Goal: Task Accomplishment & Management: Manage account settings

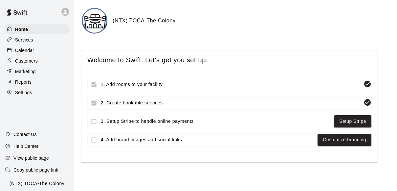
click at [22, 52] on p "Calendar" at bounding box center [24, 50] width 19 height 7
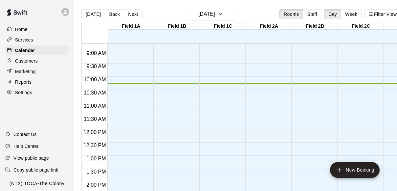
scroll to position [196, 0]
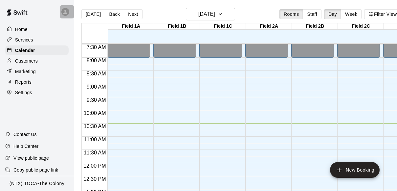
click at [65, 10] on icon at bounding box center [65, 12] width 4 height 4
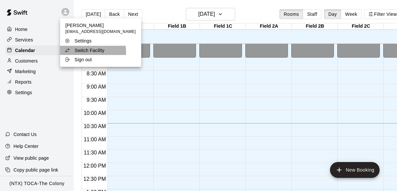
click at [85, 52] on p "Switch Facility" at bounding box center [90, 50] width 30 height 7
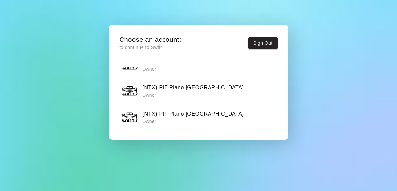
scroll to position [450, 0]
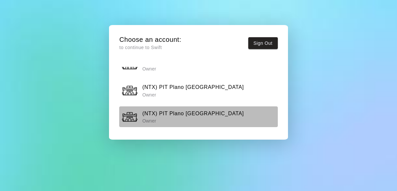
click at [173, 109] on h6 "(NTX) PIT Plano [GEOGRAPHIC_DATA]" at bounding box center [193, 113] width 102 height 9
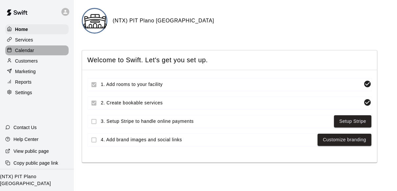
click at [31, 51] on p "Calendar" at bounding box center [24, 50] width 19 height 7
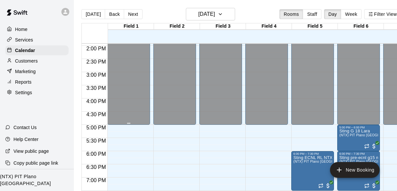
scroll to position [414, 0]
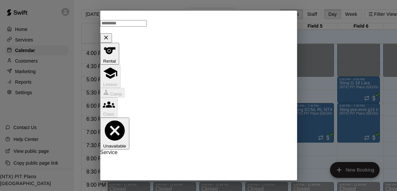
click at [156, 92] on li "(NTX) PIT Plano [GEOGRAPHIC_DATA]" at bounding box center [211, 92] width 155 height 6
type input "**********"
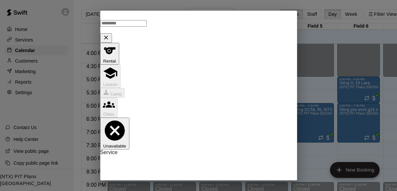
type input "********"
click at [204, 62] on body "Home Services Calendar Customers Marketing Reports Settings Contact Us Help Cen…" at bounding box center [198, 100] width 397 height 201
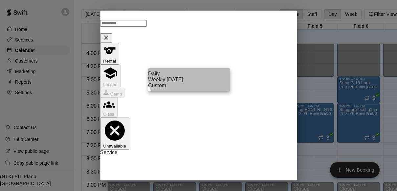
click at [196, 82] on li "Weekly [DATE]" at bounding box center [189, 80] width 82 height 6
type input "******"
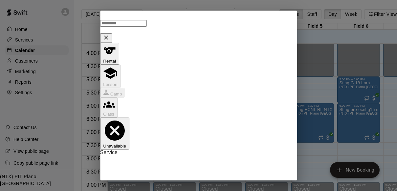
click at [156, 105] on icon "calendar view is open, switch to year view" at bounding box center [152, 105] width 8 height 8
click at [136, 121] on button "2026" at bounding box center [128, 122] width 15 height 7
click at [203, 93] on button "Previous month" at bounding box center [202, 88] width 13 height 13
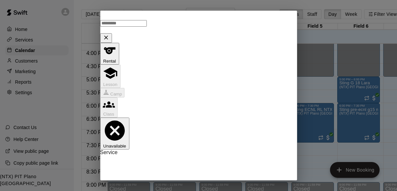
click at [203, 93] on button "Previous month" at bounding box center [202, 88] width 13 height 13
click at [202, 141] on button "15" at bounding box center [200, 141] width 12 height 12
type input "**********"
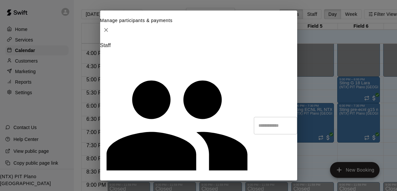
paste input "**********"
type input "**********"
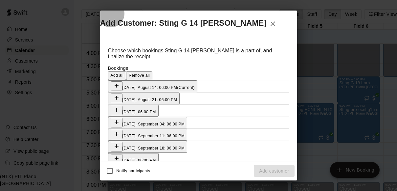
click at [124, 73] on span "Add all" at bounding box center [117, 75] width 13 height 5
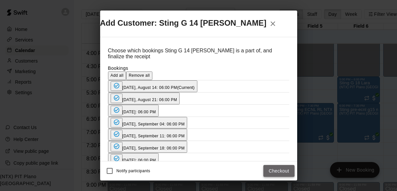
click at [277, 170] on button "Checkout" at bounding box center [278, 171] width 31 height 12
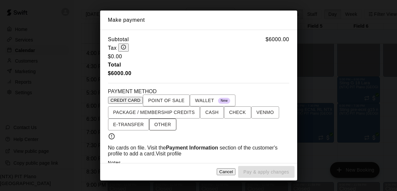
click at [156, 126] on span "OTHER" at bounding box center [162, 124] width 17 height 8
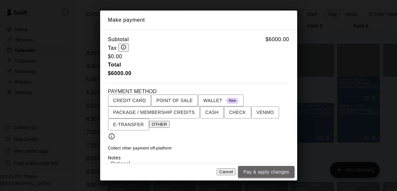
click at [269, 169] on button "Pay & apply changes" at bounding box center [266, 172] width 56 height 12
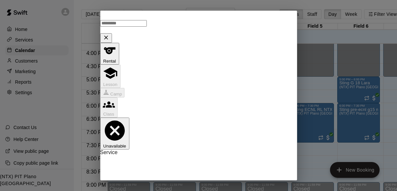
type input "********"
click at [216, 94] on li "(NTX) PIT Plano [GEOGRAPHIC_DATA]" at bounding box center [211, 92] width 155 height 6
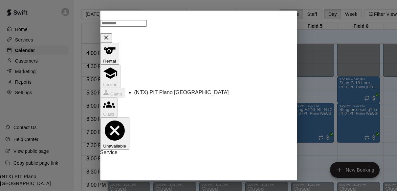
type input "**********"
click at [207, 89] on body "Home Services Calendar Customers Marketing Reports Settings Contact Us Help Cen…" at bounding box center [198, 100] width 397 height 201
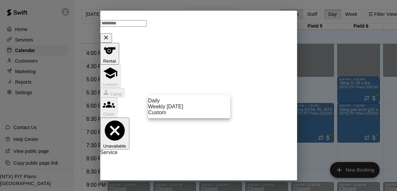
click at [198, 109] on li "Weekly [DATE]" at bounding box center [189, 106] width 82 height 6
type input "******"
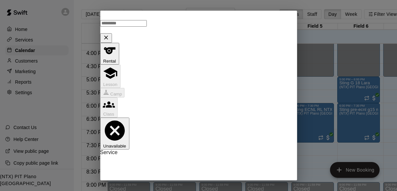
click at [154, 105] on icon "calendar view is open, switch to year view" at bounding box center [151, 105] width 3 height 2
click at [136, 120] on button "2026" at bounding box center [128, 123] width 15 height 7
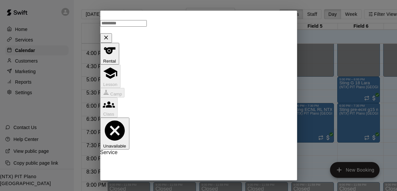
click at [202, 87] on icon "Previous month" at bounding box center [203, 89] width 8 height 8
click at [202, 140] on button "15" at bounding box center [200, 142] width 12 height 12
type input "**********"
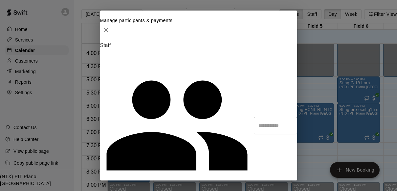
paste input "**********"
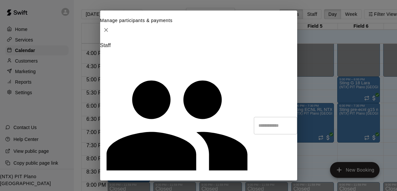
drag, startPoint x: 195, startPoint y: 100, endPoint x: 150, endPoint y: 102, distance: 45.4
type input "*"
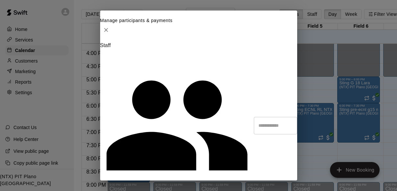
paste input "**********"
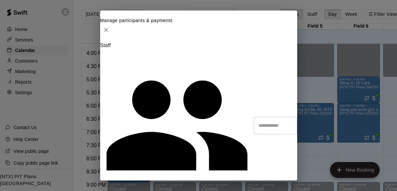
type input "*"
click at [108, 28] on icon "Close" at bounding box center [106, 30] width 4 height 4
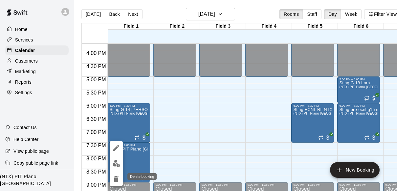
click at [115, 178] on icon "delete" at bounding box center [116, 179] width 5 height 6
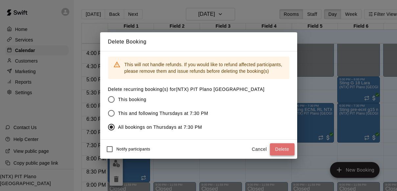
click at [285, 146] on button "Delete" at bounding box center [282, 149] width 25 height 12
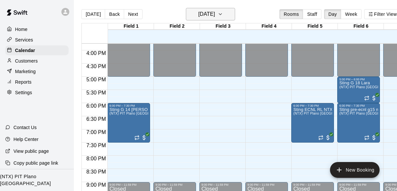
click at [223, 12] on icon "button" at bounding box center [220, 14] width 5 height 8
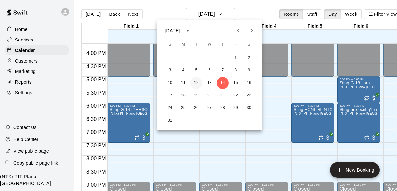
click at [193, 82] on button "12" at bounding box center [197, 83] width 12 height 12
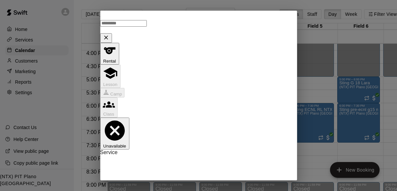
click at [155, 90] on li "(NTX) PIT Plano [GEOGRAPHIC_DATA]" at bounding box center [211, 92] width 155 height 6
type input "**********"
type input "********"
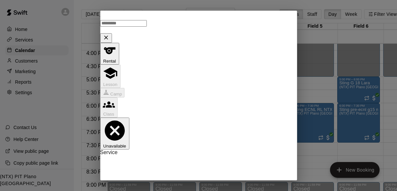
click at [189, 96] on body "Home Services Calendar Customers Marketing Reports Settings Contact Us Help Cen…" at bounding box center [198, 100] width 397 height 201
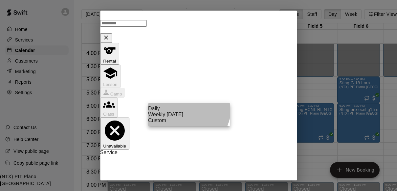
click at [185, 117] on li "Weekly [DATE]" at bounding box center [189, 114] width 82 height 6
type input "******"
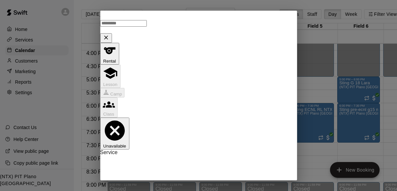
click at [156, 124] on icon "calendar view is open, switch to year view" at bounding box center [152, 124] width 8 height 8
click at [136, 138] on button "2026" at bounding box center [128, 141] width 15 height 7
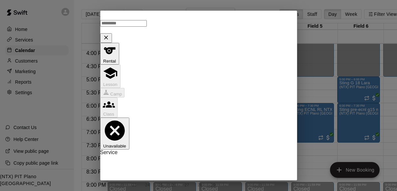
scroll to position [95, 0]
click at [202, 109] on icon "Previous month" at bounding box center [203, 108] width 8 height 8
click at [201, 159] on button "15" at bounding box center [200, 160] width 12 height 12
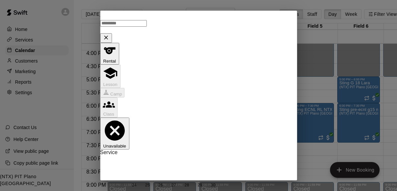
type input "**********"
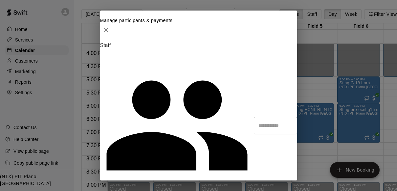
type input "**********"
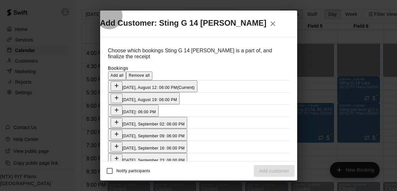
click at [124, 73] on span "Add all" at bounding box center [117, 75] width 13 height 5
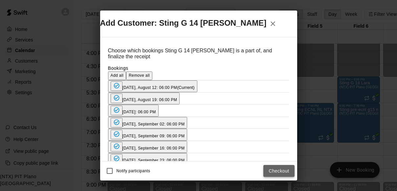
click at [278, 171] on button "Checkout" at bounding box center [278, 171] width 31 height 12
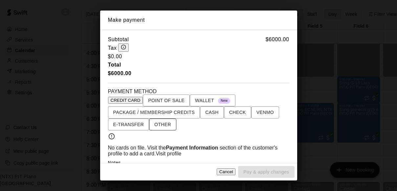
click at [164, 128] on span "OTHER" at bounding box center [162, 124] width 17 height 8
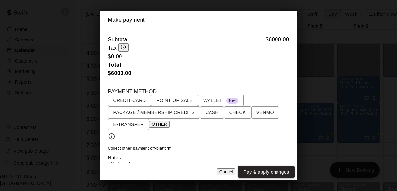
click at [262, 174] on button "Pay & apply changes" at bounding box center [266, 172] width 56 height 12
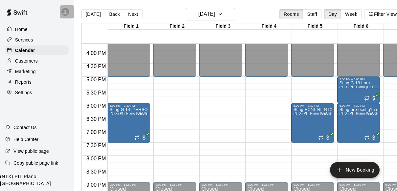
click at [65, 12] on icon at bounding box center [65, 12] width 6 height 6
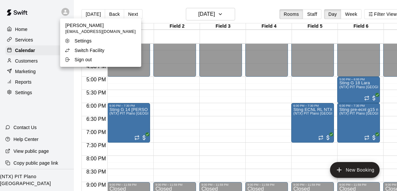
click at [84, 51] on p "Switch Facility" at bounding box center [90, 50] width 30 height 7
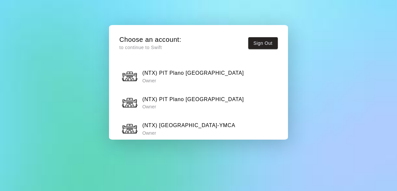
scroll to position [465, 0]
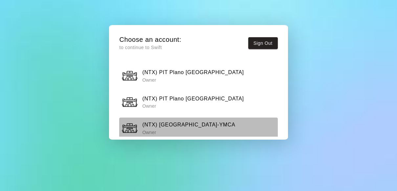
click at [192, 129] on p "Owner" at bounding box center [188, 132] width 93 height 7
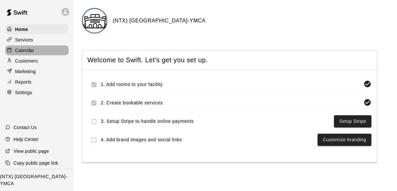
click at [22, 46] on div "Calendar" at bounding box center [36, 50] width 63 height 10
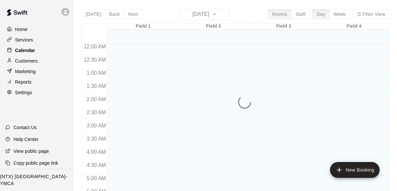
scroll to position [286, 0]
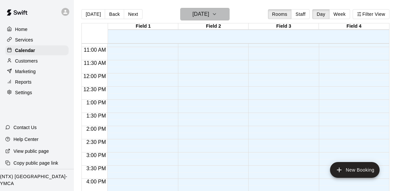
click at [217, 16] on icon "button" at bounding box center [214, 14] width 5 height 8
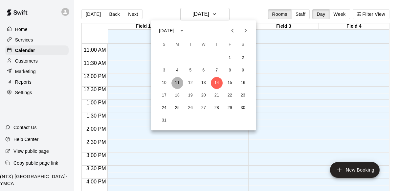
click at [177, 81] on button "11" at bounding box center [177, 83] width 12 height 12
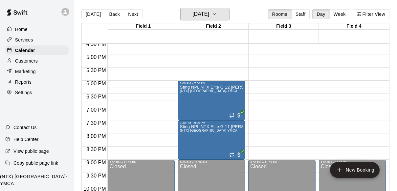
scroll to position [435, 0]
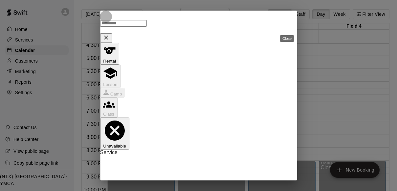
click at [109, 34] on icon "Close" at bounding box center [106, 37] width 7 height 7
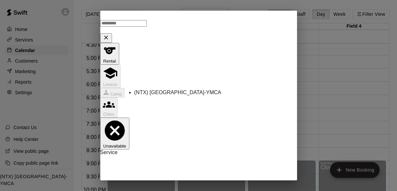
click at [250, 92] on li "(NTX) [GEOGRAPHIC_DATA]-YMCA" at bounding box center [211, 92] width 155 height 6
type input "**********"
type input "********"
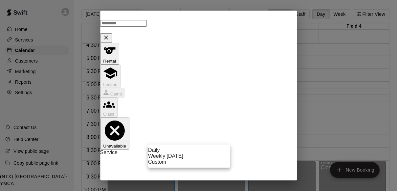
click at [194, 134] on body "Home Services Calendar Customers Marketing Reports Settings Contact Us Help Cen…" at bounding box center [198, 100] width 397 height 201
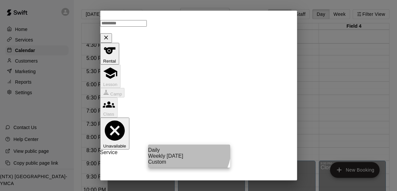
click at [183, 159] on li "Weekly [DATE]" at bounding box center [189, 156] width 82 height 6
type input "******"
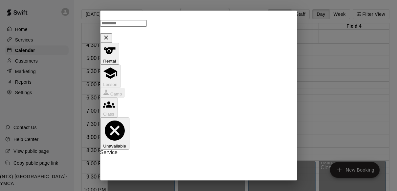
scroll to position [86, 0]
click at [156, 116] on icon "calendar view is open, switch to year view" at bounding box center [152, 116] width 8 height 8
click at [136, 131] on button "2026" at bounding box center [128, 134] width 15 height 7
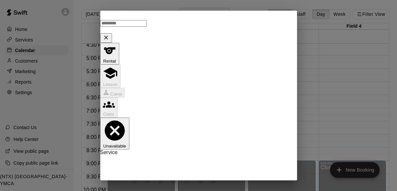
click at [203, 103] on icon "Previous month" at bounding box center [202, 105] width 2 height 4
click at [202, 103] on icon "Previous month" at bounding box center [202, 105] width 2 height 4
click at [199, 151] on button "15" at bounding box center [200, 153] width 12 height 12
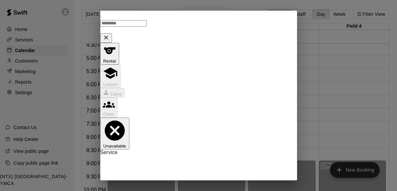
type input "**********"
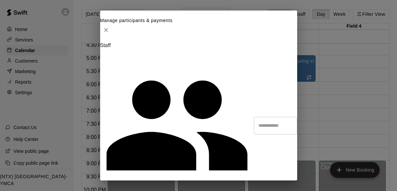
type input "**********"
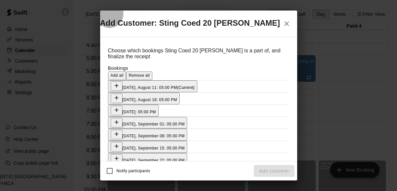
click at [124, 73] on span "Add all" at bounding box center [117, 75] width 13 height 5
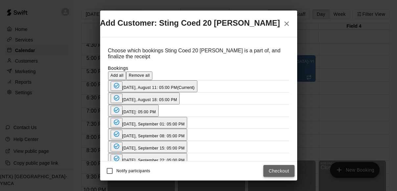
click at [279, 173] on button "Checkout" at bounding box center [278, 171] width 31 height 12
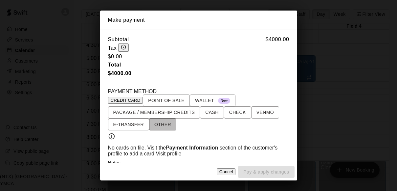
click at [165, 128] on span "OTHER" at bounding box center [162, 124] width 17 height 8
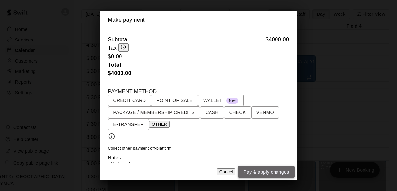
click at [275, 170] on button "Pay & apply changes" at bounding box center [266, 172] width 56 height 12
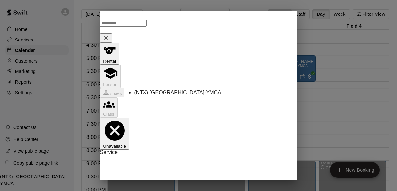
click at [216, 92] on li "(NTX) [GEOGRAPHIC_DATA]-YMCA" at bounding box center [211, 92] width 155 height 6
type input "**********"
type input "********"
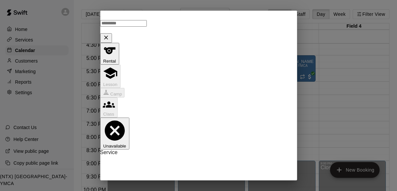
click at [195, 134] on body "Home Services Calendar Customers Marketing Reports Settings Contact Us Help Cen…" at bounding box center [198, 100] width 397 height 201
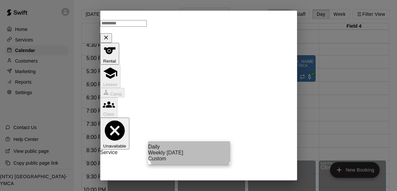
click at [190, 155] on li "Weekly [DATE]" at bounding box center [189, 152] width 82 height 6
type input "******"
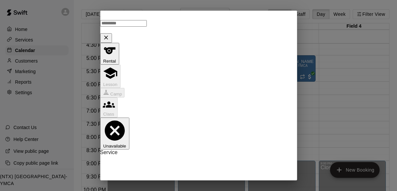
scroll to position [47, 0]
click at [154, 33] on icon "calendar view is open, switch to year view" at bounding box center [151, 34] width 3 height 2
click at [136, 51] on button "2026" at bounding box center [128, 51] width 15 height 7
click at [203, 33] on icon "Previous month" at bounding box center [203, 34] width 8 height 8
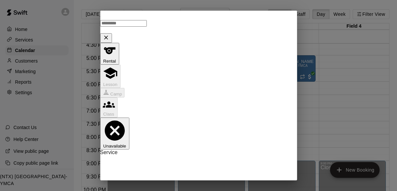
click at [203, 33] on icon "Previous month" at bounding box center [203, 34] width 8 height 8
click at [202, 87] on button "15" at bounding box center [200, 86] width 12 height 12
type input "**********"
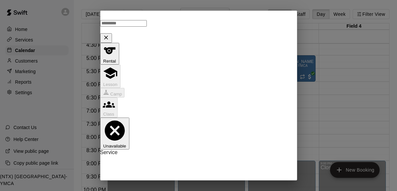
scroll to position [102, 0]
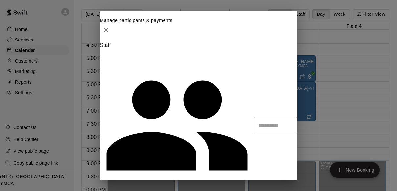
type input "*"
type input "*********"
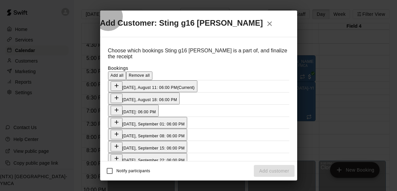
click at [124, 73] on span "Add all" at bounding box center [117, 75] width 13 height 5
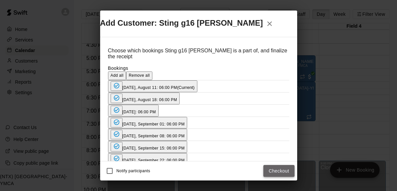
click at [279, 169] on button "Checkout" at bounding box center [278, 171] width 31 height 12
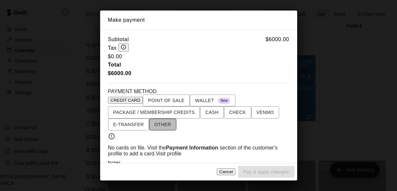
click at [166, 128] on span "OTHER" at bounding box center [162, 124] width 17 height 8
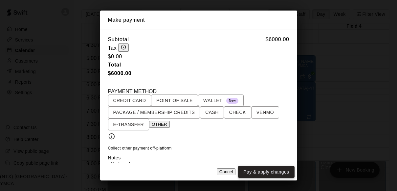
click at [259, 172] on button "Pay & apply changes" at bounding box center [266, 172] width 56 height 12
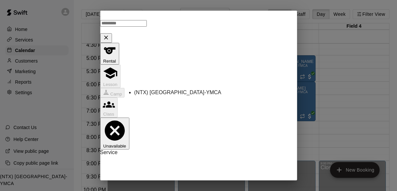
click at [222, 89] on li "(NTX) [GEOGRAPHIC_DATA]-YMCA" at bounding box center [211, 92] width 155 height 6
type input "**********"
type input "********"
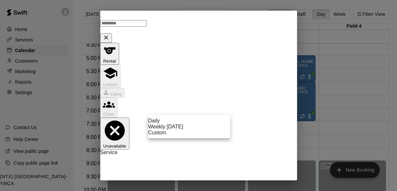
click at [196, 110] on body "Home Services Calendar Customers Marketing Reports Settings Contact Us Help Cen…" at bounding box center [198, 100] width 397 height 201
click at [190, 129] on li "Weekly [DATE]" at bounding box center [189, 127] width 82 height 6
type input "******"
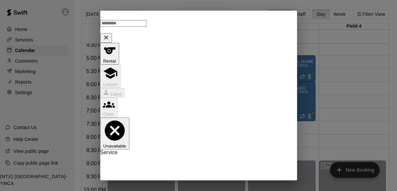
scroll to position [70, 0]
click at [156, 10] on icon "calendar view is open, switch to year view" at bounding box center [152, 11] width 8 height 8
click at [136, 25] on button "2026" at bounding box center [128, 28] width 15 height 7
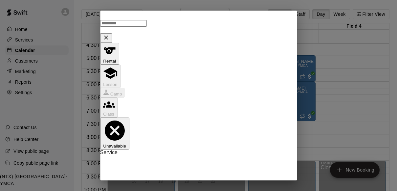
click at [201, 115] on icon "Previous month" at bounding box center [203, 117] width 8 height 8
click at [200, 169] on button "15" at bounding box center [200, 169] width 12 height 12
type input "**********"
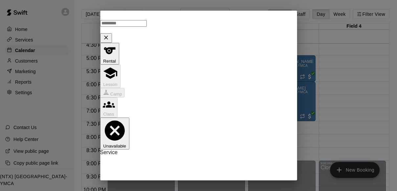
scroll to position [0, 0]
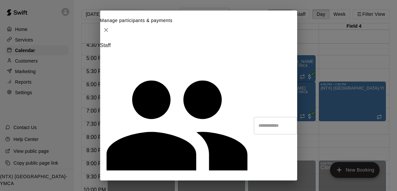
type input "**********"
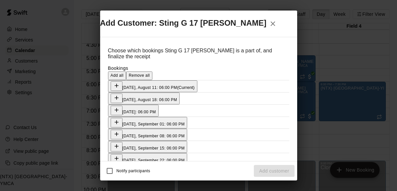
click at [124, 73] on span "Add all" at bounding box center [117, 75] width 13 height 5
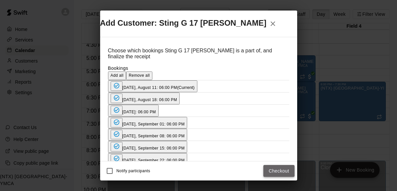
click at [283, 170] on button "Checkout" at bounding box center [278, 171] width 31 height 12
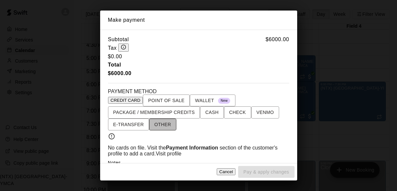
click at [165, 128] on span "OTHER" at bounding box center [162, 124] width 17 height 8
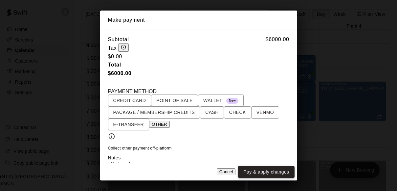
click at [265, 171] on button "Pay & apply changes" at bounding box center [266, 172] width 56 height 12
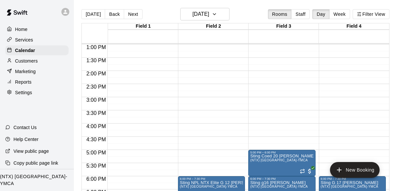
scroll to position [476, 0]
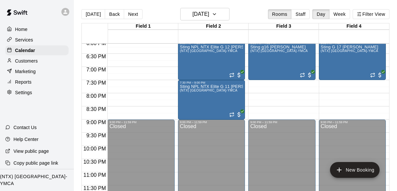
click at [65, 10] on icon at bounding box center [65, 12] width 4 height 4
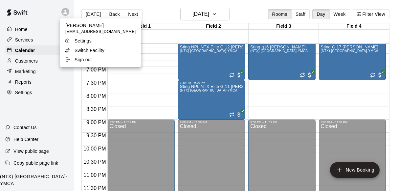
click at [50, 15] on div at bounding box center [198, 95] width 397 height 191
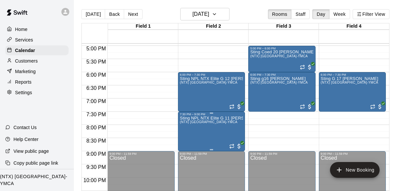
scroll to position [440, 0]
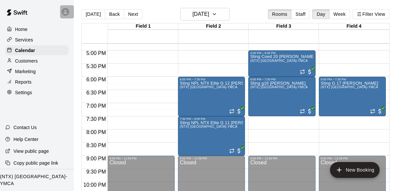
click at [65, 11] on icon at bounding box center [65, 12] width 4 height 4
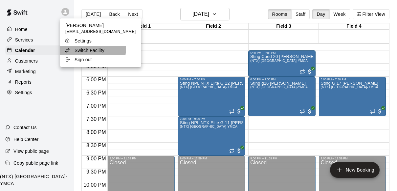
click at [86, 48] on p "Switch Facility" at bounding box center [90, 50] width 30 height 7
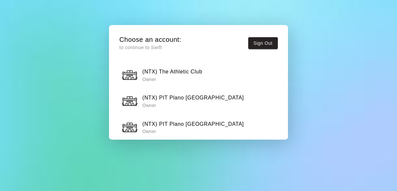
scroll to position [441, 0]
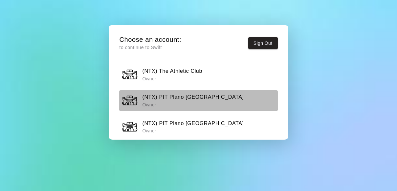
click at [199, 101] on p "Owner" at bounding box center [193, 104] width 102 height 7
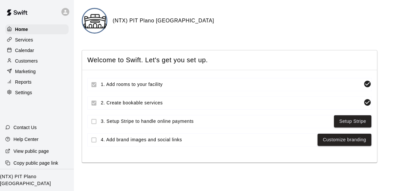
click at [30, 50] on p "Calendar" at bounding box center [24, 50] width 19 height 7
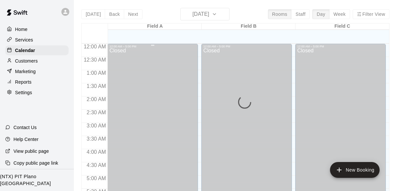
scroll to position [299, 0]
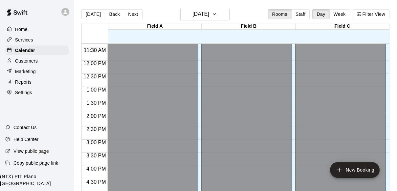
click at [65, 11] on icon at bounding box center [65, 12] width 4 height 4
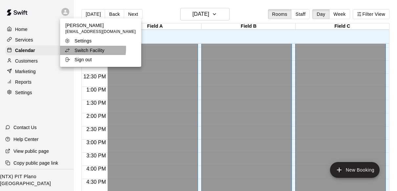
click at [87, 48] on p "Switch Facility" at bounding box center [90, 50] width 30 height 7
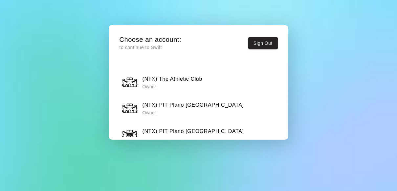
scroll to position [431, 0]
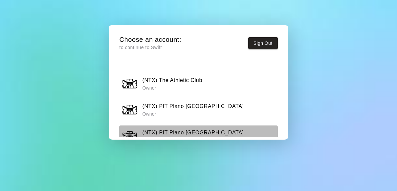
click at [182, 128] on h6 "(NTX) PIT Plano [GEOGRAPHIC_DATA]" at bounding box center [193, 132] width 102 height 9
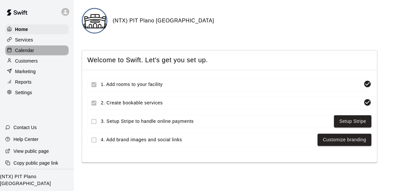
click at [28, 50] on p "Calendar" at bounding box center [24, 50] width 19 height 7
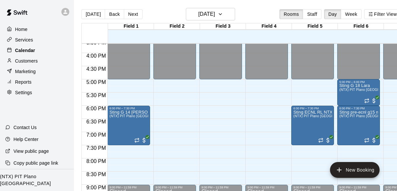
scroll to position [417, 0]
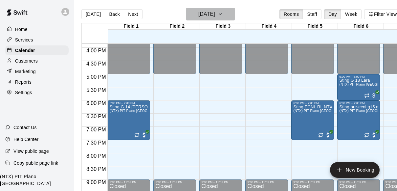
click at [223, 11] on icon "button" at bounding box center [220, 14] width 5 height 8
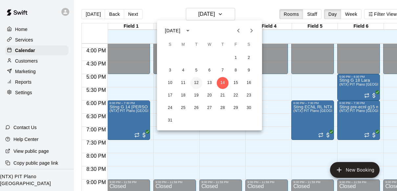
click at [195, 79] on button "12" at bounding box center [197, 83] width 12 height 12
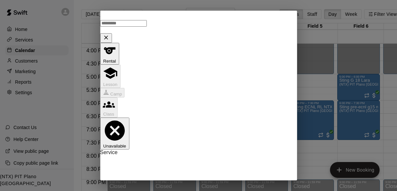
click at [187, 91] on li "(NTX) PIT Plano [GEOGRAPHIC_DATA]" at bounding box center [211, 92] width 155 height 6
type input "**********"
type input "********"
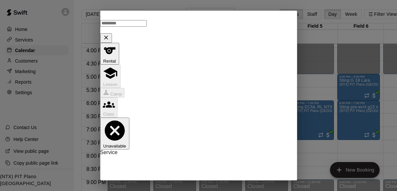
click at [205, 110] on body "Home Services Calendar Customers Marketing Reports Settings Contact Us Help Cen…" at bounding box center [198, 100] width 397 height 201
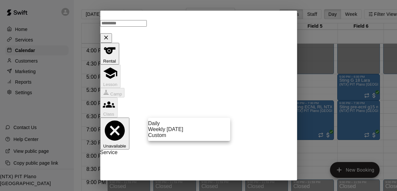
click at [194, 132] on li "Weekly [DATE]" at bounding box center [189, 129] width 82 height 6
type input "******"
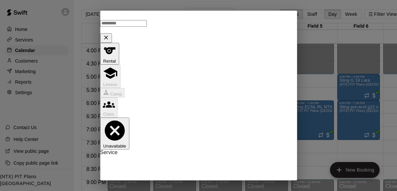
scroll to position [70, 0]
click at [156, 8] on icon "calendar view is open, switch to year view" at bounding box center [152, 11] width 8 height 8
click at [136, 26] on button "2026" at bounding box center [128, 29] width 15 height 7
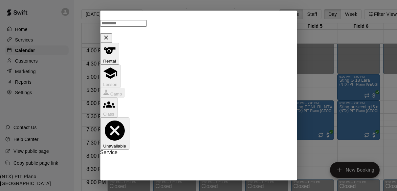
click at [203, 83] on icon "Previous month" at bounding box center [203, 86] width 8 height 8
click at [200, 138] on button "15" at bounding box center [200, 138] width 12 height 12
type input "**********"
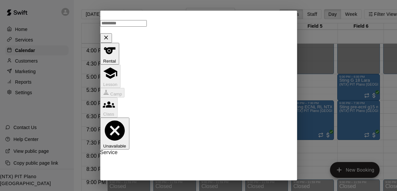
scroll to position [198, 0]
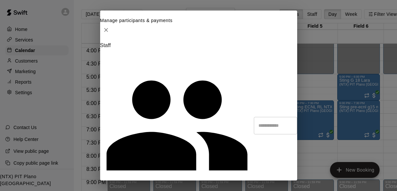
type input "**********"
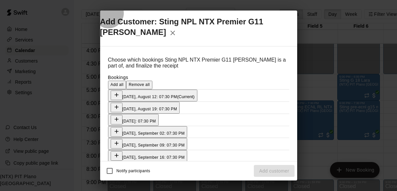
click at [124, 82] on span "Add all" at bounding box center [117, 84] width 13 height 5
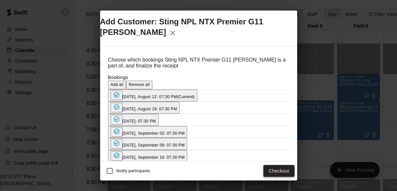
click at [279, 170] on button "Checkout" at bounding box center [278, 171] width 31 height 12
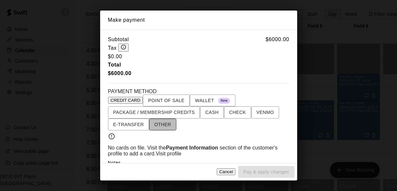
click at [158, 124] on span "OTHER" at bounding box center [162, 124] width 17 height 8
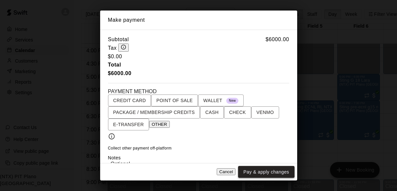
click at [282, 173] on button "Pay & apply changes" at bounding box center [266, 172] width 56 height 12
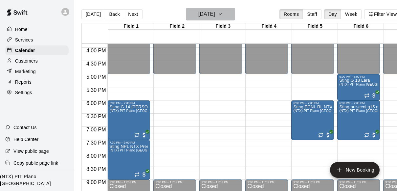
click at [223, 14] on icon "button" at bounding box center [220, 14] width 5 height 8
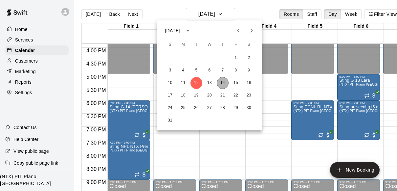
click at [222, 83] on button "14" at bounding box center [223, 83] width 12 height 12
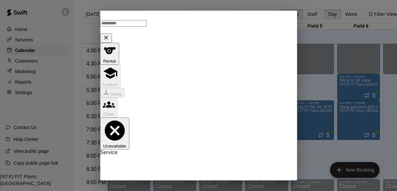
click at [168, 92] on li "(NTX) PIT Plano [GEOGRAPHIC_DATA]" at bounding box center [211, 92] width 155 height 6
type input "**********"
type input "********"
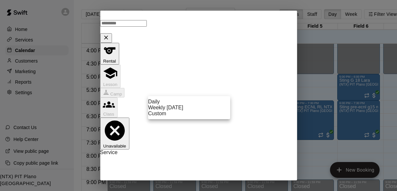
click at [188, 87] on body "Home Services Calendar Customers Marketing Reports Settings Contact Us Help Cen…" at bounding box center [198, 100] width 397 height 201
click at [186, 110] on li "Weekly [DATE]" at bounding box center [189, 107] width 82 height 6
type input "******"
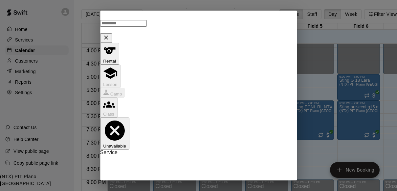
click at [156, 9] on icon "calendar view is open, switch to year view" at bounding box center [152, 11] width 8 height 8
click at [136, 25] on button "2026" at bounding box center [128, 28] width 15 height 7
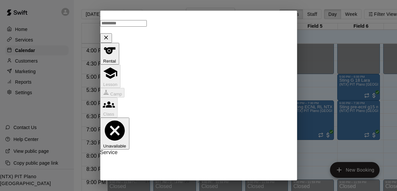
click at [202, 119] on icon "Previous month" at bounding box center [203, 117] width 8 height 8
click at [201, 168] on button "15" at bounding box center [200, 169] width 12 height 12
type input "**********"
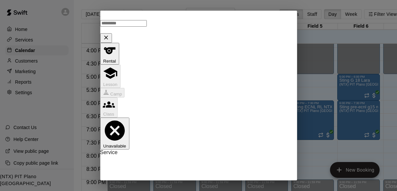
scroll to position [62, 0]
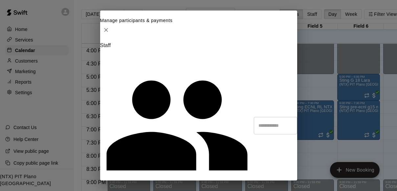
type input "**********"
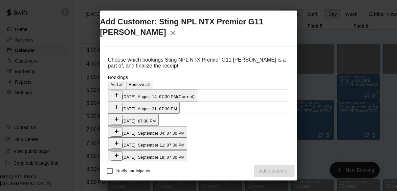
click at [124, 82] on span "Add all" at bounding box center [117, 84] width 13 height 5
click at [276, 172] on button "Checkout" at bounding box center [278, 171] width 31 height 12
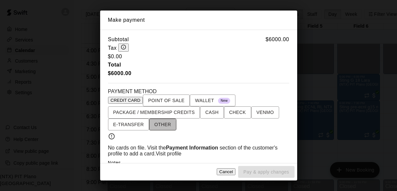
click at [161, 128] on span "OTHER" at bounding box center [162, 124] width 17 height 8
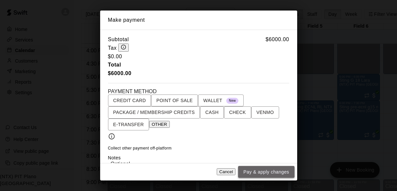
click at [271, 170] on button "Pay & apply changes" at bounding box center [266, 172] width 56 height 12
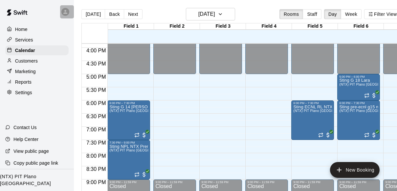
click at [65, 10] on icon at bounding box center [65, 12] width 4 height 4
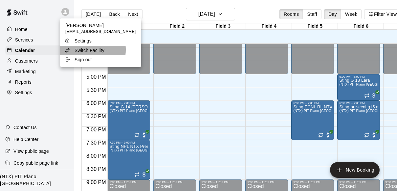
click at [81, 50] on p "Switch Facility" at bounding box center [90, 50] width 30 height 7
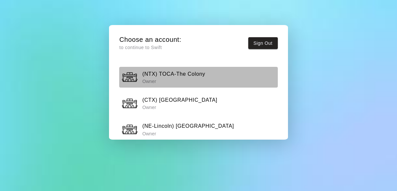
click at [188, 77] on h6 "(NTX) TOCA-The Colony" at bounding box center [173, 74] width 63 height 9
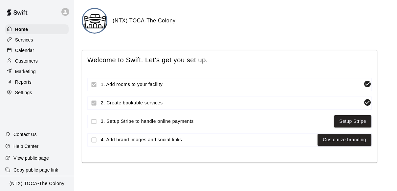
click at [28, 50] on p "Calendar" at bounding box center [24, 50] width 19 height 7
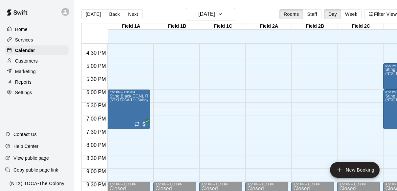
scroll to position [404, 0]
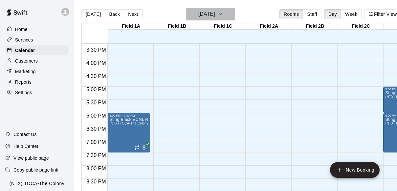
click at [214, 11] on h6 "[DATE]" at bounding box center [206, 14] width 17 height 9
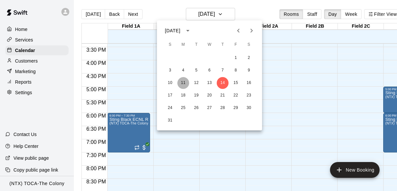
click at [179, 82] on button "11" at bounding box center [183, 83] width 12 height 12
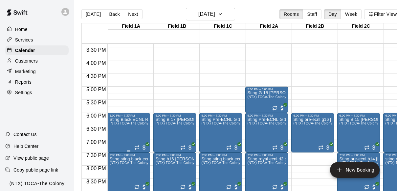
click at [136, 124] on span "(NTX) TOCA-The Colony" at bounding box center [128, 123] width 39 height 4
click at [143, 91] on div at bounding box center [198, 95] width 397 height 191
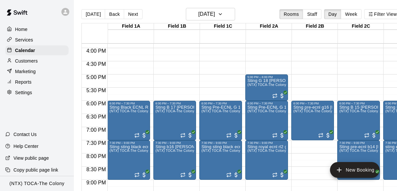
scroll to position [417, 0]
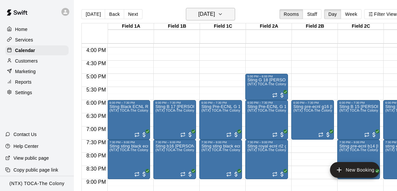
click at [223, 15] on icon "button" at bounding box center [220, 14] width 5 height 8
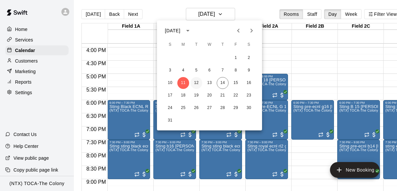
click at [196, 82] on button "12" at bounding box center [197, 83] width 12 height 12
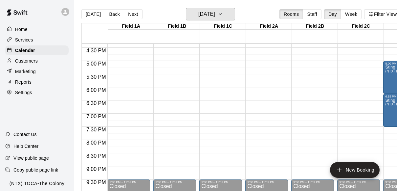
scroll to position [427, 0]
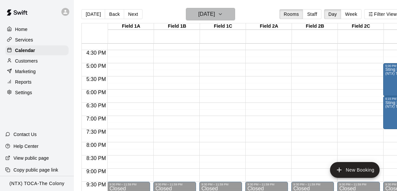
click at [223, 16] on icon "button" at bounding box center [220, 14] width 5 height 8
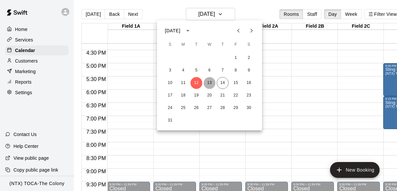
click at [210, 84] on button "13" at bounding box center [210, 83] width 12 height 12
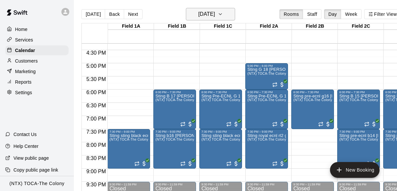
click at [223, 11] on icon "button" at bounding box center [220, 14] width 5 height 8
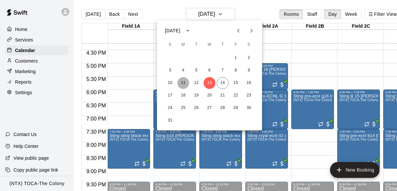
click at [181, 83] on button "11" at bounding box center [183, 83] width 12 height 12
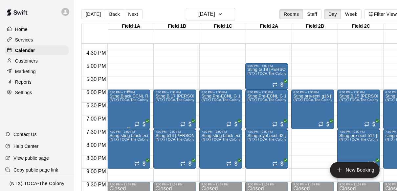
click at [144, 104] on div "Sting Black ECNL RL NTX G 09 Brave Platts (NTX) TOCA-The Colony" at bounding box center [128, 189] width 39 height 191
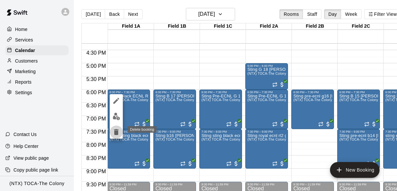
click at [115, 129] on icon "delete" at bounding box center [116, 132] width 5 height 6
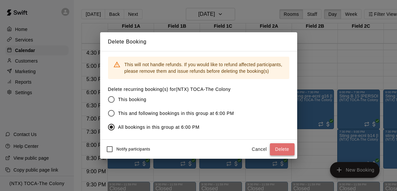
click at [283, 148] on button "Delete" at bounding box center [282, 149] width 25 height 12
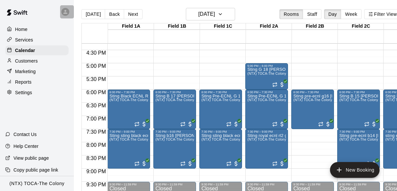
click at [65, 10] on icon at bounding box center [65, 12] width 4 height 4
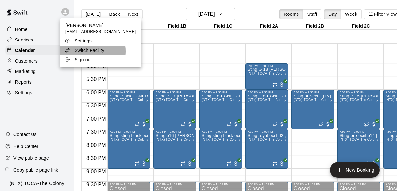
click at [87, 51] on p "Switch Facility" at bounding box center [90, 50] width 30 height 7
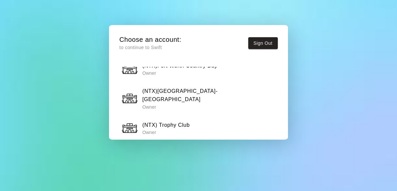
scroll to position [582, 0]
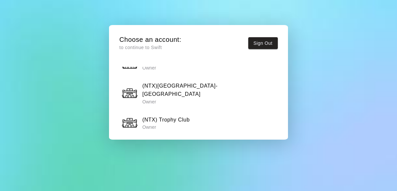
click at [181, 141] on h6 "(NTX) Adventure Landing" at bounding box center [174, 145] width 64 height 9
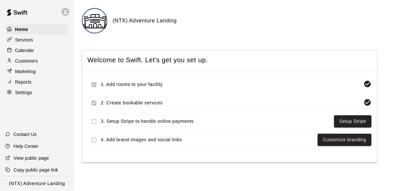
click at [23, 50] on p "Calendar" at bounding box center [24, 50] width 19 height 7
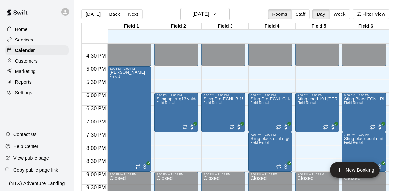
scroll to position [425, 0]
click at [216, 14] on icon "button" at bounding box center [214, 13] width 3 height 1
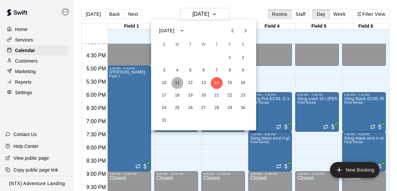
click at [179, 83] on button "11" at bounding box center [177, 83] width 12 height 12
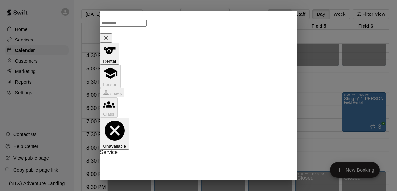
click at [220, 89] on li "Field Rental" at bounding box center [211, 92] width 155 height 6
type input "**********"
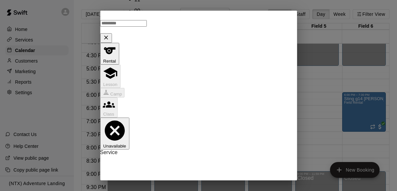
scroll to position [12, 0]
type input "********"
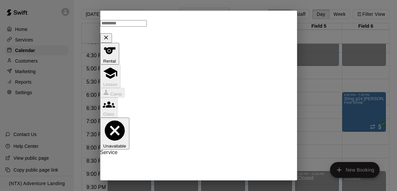
scroll to position [22, 0]
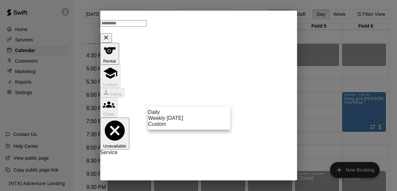
click at [207, 98] on body "Home Services Calendar Customers Marketing Reports Settings Contact Us Help Cen…" at bounding box center [198, 100] width 397 height 201
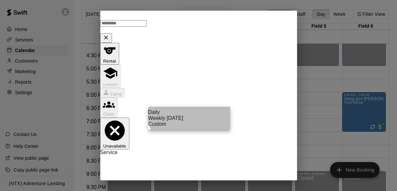
click at [203, 121] on li "Weekly [DATE]" at bounding box center [189, 118] width 82 height 6
type input "******"
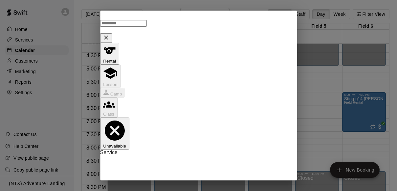
scroll to position [76, 0]
click at [156, 92] on icon "calendar view is open, switch to year view" at bounding box center [152, 90] width 8 height 8
click at [136, 105] on button "2026" at bounding box center [128, 108] width 15 height 7
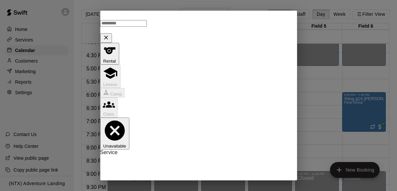
click at [205, 89] on icon "Previous month" at bounding box center [203, 90] width 8 height 8
click at [201, 143] on button "15" at bounding box center [200, 143] width 12 height 12
type input "**********"
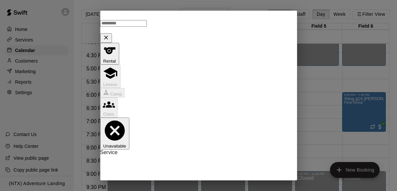
scroll to position [47, 0]
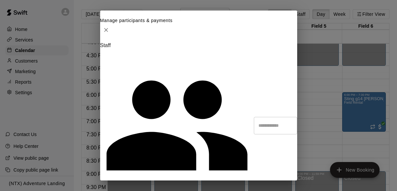
type input "*********"
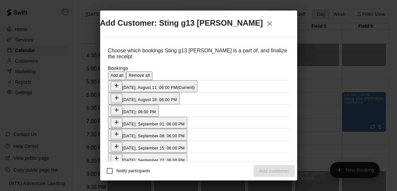
click at [124, 73] on span "Add all" at bounding box center [117, 75] width 13 height 5
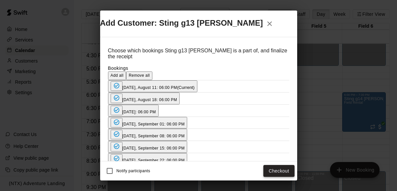
click at [275, 167] on button "Checkout" at bounding box center [278, 171] width 31 height 12
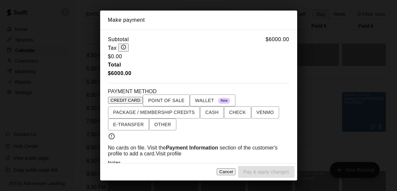
click at [164, 121] on div "CREDIT CARD POINT OF SALE WALLET New PACKAGE / MEMBERSHIP CREDITS CASH CHECK VE…" at bounding box center [198, 112] width 181 height 36
click at [164, 126] on span "OTHER" at bounding box center [162, 124] width 17 height 8
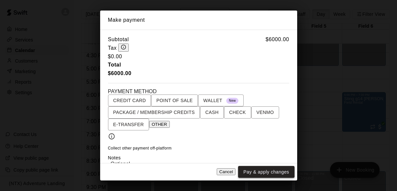
click at [260, 171] on button "Pay & apply changes" at bounding box center [266, 172] width 56 height 12
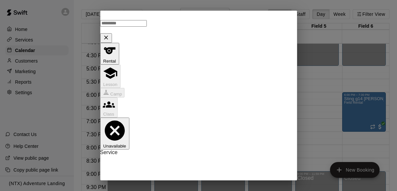
type input "********"
click at [243, 95] on li "Field Rental" at bounding box center [211, 92] width 155 height 6
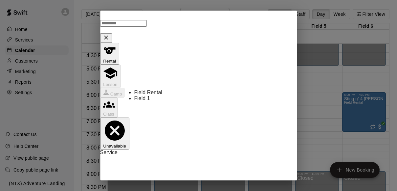
type input "**********"
click at [210, 130] on body "Home Services Calendar Customers Marketing Reports Settings Contact Us Help Cen…" at bounding box center [198, 100] width 397 height 201
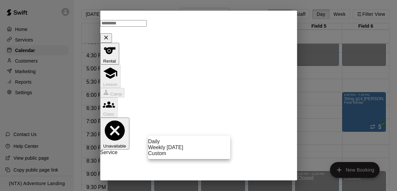
click at [197, 149] on li "Weekly [DATE]" at bounding box center [189, 147] width 82 height 6
type input "******"
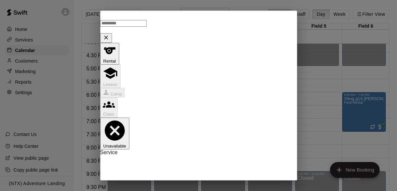
scroll to position [40, 0]
click at [156, 41] on icon "calendar view is open, switch to year view" at bounding box center [152, 40] width 8 height 8
click at [136, 55] on button "2026" at bounding box center [128, 58] width 15 height 7
click at [201, 37] on icon "Previous month" at bounding box center [203, 40] width 8 height 8
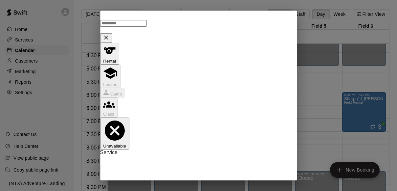
click at [201, 37] on icon "Previous month" at bounding box center [203, 40] width 8 height 8
click at [199, 91] on button "15" at bounding box center [200, 93] width 12 height 12
type input "**********"
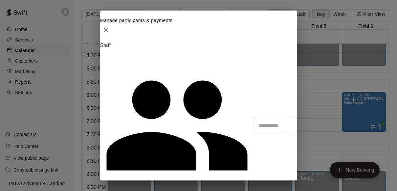
type input "**********"
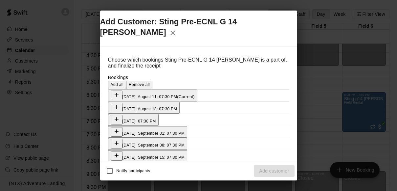
click at [126, 80] on button "Add all" at bounding box center [117, 84] width 18 height 9
click at [281, 172] on button "Checkout" at bounding box center [278, 171] width 31 height 12
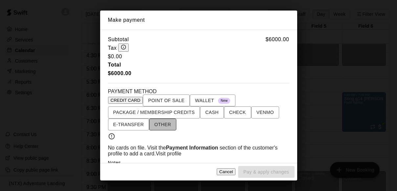
click at [163, 128] on span "OTHER" at bounding box center [162, 124] width 17 height 8
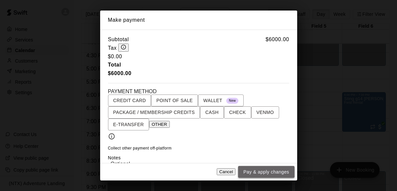
click at [281, 171] on button "Pay & apply changes" at bounding box center [266, 172] width 56 height 12
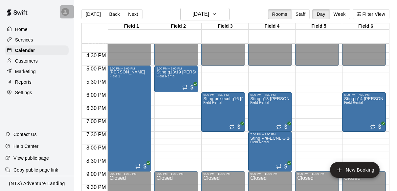
click at [63, 10] on icon at bounding box center [65, 12] width 6 height 6
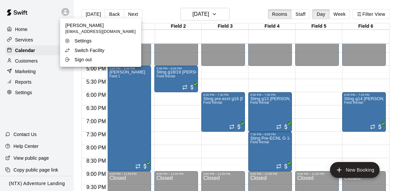
click at [83, 53] on p "Switch Facility" at bounding box center [90, 50] width 30 height 7
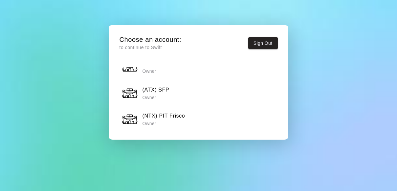
scroll to position [376, 0]
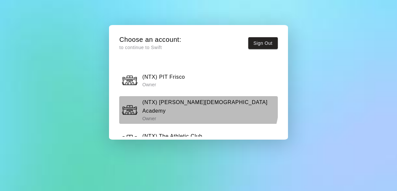
click at [191, 98] on h6 "(NTX) [PERSON_NAME][DEMOGRAPHIC_DATA] Academy" at bounding box center [208, 106] width 133 height 17
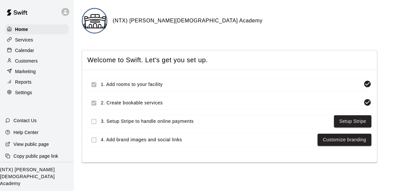
click at [27, 50] on p "Calendar" at bounding box center [24, 50] width 19 height 7
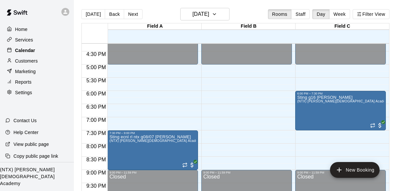
scroll to position [429, 0]
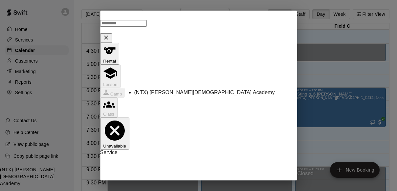
click at [211, 89] on li "(NTX) [PERSON_NAME][DEMOGRAPHIC_DATA] Academy" at bounding box center [211, 92] width 155 height 6
type input "**********"
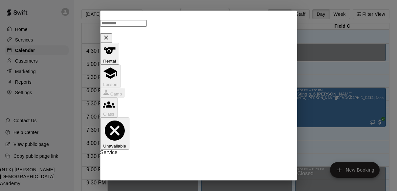
type input "********"
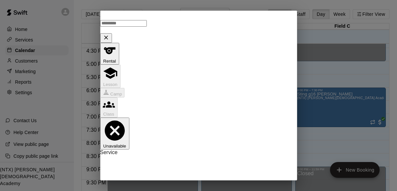
scroll to position [68, 0]
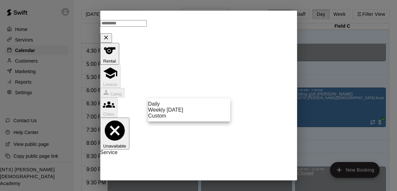
click at [205, 91] on body "Home Services Calendar Customers Marketing Reports Settings Contact Us Help Cen…" at bounding box center [198, 100] width 397 height 201
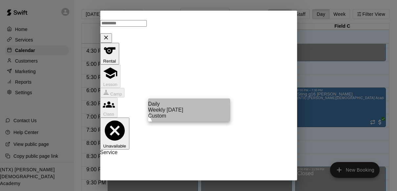
click at [194, 113] on li "Weekly [DATE]" at bounding box center [189, 110] width 82 height 6
type input "******"
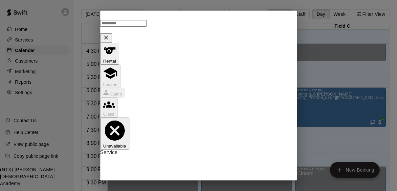
scroll to position [79, 0]
click at [156, 108] on icon "calendar view is open, switch to year view" at bounding box center [152, 109] width 8 height 8
click at [136, 124] on button "2026" at bounding box center [128, 127] width 15 height 7
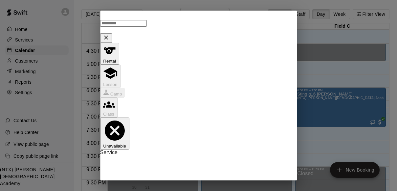
scroll to position [105, 0]
click at [202, 99] on icon "Previous month" at bounding box center [203, 98] width 8 height 8
click at [202, 94] on icon "Previous month" at bounding box center [202, 94] width 2 height 4
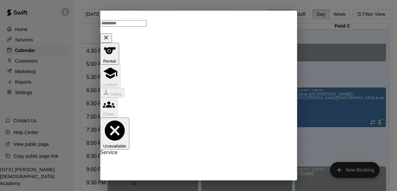
click at [200, 144] on button "15" at bounding box center [200, 146] width 12 height 12
type input "**********"
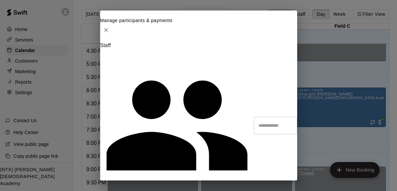
type input "*********"
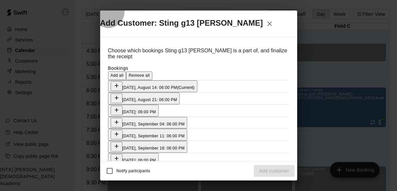
click at [126, 71] on button "Add all" at bounding box center [117, 75] width 18 height 9
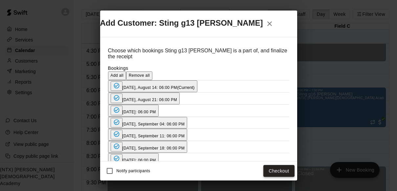
click at [282, 170] on button "Checkout" at bounding box center [278, 171] width 31 height 12
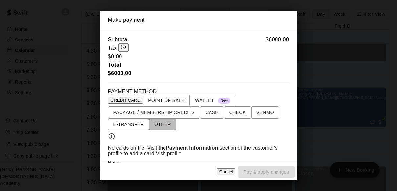
click at [168, 128] on span "OTHER" at bounding box center [162, 124] width 17 height 8
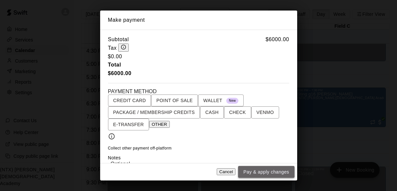
click at [264, 177] on button "Pay & apply changes" at bounding box center [266, 172] width 56 height 12
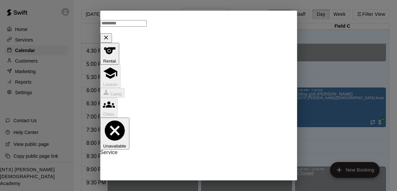
type input "********"
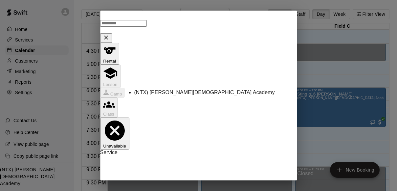
click at [198, 90] on li "(NTX) [PERSON_NAME][DEMOGRAPHIC_DATA] Academy" at bounding box center [211, 92] width 155 height 6
type input "**********"
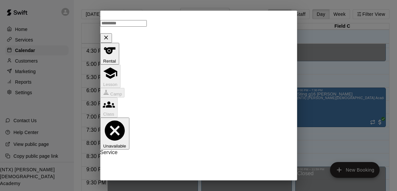
scroll to position [92, 0]
click at [194, 66] on body "Home Services Calendar Customers Marketing Reports Settings Contact Us Help Cen…" at bounding box center [198, 100] width 397 height 201
click at [189, 88] on li "Weekly [DATE]" at bounding box center [189, 85] width 82 height 6
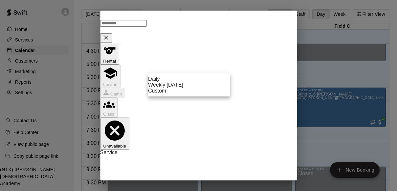
type input "******"
click at [154, 95] on icon "calendar view is open, switch to year view" at bounding box center [151, 96] width 3 height 2
click at [136, 114] on button "2026" at bounding box center [128, 113] width 15 height 7
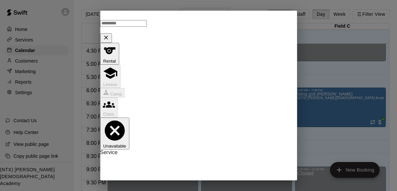
scroll to position [123, 0]
click at [201, 81] on icon "Previous month" at bounding box center [203, 80] width 8 height 8
click at [200, 132] on button "15" at bounding box center [200, 132] width 12 height 12
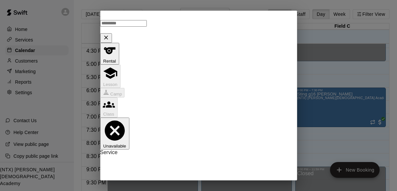
type input "**********"
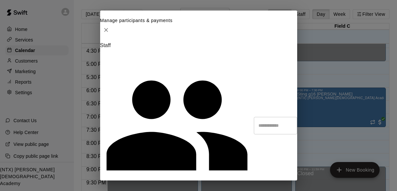
type input "**********"
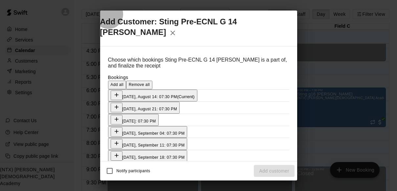
click at [124, 82] on span "Add all" at bounding box center [117, 84] width 13 height 5
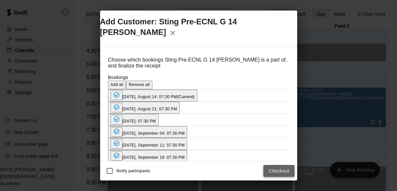
click at [281, 171] on button "Checkout" at bounding box center [278, 171] width 31 height 12
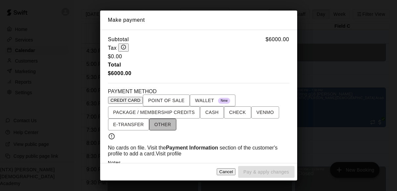
click at [163, 126] on span "OTHER" at bounding box center [162, 124] width 17 height 8
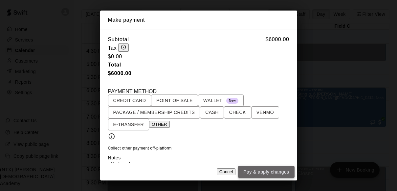
click at [274, 174] on button "Pay & apply changes" at bounding box center [266, 172] width 56 height 12
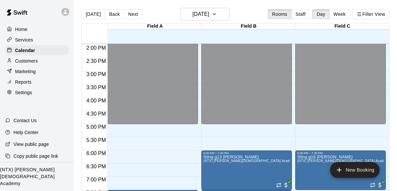
scroll to position [364, 0]
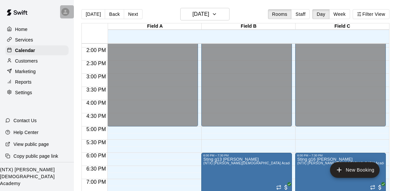
click at [69, 14] on div at bounding box center [67, 11] width 14 height 13
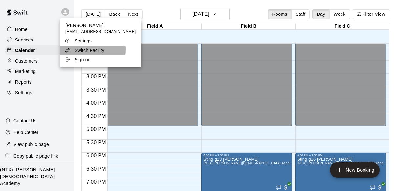
click at [85, 50] on p "Switch Facility" at bounding box center [90, 50] width 30 height 7
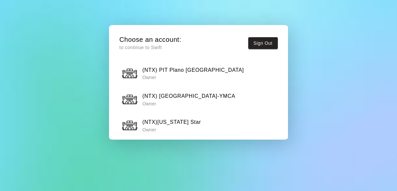
scroll to position [494, 0]
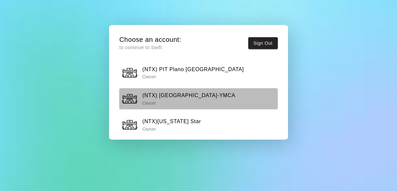
click at [179, 91] on h6 "(NTX) [GEOGRAPHIC_DATA]-YMCA" at bounding box center [188, 95] width 93 height 9
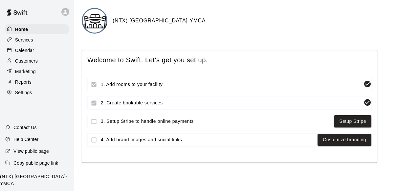
click at [23, 47] on p "Calendar" at bounding box center [24, 50] width 19 height 7
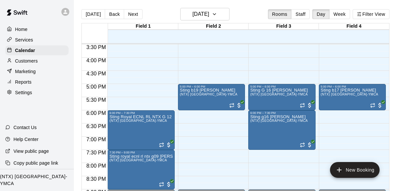
scroll to position [409, 0]
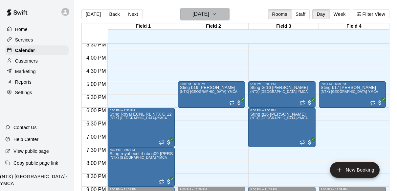
click at [217, 14] on icon "button" at bounding box center [214, 14] width 5 height 8
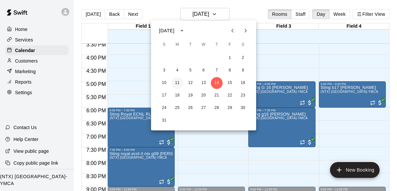
click at [176, 83] on button "11" at bounding box center [177, 83] width 12 height 12
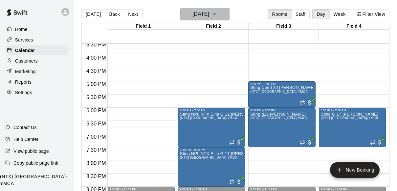
click at [225, 18] on button "[DATE]" at bounding box center [204, 14] width 49 height 12
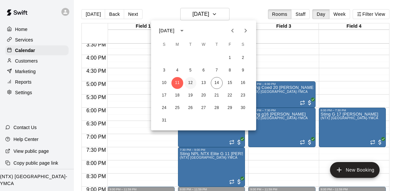
click at [191, 81] on button "12" at bounding box center [191, 83] width 12 height 12
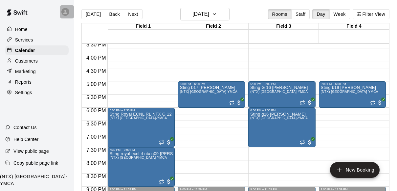
click at [68, 11] on div at bounding box center [65, 12] width 8 height 8
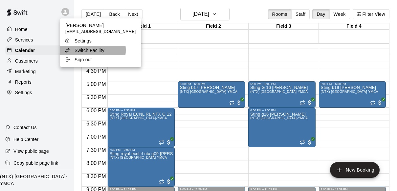
click at [86, 50] on p "Switch Facility" at bounding box center [90, 50] width 30 height 7
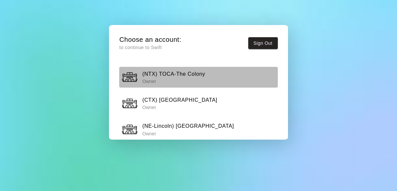
click at [176, 77] on h6 "(NTX) TOCA-The Colony" at bounding box center [173, 74] width 63 height 9
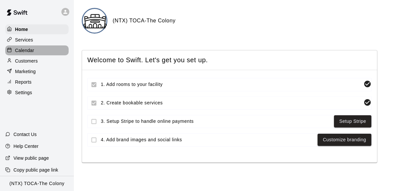
click at [17, 47] on p "Calendar" at bounding box center [24, 50] width 19 height 7
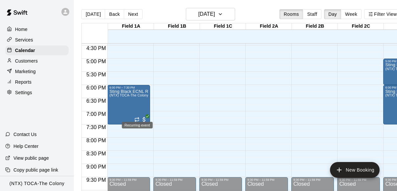
scroll to position [437, 0]
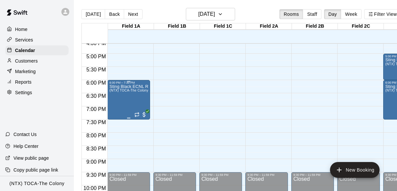
click at [119, 103] on div "Sting Black ECNL RL NTX G 09 Brave Platts (NTX) TOCA-The Colony" at bounding box center [128, 179] width 39 height 191
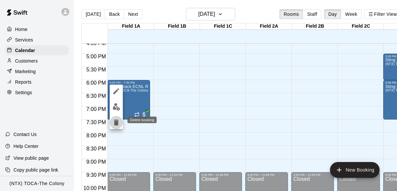
click at [117, 126] on button "delete" at bounding box center [116, 122] width 13 height 13
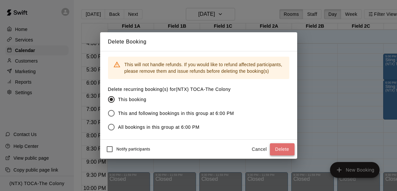
click at [279, 148] on button "Delete" at bounding box center [282, 149] width 25 height 12
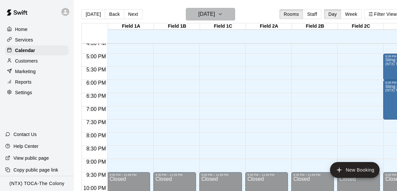
click at [223, 17] on icon "button" at bounding box center [220, 14] width 5 height 8
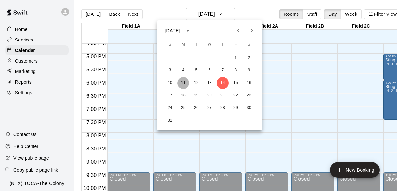
click at [181, 82] on button "11" at bounding box center [183, 83] width 12 height 12
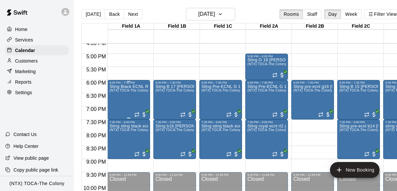
click at [113, 108] on div "Sting Black ECNL RL NTX G 09 Brave Platts (NTX) TOCA-The Colony" at bounding box center [128, 179] width 39 height 191
click at [115, 123] on icon "delete" at bounding box center [116, 122] width 5 height 6
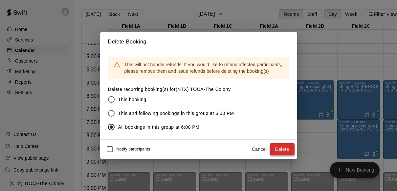
click at [284, 149] on button "Delete" at bounding box center [282, 149] width 25 height 12
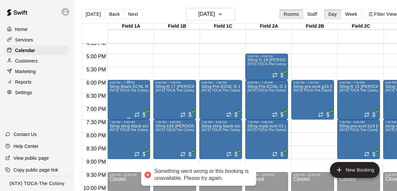
click at [143, 99] on div "Sting Black ECNL RL NTX G 09 Brave Platts (NTX) TOCA-The Colony" at bounding box center [128, 179] width 39 height 191
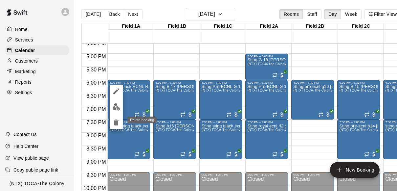
click at [117, 124] on icon "delete" at bounding box center [116, 122] width 5 height 6
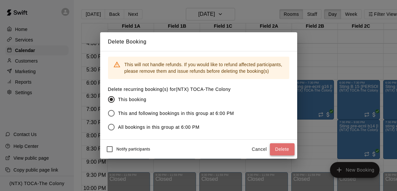
click at [282, 147] on button "Delete" at bounding box center [282, 149] width 25 height 12
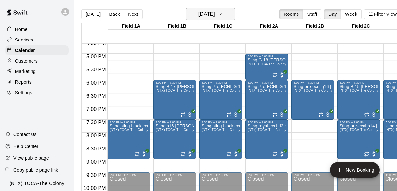
click at [223, 13] on icon "button" at bounding box center [220, 14] width 5 height 8
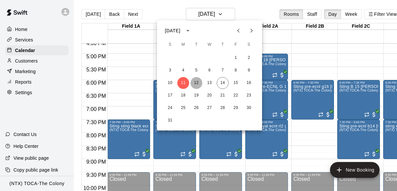
click at [196, 81] on button "12" at bounding box center [197, 83] width 12 height 12
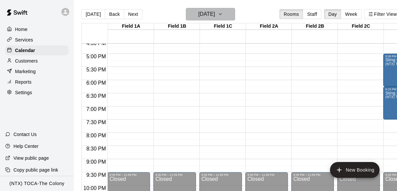
click at [223, 14] on icon "button" at bounding box center [220, 14] width 5 height 8
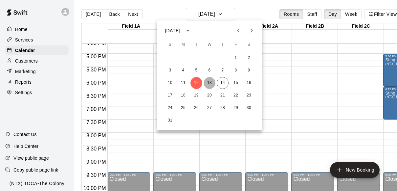
click at [207, 82] on button "13" at bounding box center [210, 83] width 12 height 12
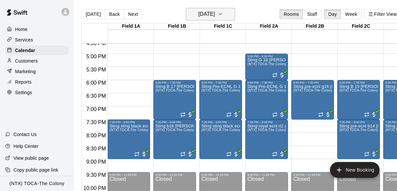
click at [223, 17] on icon "button" at bounding box center [220, 14] width 5 height 8
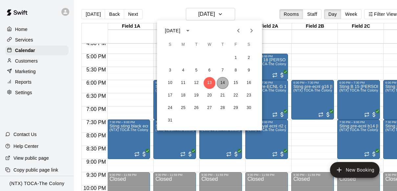
click at [225, 82] on button "14" at bounding box center [223, 83] width 12 height 12
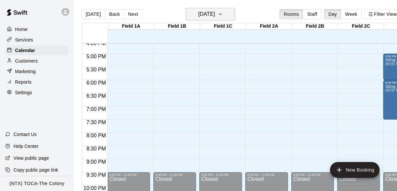
click at [223, 12] on icon "button" at bounding box center [220, 14] width 5 height 8
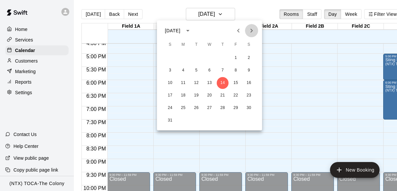
click at [249, 32] on icon "Next month" at bounding box center [252, 31] width 8 height 8
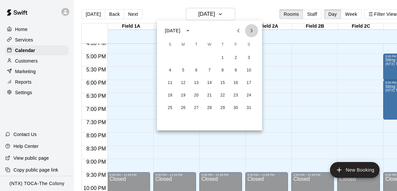
click at [249, 32] on icon "Next month" at bounding box center [252, 31] width 8 height 8
click at [241, 29] on icon "Previous month" at bounding box center [239, 31] width 8 height 8
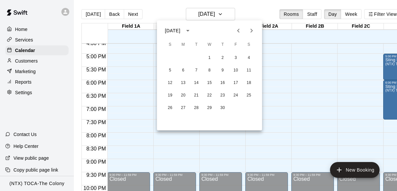
click at [241, 29] on icon "Previous month" at bounding box center [239, 31] width 8 height 8
click at [181, 56] on button "2" at bounding box center [183, 58] width 12 height 12
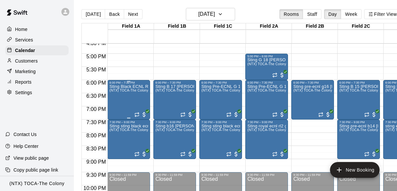
click at [125, 111] on div "Sting Black ECNL RL NTX G 09 Brave Platts (NTX) TOCA-The Colony" at bounding box center [128, 179] width 39 height 191
click at [115, 121] on icon "delete" at bounding box center [116, 122] width 5 height 6
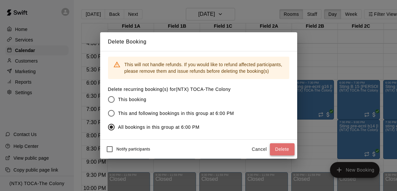
click at [278, 147] on button "Delete" at bounding box center [282, 149] width 25 height 12
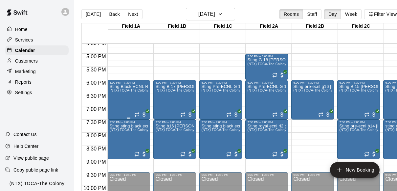
click at [135, 104] on div "Sting Black ECNL RL NTX G 09 Brave Platts (NTX) TOCA-The Colony" at bounding box center [128, 179] width 39 height 191
click at [116, 122] on icon "delete" at bounding box center [116, 122] width 5 height 6
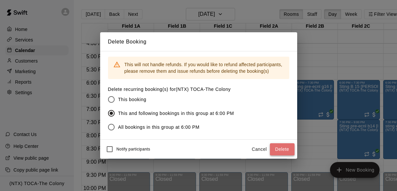
click at [280, 146] on button "Delete" at bounding box center [282, 149] width 25 height 12
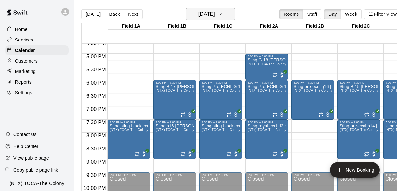
click at [223, 14] on icon "button" at bounding box center [220, 14] width 5 height 8
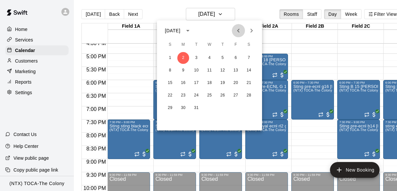
click at [237, 31] on icon "Previous month" at bounding box center [239, 31] width 8 height 8
click at [250, 30] on icon "Next month" at bounding box center [252, 31] width 8 height 8
click at [182, 71] on button "5" at bounding box center [183, 70] width 12 height 12
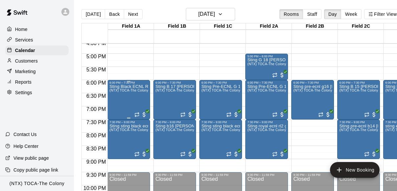
click at [139, 91] on span "(NTX) TOCA-The Colony" at bounding box center [128, 90] width 39 height 4
click at [114, 126] on icon "delete" at bounding box center [116, 127] width 5 height 6
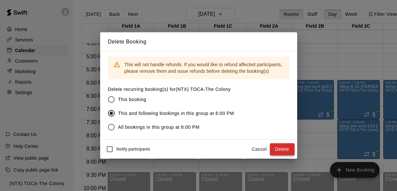
click at [286, 147] on button "Delete" at bounding box center [282, 149] width 25 height 12
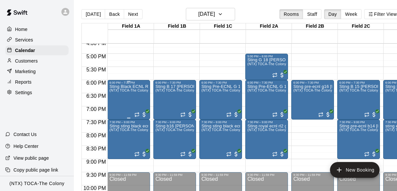
click at [119, 108] on div "Sting Black ECNL RL NTX G 09 Brave Platts (NTX) TOCA-The Colony" at bounding box center [128, 179] width 39 height 191
click at [116, 125] on icon "delete" at bounding box center [116, 122] width 5 height 6
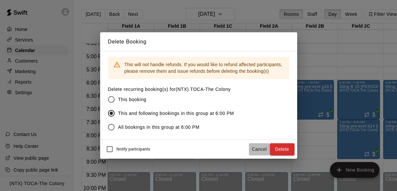
click at [259, 147] on button "Cancel" at bounding box center [259, 149] width 21 height 12
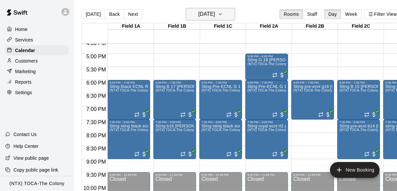
click at [223, 12] on icon "button" at bounding box center [220, 14] width 5 height 8
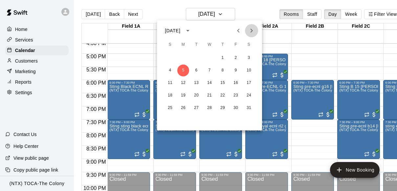
click at [250, 29] on icon "Next month" at bounding box center [252, 31] width 8 height 8
click at [182, 56] on button "2" at bounding box center [183, 58] width 12 height 12
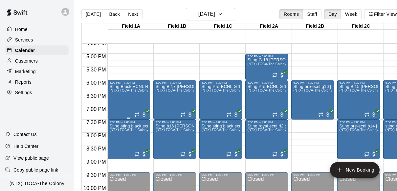
click at [139, 101] on div "Sting Black ECNL RL NTX G 09 Brave Platts (NTX) TOCA-The Colony" at bounding box center [128, 179] width 39 height 191
click at [117, 121] on icon "delete" at bounding box center [116, 122] width 5 height 6
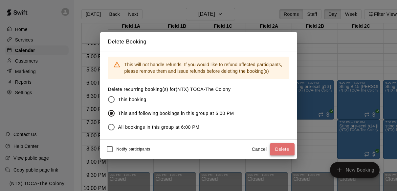
click at [279, 151] on button "Delete" at bounding box center [282, 149] width 25 height 12
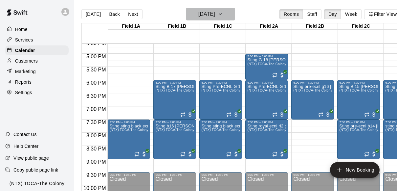
click at [223, 14] on icon "button" at bounding box center [220, 14] width 5 height 8
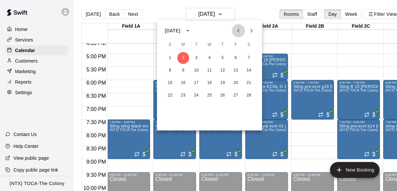
click at [236, 30] on icon "Previous month" at bounding box center [239, 31] width 8 height 8
click at [233, 30] on button "Previous month" at bounding box center [238, 30] width 13 height 13
click at [182, 56] on button "1" at bounding box center [183, 58] width 12 height 12
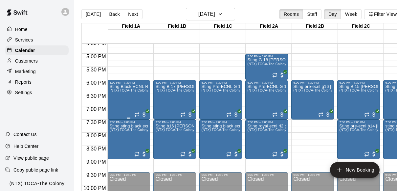
click at [119, 109] on div "Sting Black ECNL RL NTX G 09 Brave Platts (NTX) TOCA-The Colony" at bounding box center [128, 179] width 39 height 191
click at [113, 122] on icon "delete" at bounding box center [116, 122] width 8 height 8
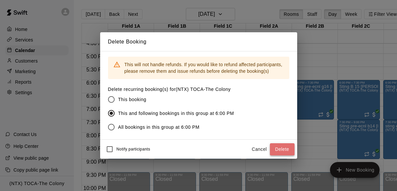
click at [279, 148] on button "Delete" at bounding box center [282, 149] width 25 height 12
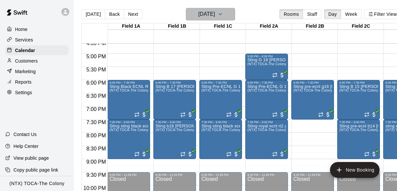
click at [223, 13] on icon "button" at bounding box center [220, 14] width 5 height 8
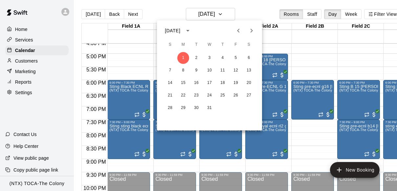
click at [250, 28] on icon "Next month" at bounding box center [252, 31] width 8 height 8
click at [183, 68] on button "5" at bounding box center [183, 70] width 12 height 12
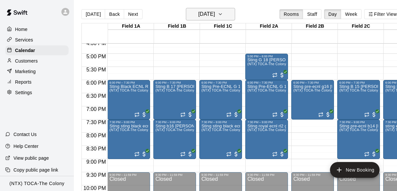
click at [223, 14] on icon "button" at bounding box center [220, 14] width 5 height 8
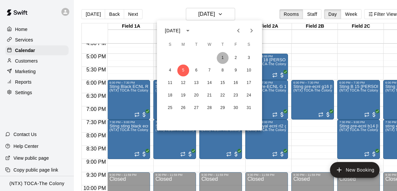
click at [222, 58] on button "1" at bounding box center [223, 58] width 12 height 12
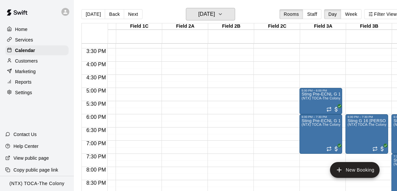
scroll to position [0, 0]
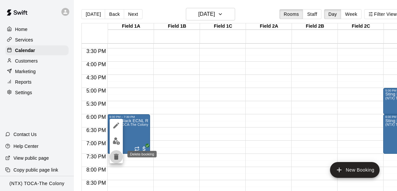
click at [115, 155] on icon "delete" at bounding box center [116, 156] width 5 height 6
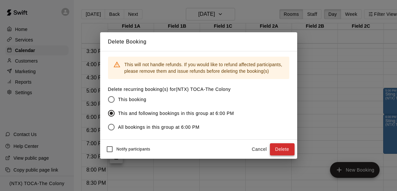
click at [284, 147] on button "Delete" at bounding box center [282, 149] width 25 height 12
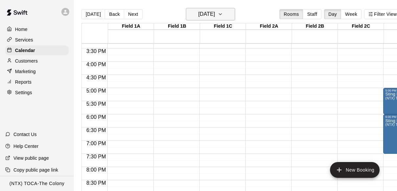
click at [223, 12] on icon "button" at bounding box center [220, 14] width 5 height 8
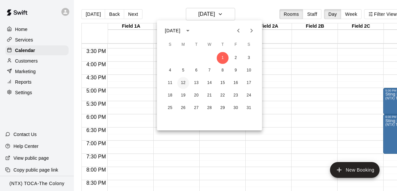
click at [183, 81] on button "12" at bounding box center [183, 83] width 12 height 12
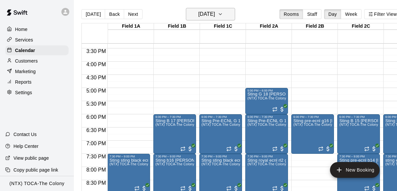
click at [223, 15] on icon "button" at bounding box center [220, 14] width 5 height 8
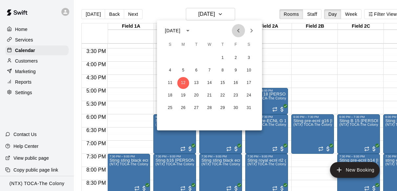
click at [237, 30] on icon "Previous month" at bounding box center [239, 31] width 8 height 8
click at [181, 56] on button "1" at bounding box center [183, 58] width 12 height 12
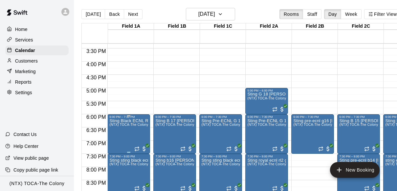
click at [115, 155] on icon "delete" at bounding box center [116, 156] width 5 height 6
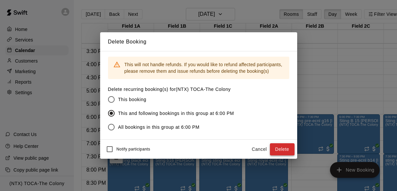
click at [285, 147] on button "Delete" at bounding box center [282, 149] width 25 height 12
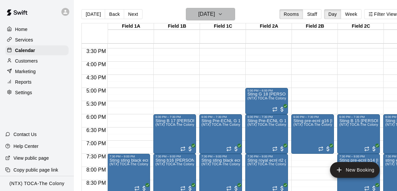
click at [223, 12] on icon "button" at bounding box center [220, 14] width 5 height 8
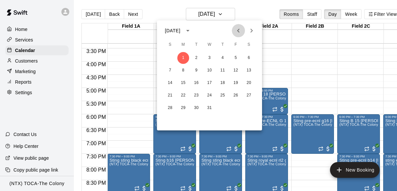
click at [238, 30] on icon "Previous month" at bounding box center [239, 31] width 8 height 8
click at [184, 69] on button "3" at bounding box center [183, 70] width 12 height 12
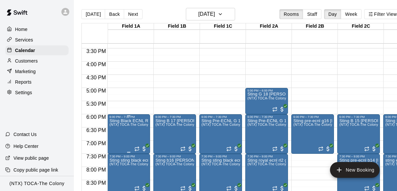
click at [114, 158] on icon "delete" at bounding box center [116, 156] width 5 height 6
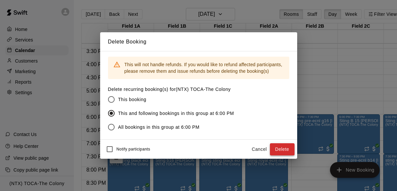
click at [283, 147] on button "Delete" at bounding box center [282, 149] width 25 height 12
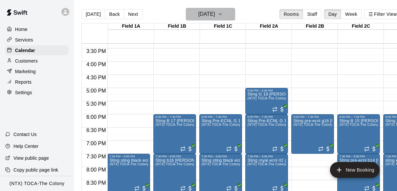
click at [223, 12] on icon "button" at bounding box center [220, 14] width 5 height 8
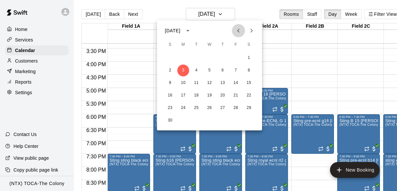
click at [238, 28] on icon "Previous month" at bounding box center [239, 31] width 8 height 8
click at [209, 59] on button "1" at bounding box center [210, 58] width 12 height 12
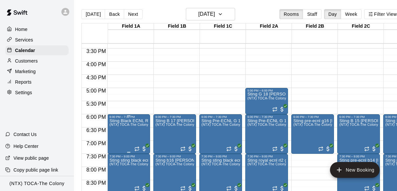
click at [116, 157] on icon "delete" at bounding box center [116, 156] width 5 height 6
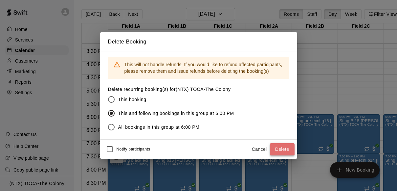
click at [284, 149] on button "Delete" at bounding box center [282, 149] width 25 height 12
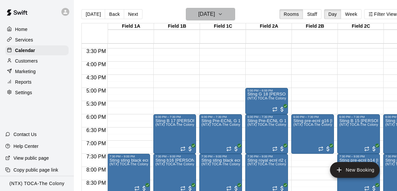
click at [223, 12] on icon "button" at bounding box center [220, 14] width 5 height 8
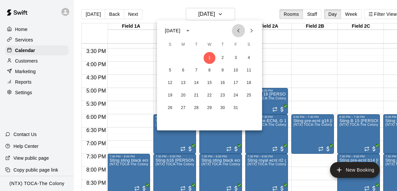
click at [240, 31] on icon "Previous month" at bounding box center [239, 31] width 8 height 8
click at [184, 57] on button "1" at bounding box center [183, 58] width 12 height 12
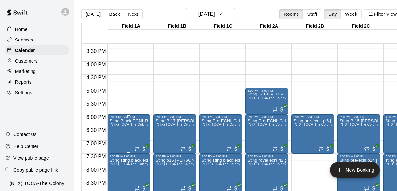
click at [114, 157] on icon "delete" at bounding box center [116, 156] width 5 height 6
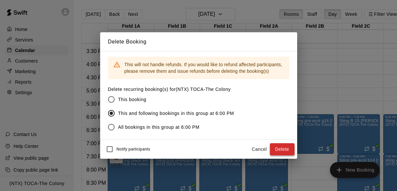
click at [288, 147] on button "Delete" at bounding box center [282, 149] width 25 height 12
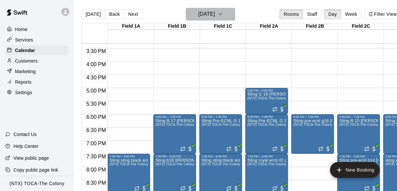
click at [223, 12] on icon "button" at bounding box center [220, 14] width 5 height 8
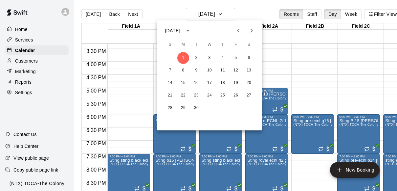
click at [237, 28] on icon "Previous month" at bounding box center [239, 31] width 8 height 8
click at [237, 58] on button "1" at bounding box center [236, 58] width 12 height 12
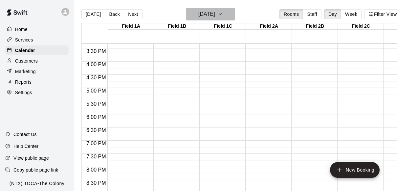
click at [222, 14] on icon "button" at bounding box center [220, 13] width 3 height 1
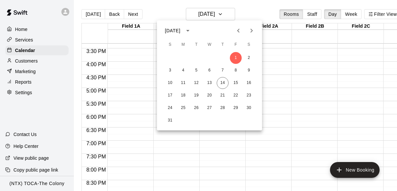
click at [149, 76] on div at bounding box center [198, 95] width 397 height 191
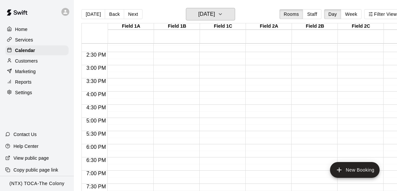
scroll to position [316, 0]
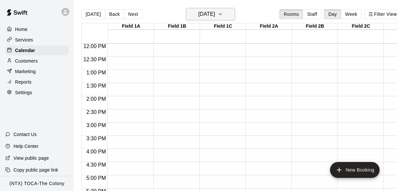
click at [223, 11] on icon "button" at bounding box center [220, 14] width 5 height 8
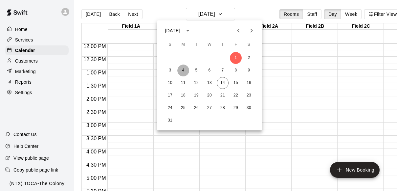
click at [183, 69] on button "4" at bounding box center [183, 70] width 12 height 12
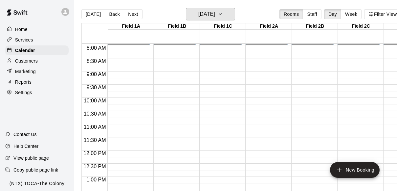
scroll to position [186, 0]
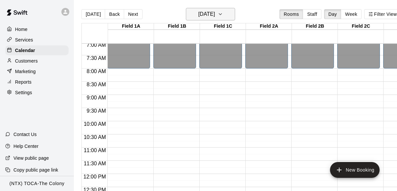
click at [222, 14] on icon "button" at bounding box center [220, 13] width 3 height 1
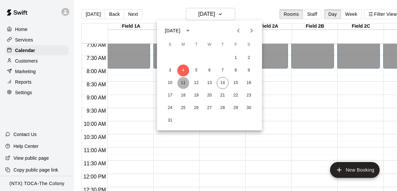
click at [182, 84] on button "11" at bounding box center [183, 83] width 12 height 12
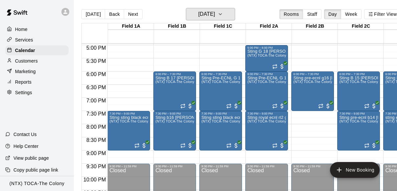
scroll to position [446, 0]
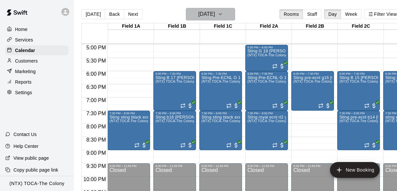
click at [223, 13] on icon "button" at bounding box center [220, 14] width 5 height 8
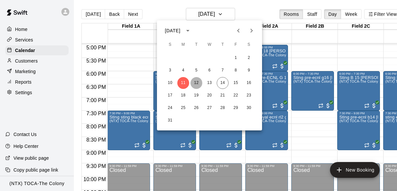
click at [196, 83] on button "12" at bounding box center [197, 83] width 12 height 12
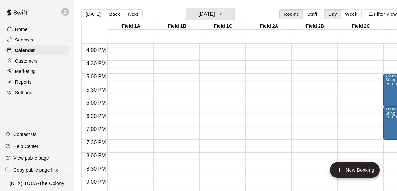
scroll to position [421, 0]
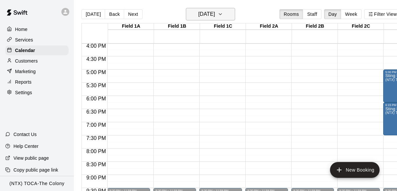
click at [223, 14] on icon "button" at bounding box center [220, 14] width 5 height 8
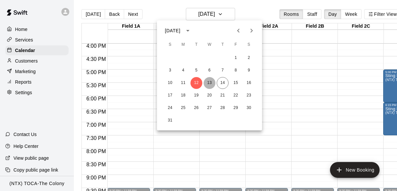
click at [209, 84] on button "13" at bounding box center [210, 83] width 12 height 12
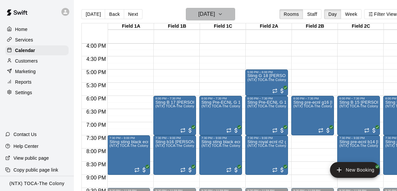
click at [223, 13] on icon "button" at bounding box center [220, 14] width 5 height 8
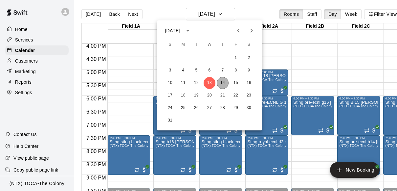
click at [224, 82] on button "14" at bounding box center [223, 83] width 12 height 12
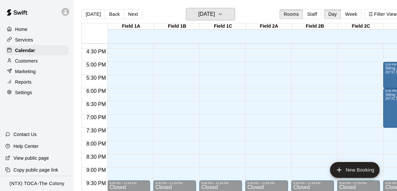
scroll to position [423, 0]
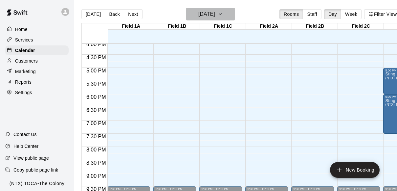
click at [223, 11] on icon "button" at bounding box center [220, 14] width 5 height 8
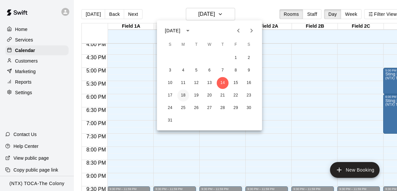
click at [182, 96] on button "18" at bounding box center [183, 95] width 12 height 12
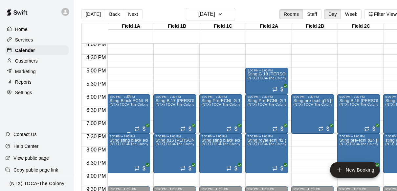
click at [115, 120] on div "Sting Black ECNL RL NTX G 09 Brave Platts (NTX) TOCA-The Colony" at bounding box center [128, 193] width 39 height 191
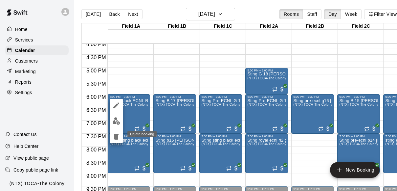
click at [115, 138] on icon "delete" at bounding box center [116, 136] width 5 height 6
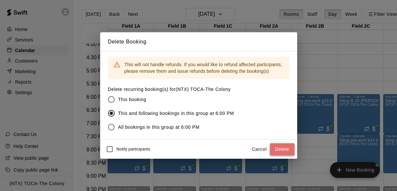
click at [282, 150] on button "Delete" at bounding box center [282, 149] width 25 height 12
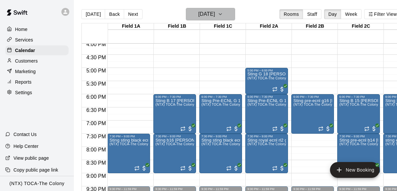
click at [223, 16] on icon "button" at bounding box center [220, 14] width 5 height 8
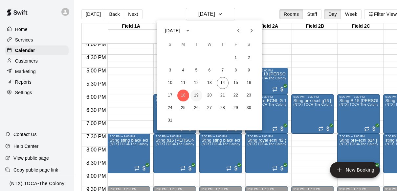
click at [197, 94] on button "19" at bounding box center [197, 95] width 12 height 12
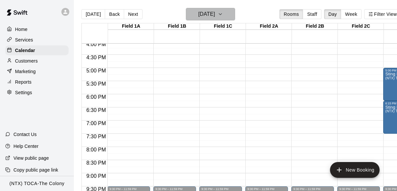
click at [223, 12] on icon "button" at bounding box center [220, 14] width 5 height 8
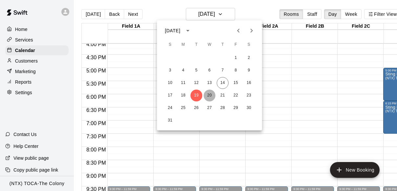
click at [208, 93] on button "20" at bounding box center [210, 95] width 12 height 12
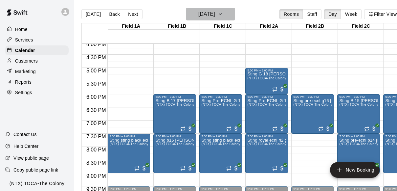
click at [223, 10] on icon "button" at bounding box center [220, 14] width 5 height 8
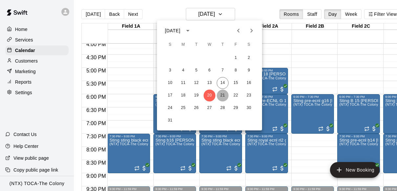
click at [223, 96] on button "21" at bounding box center [223, 95] width 12 height 12
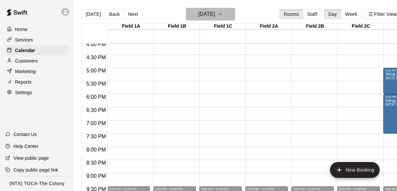
click at [223, 13] on icon "button" at bounding box center [220, 14] width 5 height 8
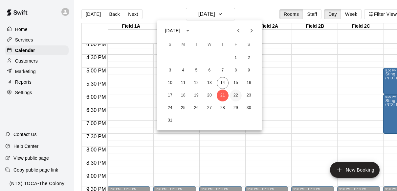
click at [237, 96] on button "22" at bounding box center [236, 95] width 12 height 12
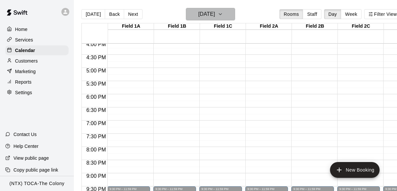
click at [223, 11] on icon "button" at bounding box center [220, 14] width 5 height 8
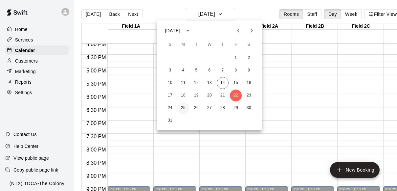
click at [183, 107] on button "25" at bounding box center [183, 108] width 12 height 12
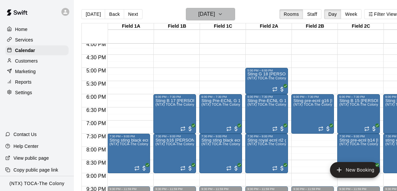
click at [223, 10] on icon "button" at bounding box center [220, 14] width 5 height 8
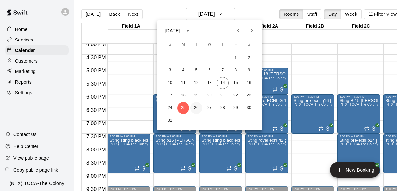
click at [195, 106] on button "26" at bounding box center [197, 108] width 12 height 12
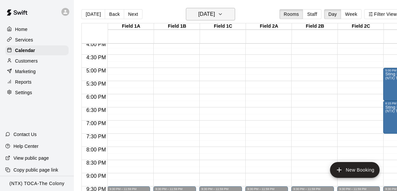
click at [223, 13] on icon "button" at bounding box center [220, 14] width 5 height 8
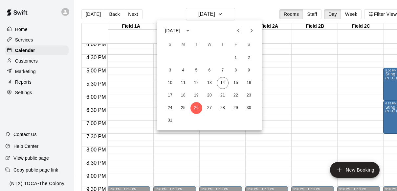
click at [242, 4] on div at bounding box center [198, 95] width 397 height 191
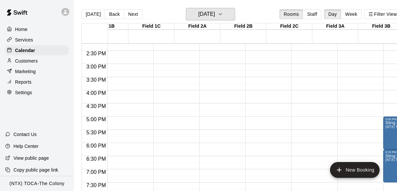
scroll to position [0, 0]
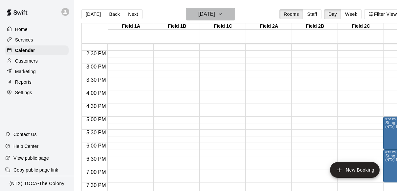
click at [233, 13] on button "[DATE]" at bounding box center [210, 14] width 49 height 12
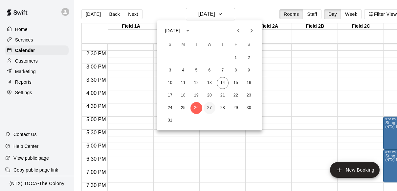
click at [210, 106] on button "27" at bounding box center [210, 108] width 12 height 12
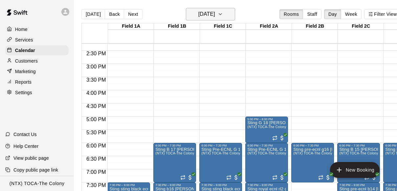
click at [223, 15] on icon "button" at bounding box center [220, 14] width 5 height 8
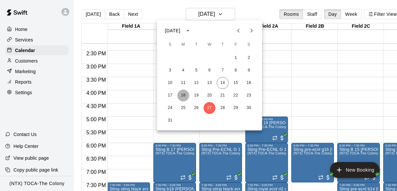
click at [184, 95] on button "18" at bounding box center [183, 95] width 12 height 12
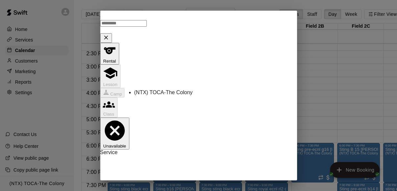
click at [166, 91] on li "(NTX) TOCA-The Colony" at bounding box center [211, 92] width 155 height 6
type input "**********"
type input "********"
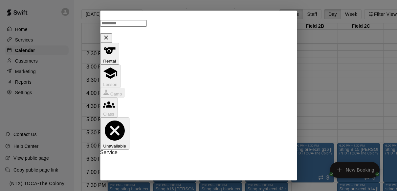
type input "********"
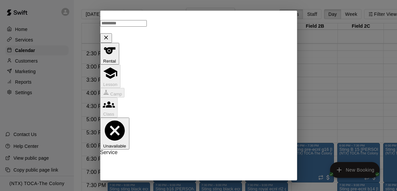
click at [194, 129] on body "Home Services Calendar Customers Marketing Reports Settings Contact Us Help Cen…" at bounding box center [198, 100] width 397 height 201
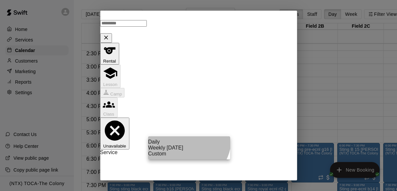
click at [187, 150] on li "Weekly [DATE]" at bounding box center [189, 148] width 82 height 6
type input "******"
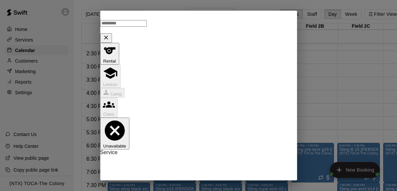
scroll to position [92, 0]
click at [156, 109] on icon "calendar view is open, switch to year view" at bounding box center [152, 110] width 8 height 8
click at [136, 125] on button "2026" at bounding box center [128, 128] width 15 height 7
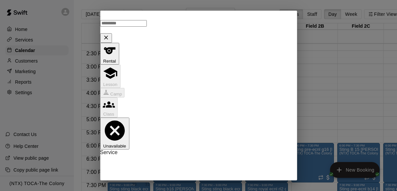
click at [202, 95] on icon "Previous month" at bounding box center [202, 95] width 2 height 4
click at [203, 96] on icon "Previous month" at bounding box center [203, 95] width 8 height 8
click at [200, 146] on button "15" at bounding box center [200, 147] width 12 height 12
type input "**********"
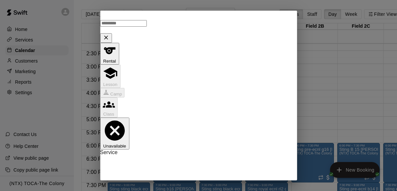
scroll to position [127, 0]
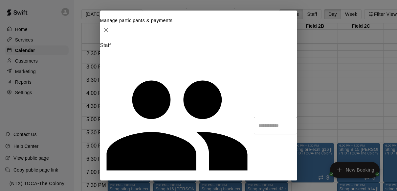
type input "**********"
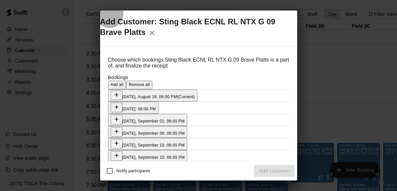
click at [124, 82] on span "Add all" at bounding box center [117, 84] width 13 height 5
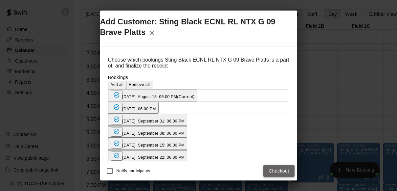
click at [281, 172] on button "Checkout" at bounding box center [278, 171] width 31 height 12
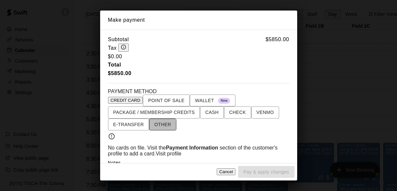
click at [161, 128] on span "OTHER" at bounding box center [162, 124] width 17 height 8
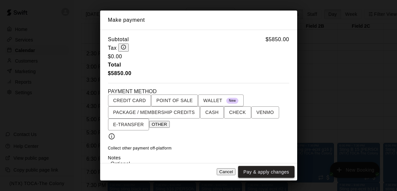
click at [272, 172] on button "Pay & apply changes" at bounding box center [266, 172] width 56 height 12
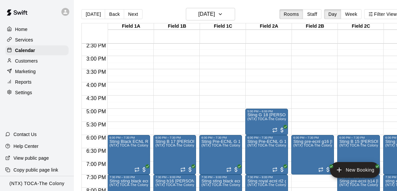
scroll to position [383, 0]
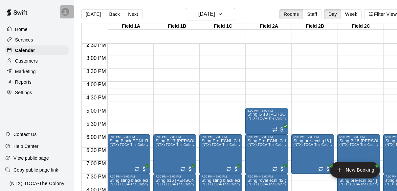
click at [65, 12] on icon at bounding box center [65, 12] width 6 height 6
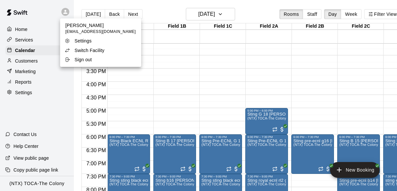
click at [85, 48] on p "Switch Facility" at bounding box center [90, 50] width 30 height 7
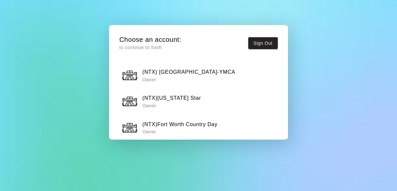
scroll to position [582, 0]
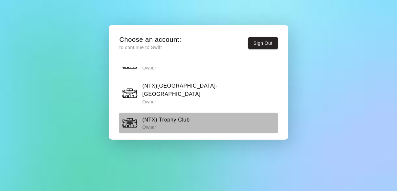
click at [181, 115] on h6 "(NTX) Trophy Club" at bounding box center [165, 119] width 47 height 9
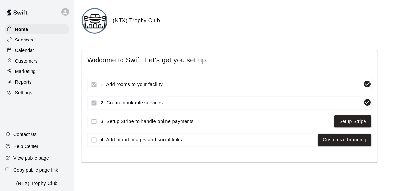
click at [47, 51] on div "Calendar" at bounding box center [36, 50] width 63 height 10
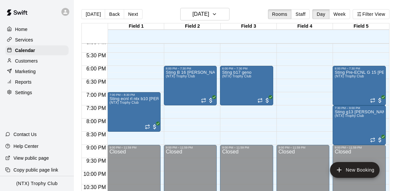
scroll to position [452, 0]
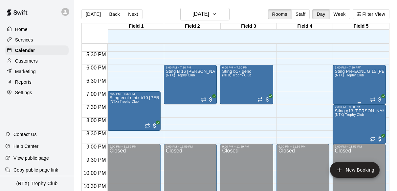
click at [374, 77] on div "Sting Pre-ECNL G 15 [PERSON_NAME] (NTX) Trophy Club" at bounding box center [359, 164] width 49 height 191
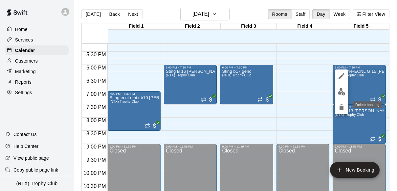
click at [343, 107] on icon "delete" at bounding box center [341, 107] width 5 height 6
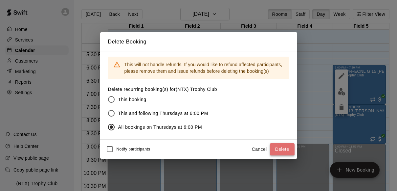
click at [279, 149] on button "Delete" at bounding box center [282, 149] width 25 height 12
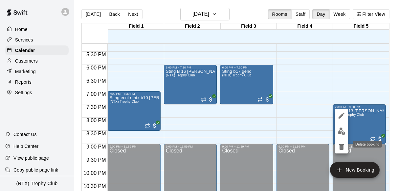
click at [341, 147] on icon "delete" at bounding box center [341, 147] width 5 height 6
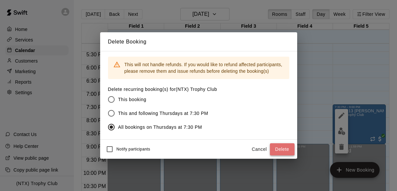
click at [276, 148] on button "Delete" at bounding box center [282, 149] width 25 height 12
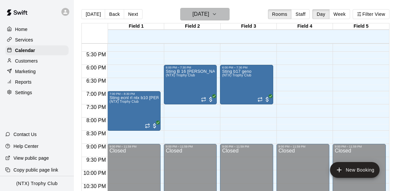
click at [217, 15] on icon "button" at bounding box center [214, 14] width 5 height 8
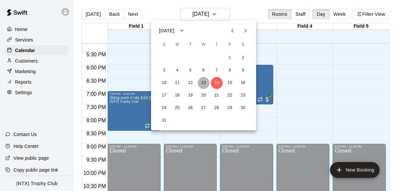
click at [203, 82] on button "13" at bounding box center [204, 83] width 12 height 12
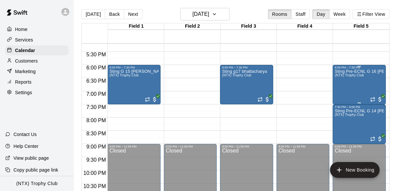
click at [350, 92] on div "Sting Pre-ECNL G 16 [PERSON_NAME] (NTX) Trophy Club" at bounding box center [359, 164] width 49 height 191
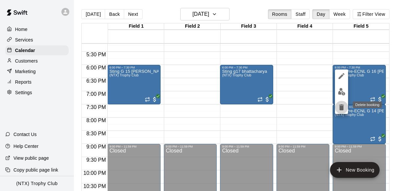
click at [343, 108] on icon "delete" at bounding box center [341, 107] width 5 height 6
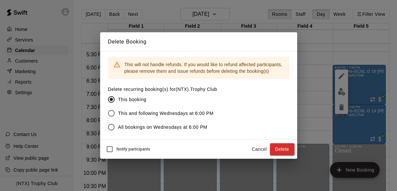
drag, startPoint x: 286, startPoint y: 148, endPoint x: 255, endPoint y: 93, distance: 63.2
click at [255, 93] on div "Delete Booking This will not handle refunds. If you would like to refund affect…" at bounding box center [198, 95] width 197 height 126
click at [285, 149] on button "Delete" at bounding box center [282, 149] width 25 height 12
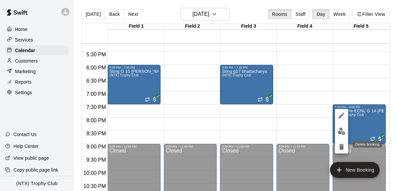
click at [341, 147] on icon "delete" at bounding box center [341, 147] width 5 height 6
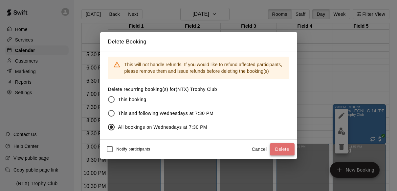
click at [280, 150] on button "Delete" at bounding box center [282, 149] width 25 height 12
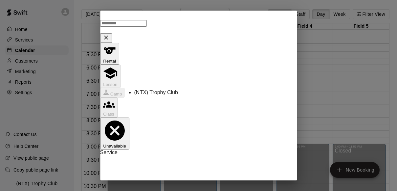
click at [235, 95] on li "(NTX) Trophy Club" at bounding box center [211, 92] width 155 height 6
type input "**********"
type input "********"
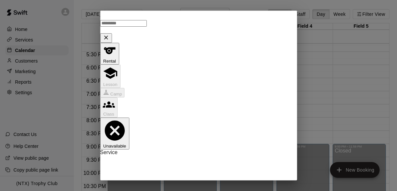
click at [207, 123] on body "Home Services Calendar Customers Marketing Reports Settings Contact Us Help Cen…" at bounding box center [198, 100] width 397 height 201
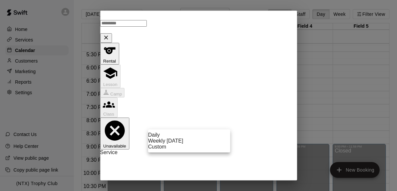
click at [203, 144] on li "Weekly [DATE]" at bounding box center [189, 141] width 82 height 6
type input "******"
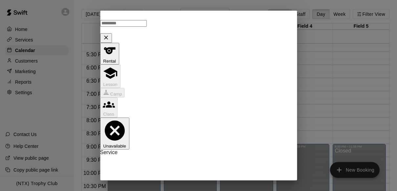
scroll to position [60, 0]
click at [154, 20] on icon "calendar view is open, switch to year view" at bounding box center [151, 21] width 3 height 2
click at [136, 35] on button "2026" at bounding box center [128, 38] width 15 height 7
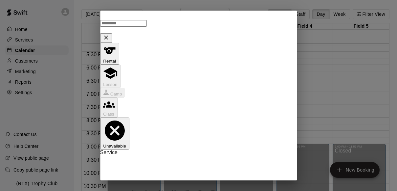
click at [201, 125] on icon "Previous month" at bounding box center [203, 127] width 8 height 8
click at [199, 178] on button "15" at bounding box center [200, 179] width 12 height 12
type input "**********"
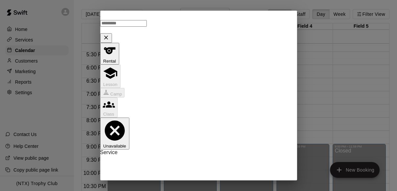
scroll to position [69, 0]
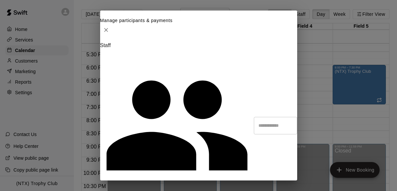
type input "**********"
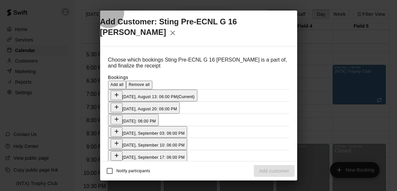
click at [124, 82] on span "Add all" at bounding box center [117, 84] width 13 height 5
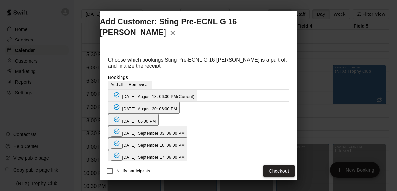
click at [280, 170] on button "Checkout" at bounding box center [278, 171] width 31 height 12
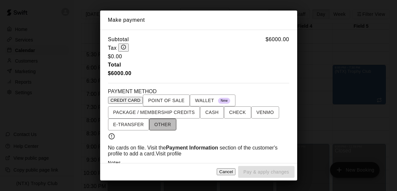
click at [163, 126] on span "OTHER" at bounding box center [162, 124] width 17 height 8
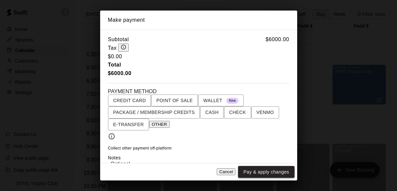
click at [269, 173] on button "Pay & apply changes" at bounding box center [266, 172] width 56 height 12
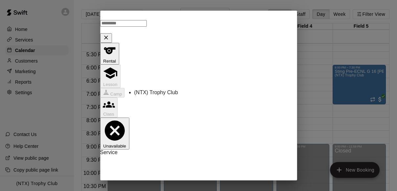
click at [240, 93] on li "(NTX) Trophy Club" at bounding box center [211, 92] width 155 height 6
type input "**********"
type input "********"
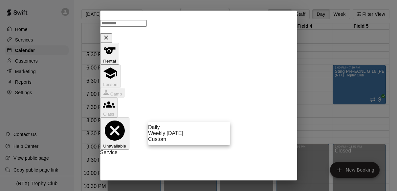
click at [191, 112] on body "Home Services Calendar Customers Marketing Reports Settings Contact Us Help Cen…" at bounding box center [198, 100] width 397 height 201
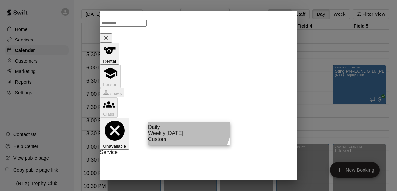
click at [186, 136] on li "Weekly [DATE]" at bounding box center [189, 133] width 82 height 6
type input "******"
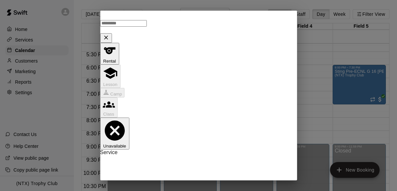
scroll to position [69, 0]
click at [156, 12] on icon "calendar view is open, switch to year view" at bounding box center [152, 12] width 8 height 8
click at [136, 26] on button "2026" at bounding box center [128, 29] width 15 height 7
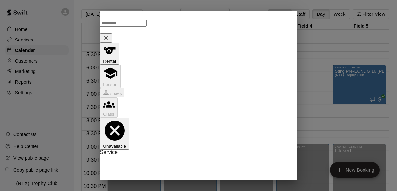
click at [201, 80] on icon "Previous month" at bounding box center [203, 82] width 8 height 8
click at [201, 131] on button "15" at bounding box center [200, 134] width 12 height 12
type input "**********"
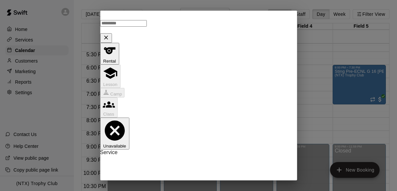
scroll to position [182, 0]
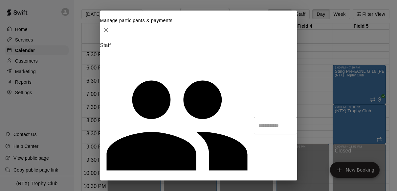
type input "**********"
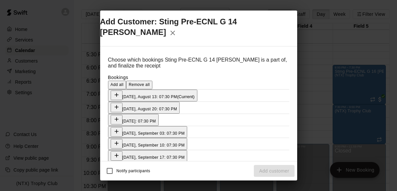
click at [124, 82] on span "Add all" at bounding box center [117, 84] width 13 height 5
click at [283, 171] on button "Checkout" at bounding box center [278, 171] width 31 height 12
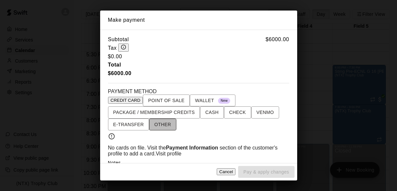
click at [164, 126] on span "OTHER" at bounding box center [162, 124] width 17 height 8
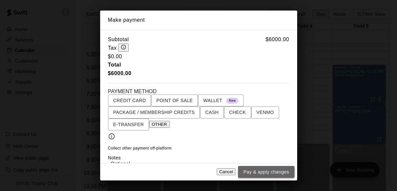
click at [259, 169] on button "Pay & apply changes" at bounding box center [266, 172] width 56 height 12
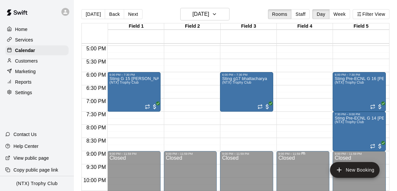
scroll to position [442, 0]
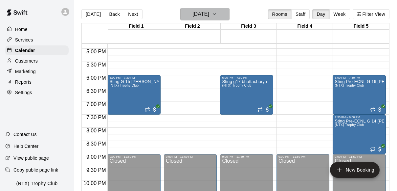
click at [217, 14] on icon "button" at bounding box center [214, 14] width 5 height 8
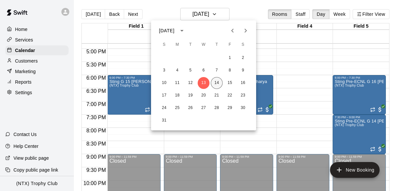
click at [217, 80] on button "14" at bounding box center [217, 83] width 12 height 12
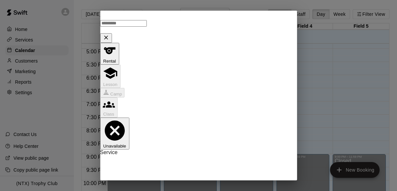
click at [218, 89] on li "(NTX) Trophy Club" at bounding box center [211, 92] width 155 height 6
type input "**********"
type input "********"
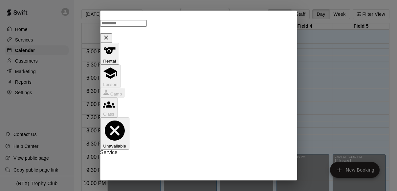
click at [209, 115] on body "Home Services Calendar Customers Marketing Reports Settings Contact Us Help Cen…" at bounding box center [198, 100] width 397 height 201
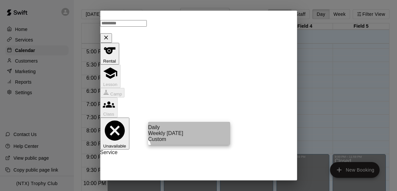
click at [198, 136] on li "Weekly [DATE]" at bounding box center [189, 133] width 82 height 6
type input "******"
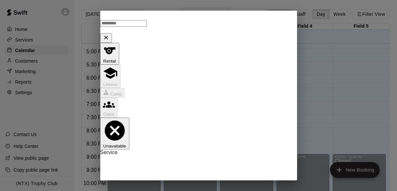
scroll to position [75, 0]
click at [156, 128] on icon "calendar view is open, switch to year view" at bounding box center [152, 128] width 8 height 8
click at [136, 147] on button "2026" at bounding box center [128, 145] width 15 height 7
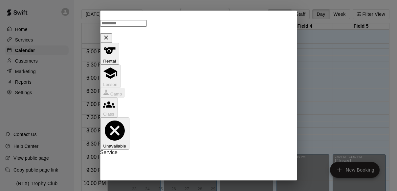
click at [202, 116] on button "Previous month" at bounding box center [202, 111] width 13 height 13
click at [199, 163] on button "15" at bounding box center [200, 164] width 12 height 12
type input "**********"
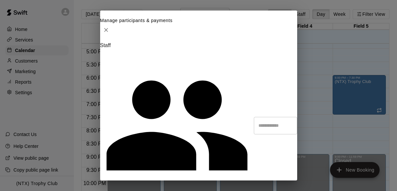
type input "**********"
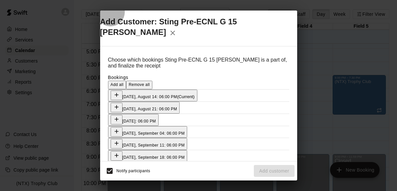
click at [124, 82] on span "Add all" at bounding box center [117, 84] width 13 height 5
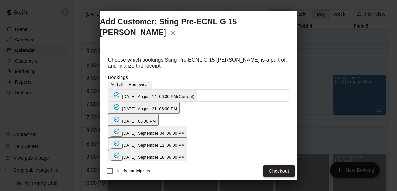
click at [277, 169] on button "Checkout" at bounding box center [278, 171] width 31 height 12
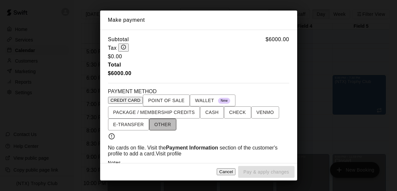
click at [164, 125] on span "OTHER" at bounding box center [162, 124] width 17 height 8
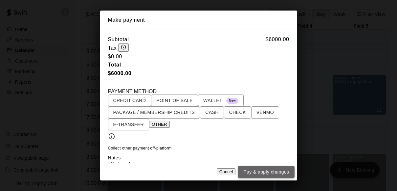
click at [279, 172] on button "Pay & apply changes" at bounding box center [266, 172] width 56 height 12
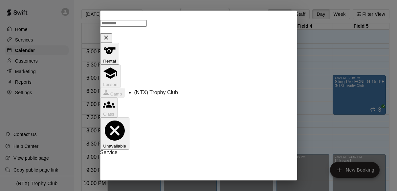
click at [193, 91] on li "(NTX) Trophy Club" at bounding box center [211, 92] width 155 height 6
type input "**********"
type input "********"
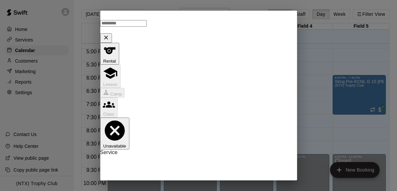
click at [205, 129] on body "Home Services Calendar Customers Marketing Reports Settings Contact Us Help Cen…" at bounding box center [198, 100] width 397 height 201
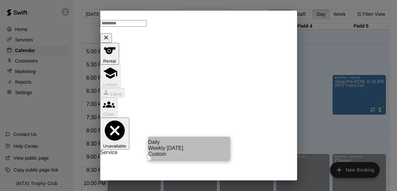
click at [194, 151] on li "Weekly [DATE]" at bounding box center [189, 148] width 82 height 6
type input "******"
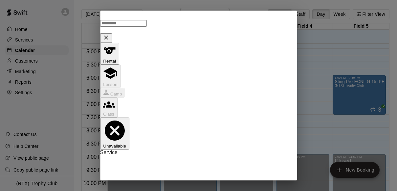
scroll to position [51, 0]
click at [156, 31] on icon "calendar view is open, switch to year view" at bounding box center [152, 30] width 8 height 8
click at [136, 44] on button "2026" at bounding box center [128, 47] width 15 height 7
click at [202, 31] on icon "Previous month" at bounding box center [203, 30] width 8 height 8
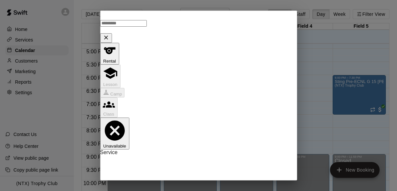
click at [202, 31] on icon "Previous month" at bounding box center [203, 30] width 8 height 8
click at [202, 81] on button "15" at bounding box center [200, 82] width 12 height 12
type input "**********"
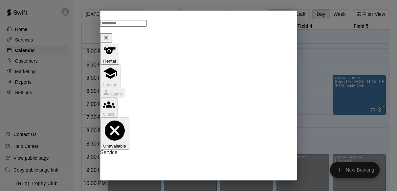
scroll to position [198, 0]
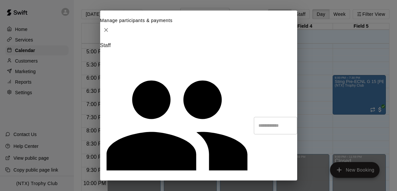
type input "*********"
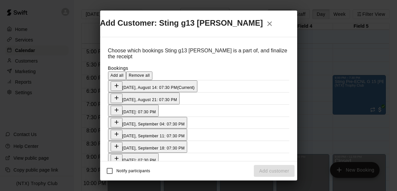
click at [124, 73] on span "Add all" at bounding box center [117, 75] width 13 height 5
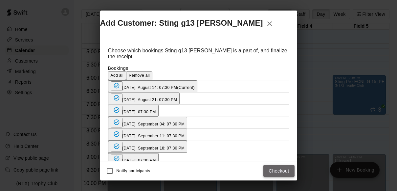
click at [280, 169] on button "Checkout" at bounding box center [278, 171] width 31 height 12
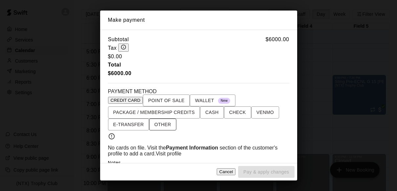
click at [164, 124] on span "OTHER" at bounding box center [162, 124] width 17 height 8
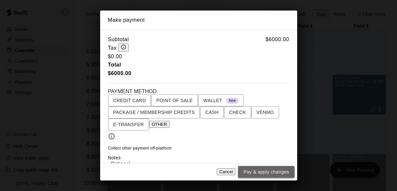
click at [266, 169] on button "Pay & apply changes" at bounding box center [266, 172] width 56 height 12
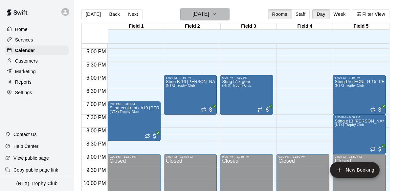
click at [217, 14] on icon "button" at bounding box center [214, 14] width 5 height 8
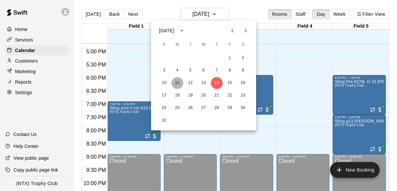
click at [178, 82] on button "11" at bounding box center [177, 83] width 12 height 12
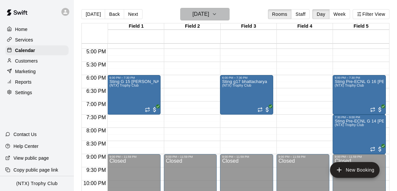
click at [217, 15] on icon "button" at bounding box center [214, 14] width 5 height 8
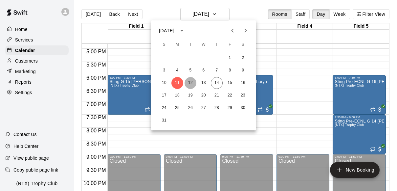
click at [192, 80] on button "12" at bounding box center [191, 83] width 12 height 12
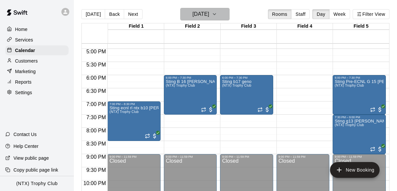
click at [217, 15] on icon "button" at bounding box center [214, 14] width 5 height 8
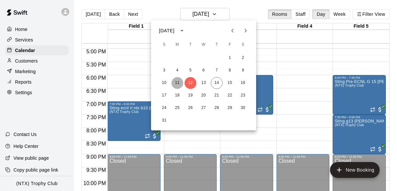
click at [174, 81] on button "11" at bounding box center [177, 83] width 12 height 12
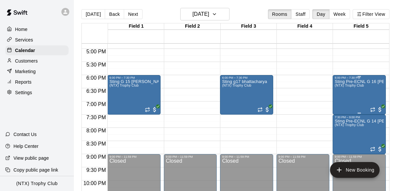
click at [345, 103] on div "Sting Pre-ECNL G 16 [PERSON_NAME] (NTX) Trophy Club" at bounding box center [359, 174] width 49 height 191
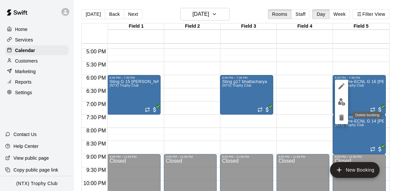
click at [343, 117] on icon "delete" at bounding box center [341, 117] width 5 height 6
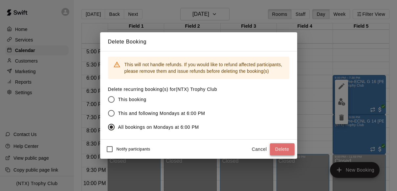
click at [276, 149] on button "Delete" at bounding box center [282, 149] width 25 height 12
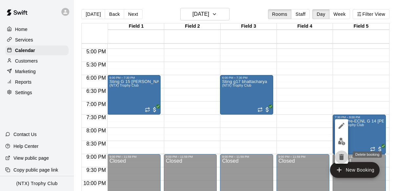
click at [342, 157] on icon "delete" at bounding box center [341, 157] width 5 height 6
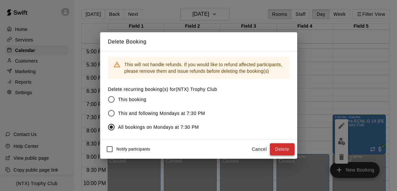
click at [284, 149] on button "Delete" at bounding box center [282, 149] width 25 height 12
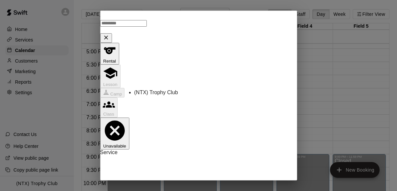
click at [215, 92] on li "(NTX) Trophy Club" at bounding box center [211, 92] width 155 height 6
type input "**********"
type input "********"
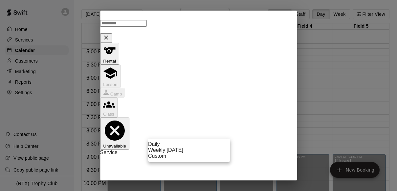
click at [191, 131] on body "Home Services Calendar Customers Marketing Reports Settings Contact Us Help Cen…" at bounding box center [198, 100] width 397 height 201
click at [182, 153] on li "Weekly [DATE]" at bounding box center [189, 150] width 82 height 6
type input "******"
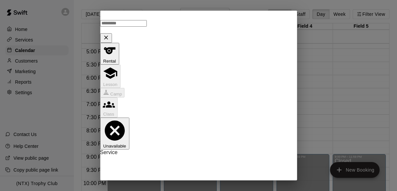
click at [156, 89] on icon "calendar view is open, switch to year view" at bounding box center [152, 92] width 8 height 8
click at [136, 108] on button "2026" at bounding box center [128, 109] width 15 height 7
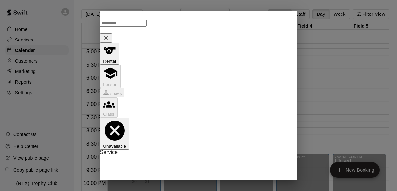
click at [201, 90] on icon "Previous month" at bounding box center [203, 92] width 8 height 8
click at [212, 90] on icon "Next month" at bounding box center [216, 92] width 8 height 8
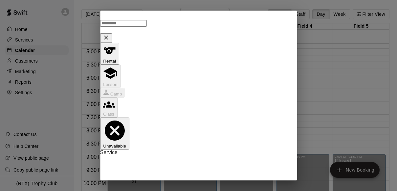
click at [199, 146] on button "15" at bounding box center [200, 144] width 12 height 12
type input "**********"
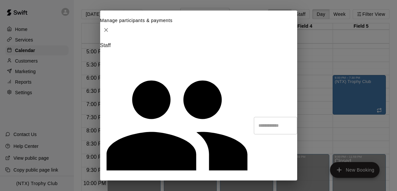
type input "*********"
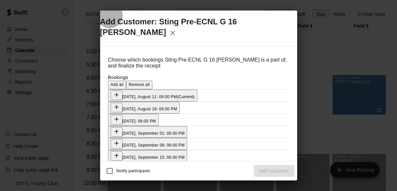
click at [124, 82] on span "Add all" at bounding box center [117, 84] width 13 height 5
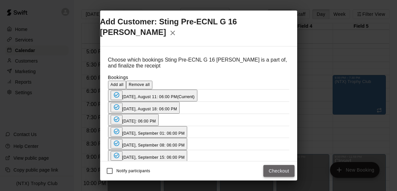
click at [278, 168] on button "Checkout" at bounding box center [278, 171] width 31 height 12
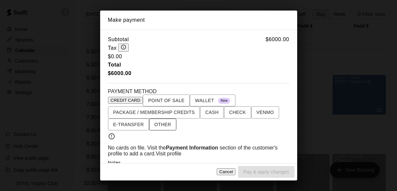
click at [161, 126] on span "OTHER" at bounding box center [162, 124] width 17 height 8
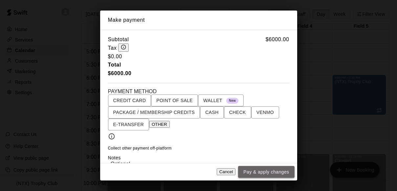
click at [266, 171] on button "Pay & apply changes" at bounding box center [266, 172] width 56 height 12
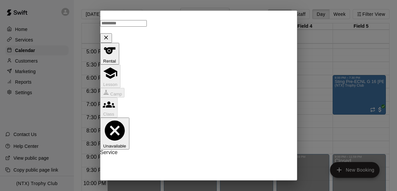
type input "********"
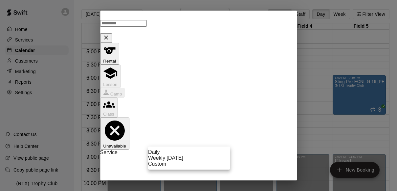
click at [192, 137] on body "Home Services Calendar Customers Marketing Reports Settings Contact Us Help Cen…" at bounding box center [198, 100] width 397 height 201
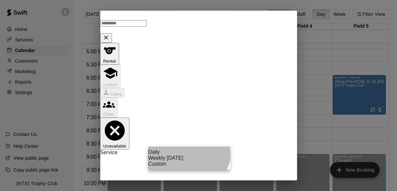
click at [186, 161] on li "Weekly [DATE]" at bounding box center [189, 158] width 82 height 6
type input "******"
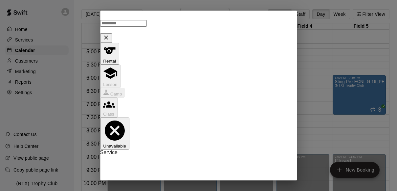
scroll to position [100, 0]
click at [156, 101] on icon "calendar view is open, switch to year view" at bounding box center [152, 103] width 8 height 8
click at [136, 118] on button "2026" at bounding box center [128, 121] width 15 height 7
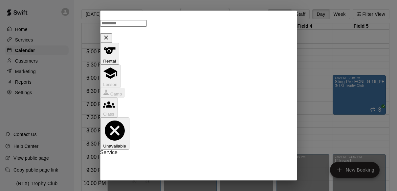
click at [204, 91] on icon "Previous month" at bounding box center [203, 91] width 8 height 8
click at [203, 91] on icon "Previous month" at bounding box center [203, 87] width 8 height 8
click at [200, 139] on button "15" at bounding box center [200, 140] width 12 height 12
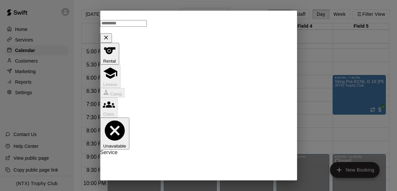
type input "**********"
click at [217, 91] on li "(NTX) Trophy Club" at bounding box center [211, 92] width 155 height 6
type input "**********"
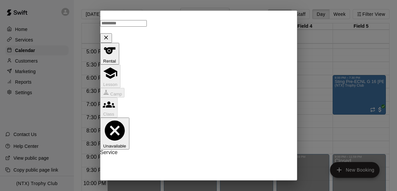
scroll to position [101, 0]
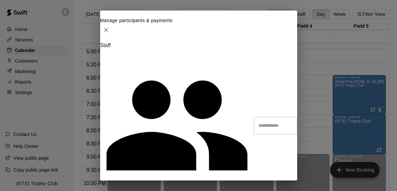
type input "*********"
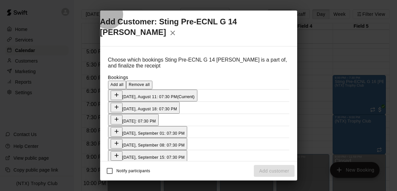
click at [124, 82] on span "Add all" at bounding box center [117, 84] width 13 height 5
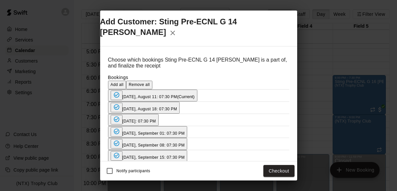
scroll to position [11, 0]
click at [281, 168] on button "Checkout" at bounding box center [278, 171] width 31 height 12
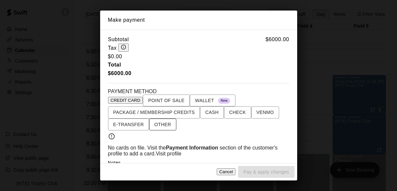
click at [165, 128] on span "OTHER" at bounding box center [162, 124] width 17 height 8
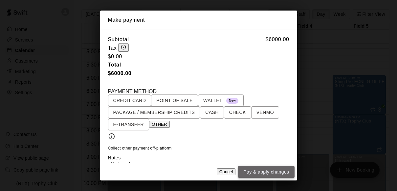
click at [274, 171] on button "Pay & apply changes" at bounding box center [266, 172] width 56 height 12
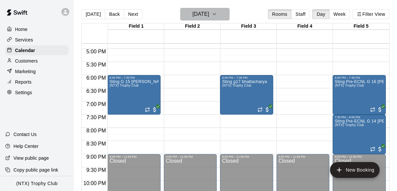
click at [217, 14] on icon "button" at bounding box center [214, 14] width 5 height 8
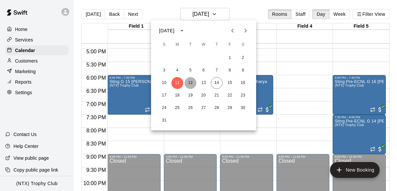
click at [191, 81] on button "12" at bounding box center [191, 83] width 12 height 12
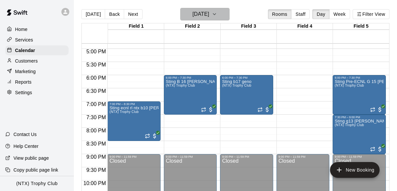
click at [217, 13] on icon "button" at bounding box center [214, 14] width 5 height 8
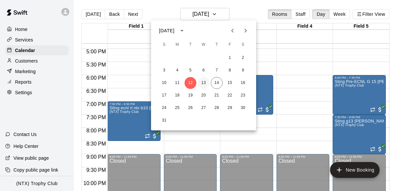
click at [202, 82] on button "13" at bounding box center [204, 83] width 12 height 12
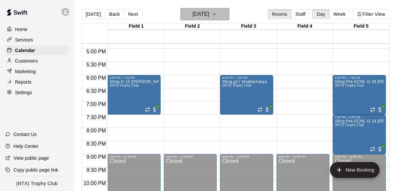
click at [217, 12] on icon "button" at bounding box center [214, 14] width 5 height 8
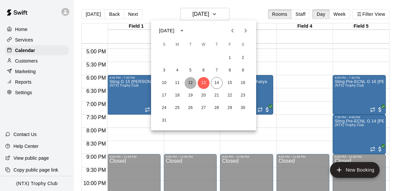
click at [190, 83] on button "12" at bounding box center [191, 83] width 12 height 12
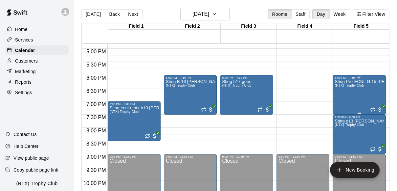
click at [339, 108] on div "Sting Pre-ECNL G 15 [PERSON_NAME] (NTX) Trophy Club" at bounding box center [359, 174] width 49 height 191
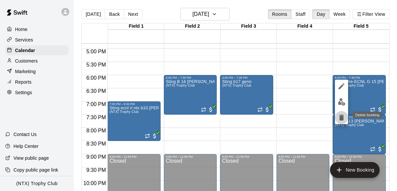
click at [341, 116] on icon "delete" at bounding box center [341, 117] width 5 height 6
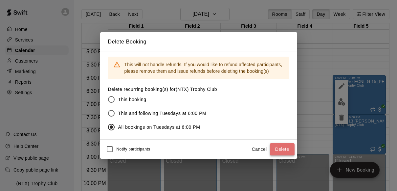
click at [285, 147] on button "Delete" at bounding box center [282, 149] width 25 height 12
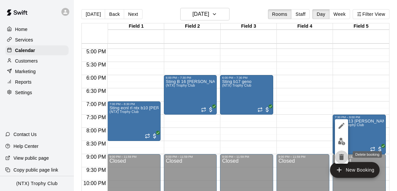
click at [339, 157] on icon "delete" at bounding box center [342, 157] width 8 height 8
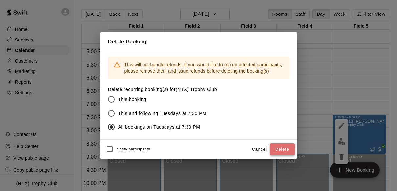
click at [279, 148] on button "Delete" at bounding box center [282, 149] width 25 height 12
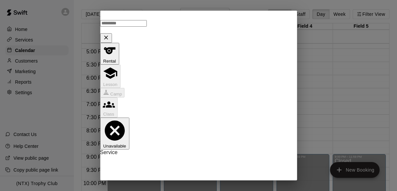
click at [213, 90] on li "(NTX) Trophy Club" at bounding box center [211, 92] width 155 height 6
type input "**********"
type input "********"
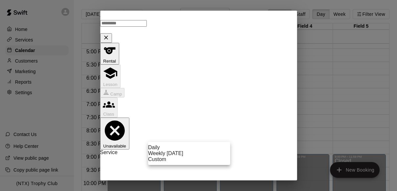
click at [206, 135] on body "Home Services Calendar Customers Marketing Reports Settings Contact Us Help Cen…" at bounding box center [198, 100] width 397 height 201
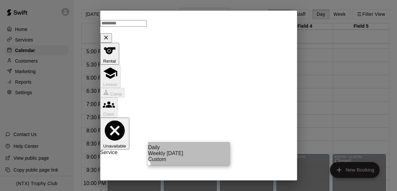
click at [196, 156] on li "Weekly [DATE]" at bounding box center [189, 153] width 82 height 6
type input "******"
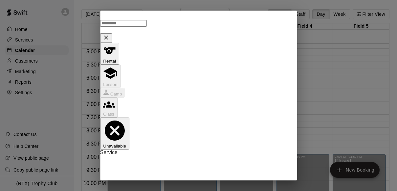
scroll to position [84, 0]
click at [156, 117] on icon "calendar view is open, switch to year view" at bounding box center [152, 118] width 8 height 8
click at [136, 133] on button "2026" at bounding box center [128, 136] width 15 height 7
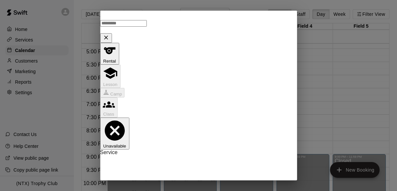
click at [201, 100] on icon "Previous month" at bounding box center [203, 103] width 8 height 8
click at [202, 100] on icon "Previous month" at bounding box center [203, 103] width 8 height 8
click at [200, 154] on button "15" at bounding box center [200, 155] width 12 height 12
type input "**********"
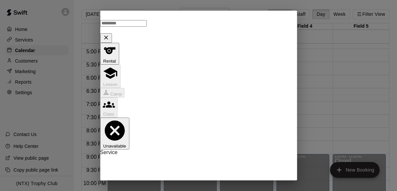
scroll to position [51, 0]
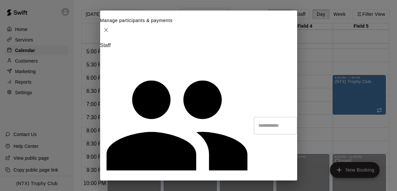
drag, startPoint x: 210, startPoint y: 17, endPoint x: 212, endPoint y: 22, distance: 6.0
click at [210, 31] on h2 "Manage participants & payments" at bounding box center [198, 26] width 197 height 19
click at [218, 20] on h2 "Manage participants & payments" at bounding box center [198, 26] width 197 height 19
drag, startPoint x: 257, startPoint y: 18, endPoint x: 237, endPoint y: 22, distance: 20.4
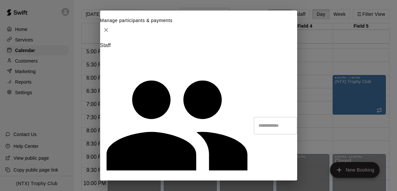
click at [237, 22] on h2 "Manage participants & payments" at bounding box center [198, 26] width 197 height 19
type input "**********"
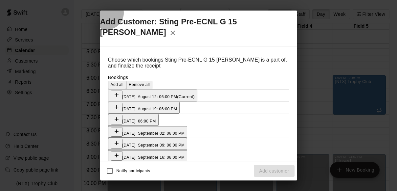
click at [124, 82] on span "Add all" at bounding box center [117, 84] width 13 height 5
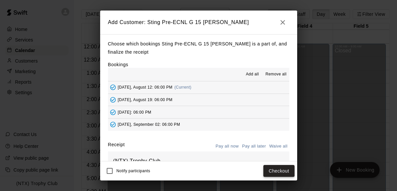
scroll to position [442, 0]
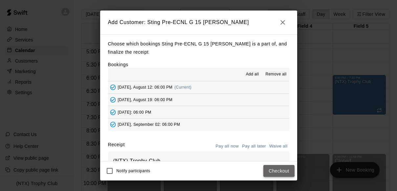
click at [280, 172] on button "Checkout" at bounding box center [278, 171] width 31 height 12
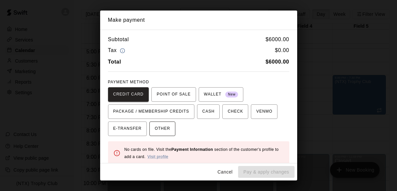
click at [163, 125] on span "OTHER" at bounding box center [162, 128] width 15 height 11
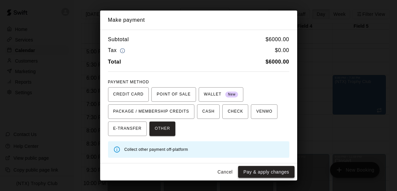
click at [261, 170] on button "Pay & apply changes" at bounding box center [266, 172] width 56 height 12
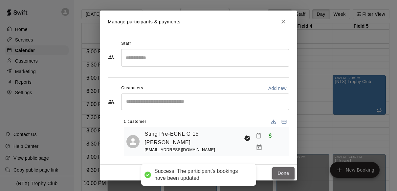
click at [286, 174] on button "Done" at bounding box center [283, 173] width 22 height 12
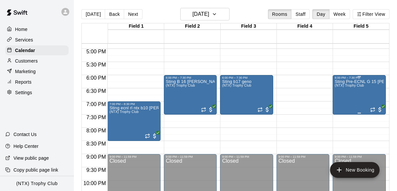
click at [343, 92] on div "Sting Pre-ECNL G 15 [PERSON_NAME] (NTX) Trophy Club" at bounding box center [359, 174] width 49 height 191
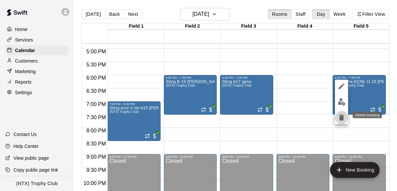
click at [340, 118] on icon "delete" at bounding box center [341, 117] width 5 height 6
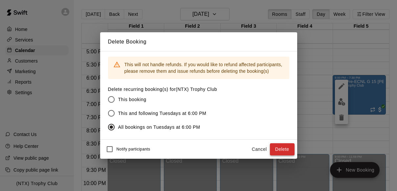
click at [284, 148] on button "Delete" at bounding box center [282, 149] width 25 height 12
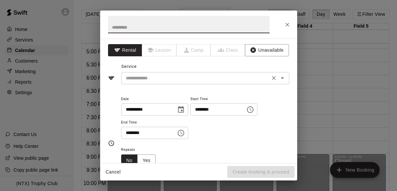
click at [205, 78] on input "text" at bounding box center [195, 78] width 145 height 8
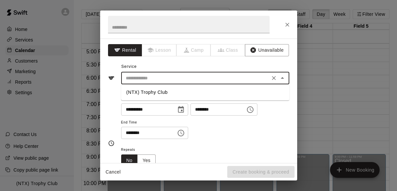
click at [186, 91] on li "(NTX) Trophy Club" at bounding box center [205, 92] width 168 height 11
type input "**********"
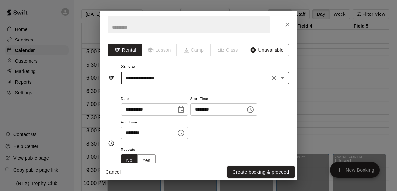
click at [127, 132] on input "********" at bounding box center [146, 132] width 51 height 12
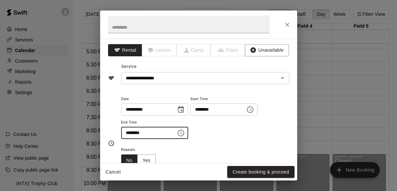
type input "********"
click at [220, 136] on div "**********" at bounding box center [205, 117] width 168 height 44
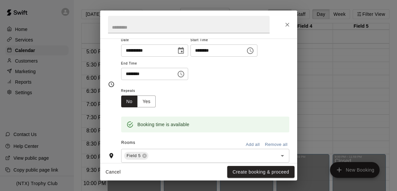
scroll to position [60, 0]
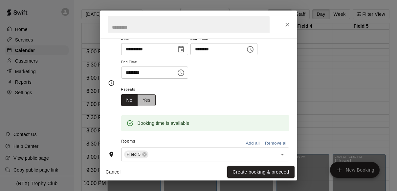
click at [150, 99] on button "Yes" at bounding box center [146, 100] width 18 height 12
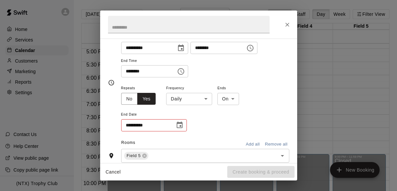
click at [200, 98] on body "Home Services Calendar Customers Marketing Reports Settings Contact Us Help Cen…" at bounding box center [198, 100] width 397 height 201
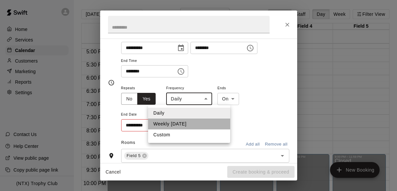
click at [194, 121] on li "Weekly [DATE]" at bounding box center [189, 123] width 82 height 11
type input "******"
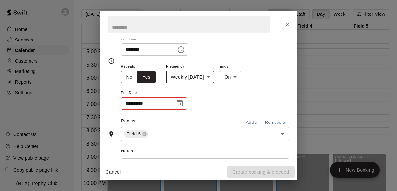
scroll to position [84, 0]
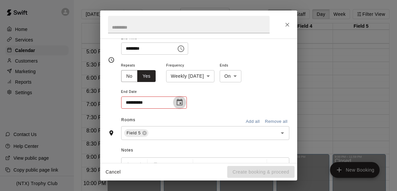
click at [180, 101] on icon "Choose date" at bounding box center [180, 102] width 6 height 7
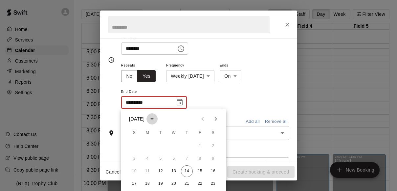
click at [156, 117] on icon "calendar view is open, switch to year view" at bounding box center [152, 119] width 8 height 8
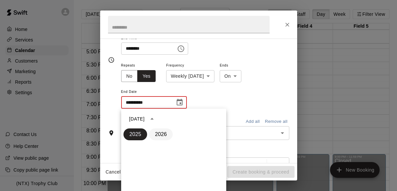
click at [162, 131] on button "2026" at bounding box center [161, 134] width 24 height 12
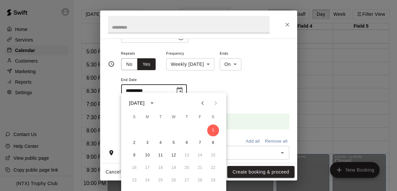
scroll to position [100, 0]
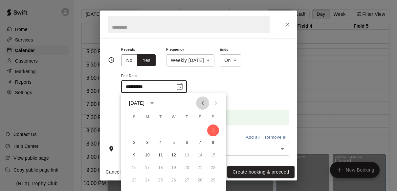
click at [202, 104] on icon "Previous month" at bounding box center [203, 103] width 8 height 8
click at [200, 155] on button "15" at bounding box center [200, 155] width 12 height 12
type input "**********"
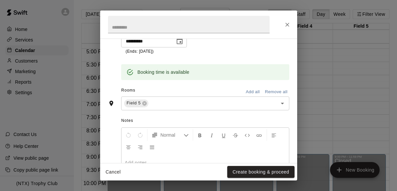
scroll to position [164, 0]
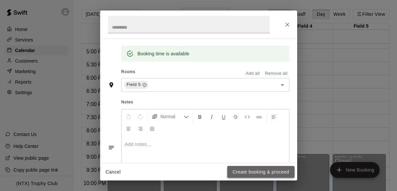
click at [242, 173] on button "Create booking & proceed" at bounding box center [260, 172] width 67 height 12
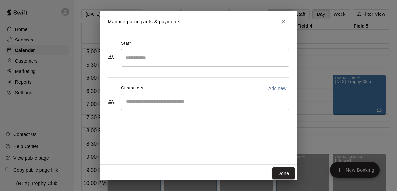
click at [197, 104] on input "Start typing to search customers..." at bounding box center [205, 101] width 162 height 7
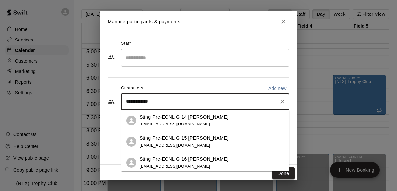
type input "**********"
click at [190, 142] on div "Sting Pre-ECNL G 15 [PERSON_NAME] [EMAIL_ADDRESS][DOMAIN_NAME]" at bounding box center [184, 141] width 89 height 14
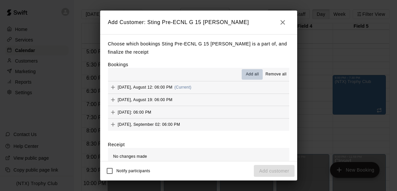
click at [255, 71] on span "Add all" at bounding box center [252, 74] width 13 height 7
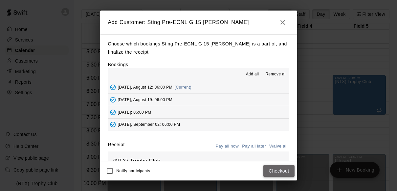
click at [286, 171] on button "Checkout" at bounding box center [278, 171] width 31 height 12
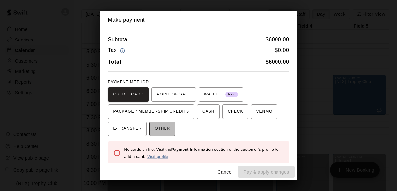
click at [164, 127] on span "OTHER" at bounding box center [162, 128] width 15 height 11
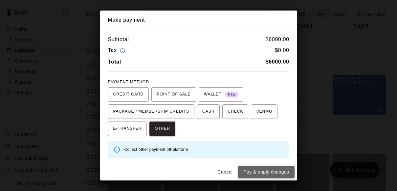
click at [260, 172] on button "Pay & apply changes" at bounding box center [266, 172] width 56 height 12
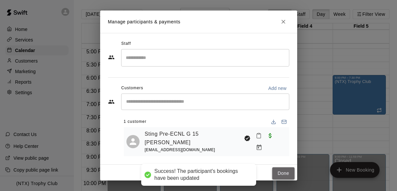
click at [278, 171] on button "Done" at bounding box center [283, 173] width 22 height 12
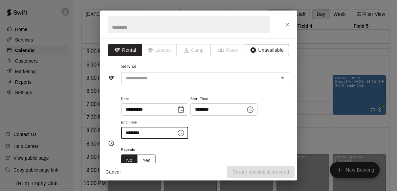
click at [127, 132] on input "********" at bounding box center [146, 132] width 51 height 12
type input "********"
click at [217, 127] on div "**********" at bounding box center [205, 117] width 168 height 44
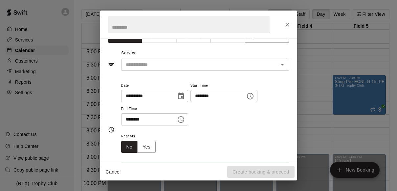
scroll to position [14, 0]
click at [228, 63] on input "text" at bounding box center [195, 64] width 145 height 8
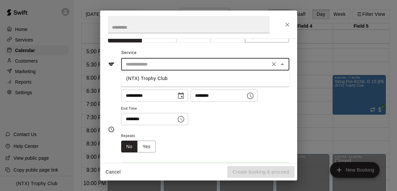
click at [221, 76] on li "(NTX) Trophy Club" at bounding box center [205, 78] width 168 height 11
type input "**********"
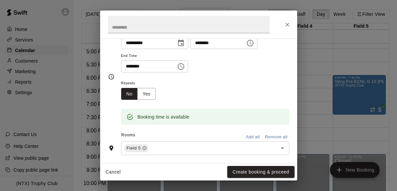
scroll to position [71, 0]
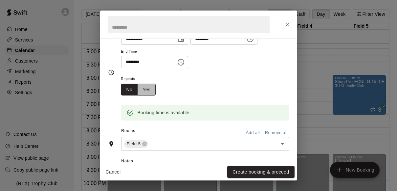
click at [149, 90] on button "Yes" at bounding box center [146, 89] width 18 height 12
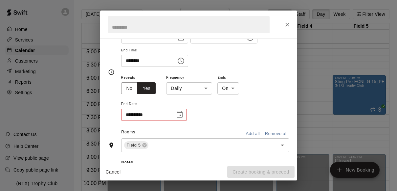
click at [190, 88] on body "Home Services Calendar Customers Marketing Reports Settings Contact Us Help Cen…" at bounding box center [198, 100] width 397 height 201
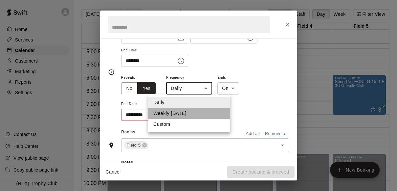
click at [185, 114] on li "Weekly [DATE]" at bounding box center [189, 113] width 82 height 11
type input "******"
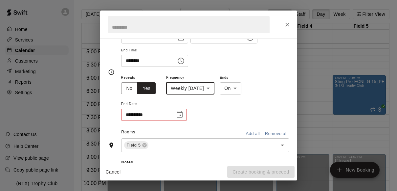
click at [163, 115] on input "**********" at bounding box center [145, 114] width 49 height 12
click at [180, 114] on icon "Choose date" at bounding box center [180, 114] width 8 height 8
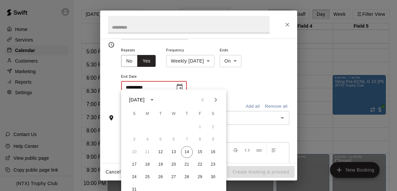
scroll to position [110, 0]
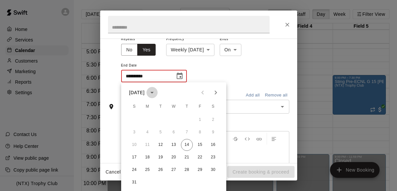
click at [154, 92] on icon "calendar view is open, switch to year view" at bounding box center [151, 93] width 3 height 2
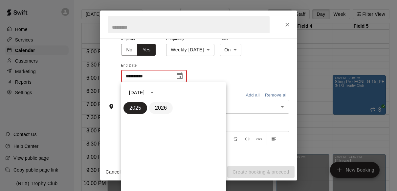
click at [163, 109] on button "2026" at bounding box center [161, 108] width 24 height 12
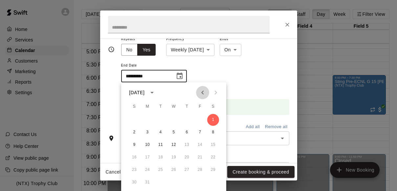
click at [204, 92] on icon "Previous month" at bounding box center [203, 92] width 8 height 8
click at [200, 143] on button "15" at bounding box center [200, 145] width 12 height 12
type input "**********"
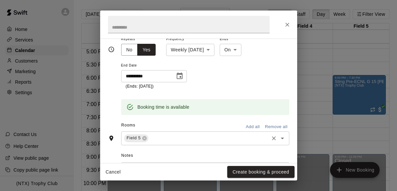
scroll to position [114, 0]
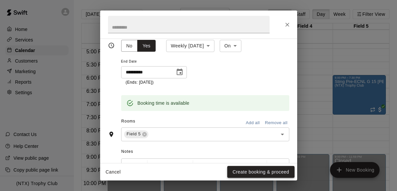
click at [260, 170] on button "Create booking & proceed" at bounding box center [260, 172] width 67 height 12
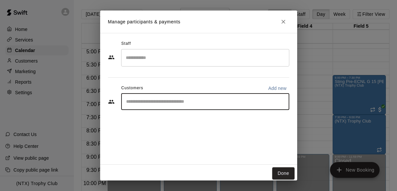
click at [205, 101] on input "Start typing to search customers..." at bounding box center [205, 101] width 162 height 7
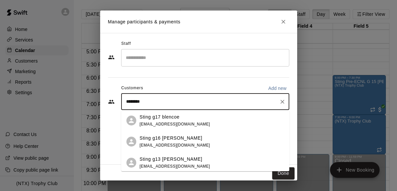
type input "*********"
click at [181, 117] on div "Sting g13 [PERSON_NAME]" at bounding box center [175, 116] width 71 height 7
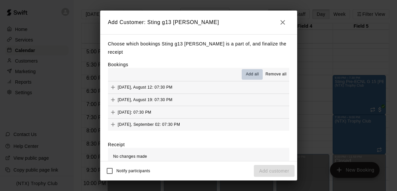
click at [252, 71] on span "Add all" at bounding box center [252, 74] width 13 height 7
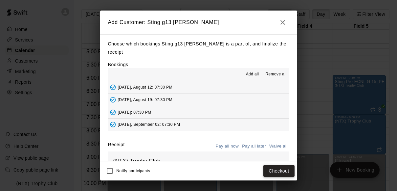
click at [277, 171] on button "Checkout" at bounding box center [278, 171] width 31 height 12
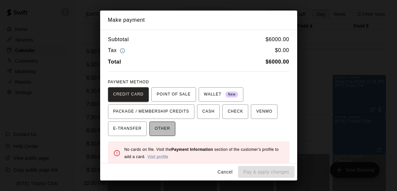
click at [162, 128] on span "OTHER" at bounding box center [162, 128] width 15 height 11
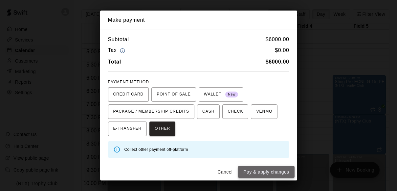
click at [268, 170] on button "Pay & apply changes" at bounding box center [266, 172] width 56 height 12
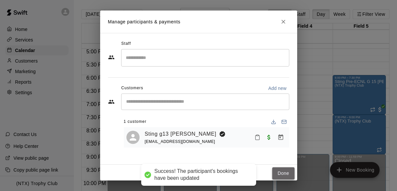
click at [284, 172] on button "Done" at bounding box center [283, 173] width 22 height 12
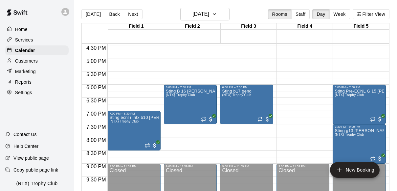
scroll to position [428, 0]
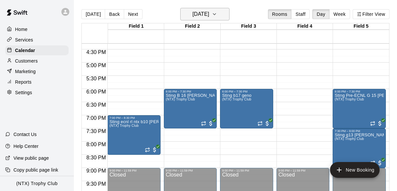
click at [217, 12] on icon "button" at bounding box center [214, 14] width 5 height 8
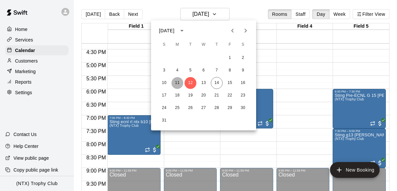
click at [177, 82] on button "11" at bounding box center [177, 83] width 12 height 12
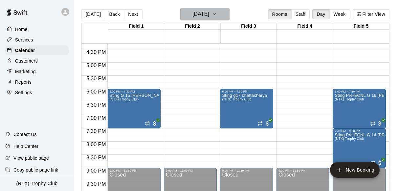
click at [217, 16] on icon "button" at bounding box center [214, 14] width 5 height 8
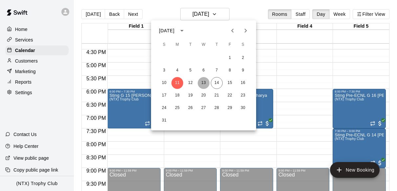
click at [204, 81] on button "13" at bounding box center [204, 83] width 12 height 12
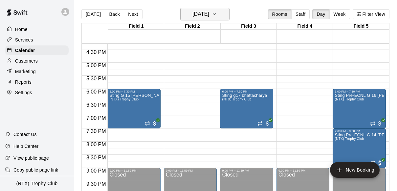
click at [230, 16] on button "[DATE]" at bounding box center [204, 14] width 49 height 12
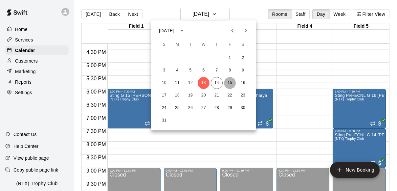
click at [229, 80] on button "15" at bounding box center [230, 83] width 12 height 12
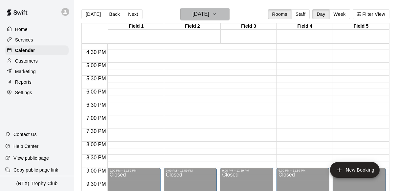
click at [221, 8] on button "Friday Aug 15" at bounding box center [204, 14] width 49 height 12
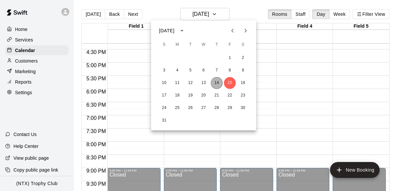
click at [216, 79] on button "14" at bounding box center [217, 83] width 12 height 12
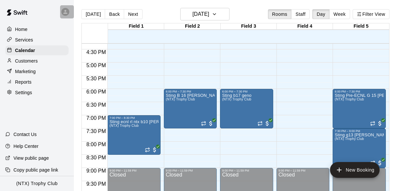
click at [63, 11] on icon at bounding box center [65, 12] width 6 height 6
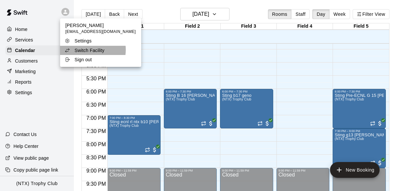
click at [82, 50] on p "Switch Facility" at bounding box center [90, 50] width 30 height 7
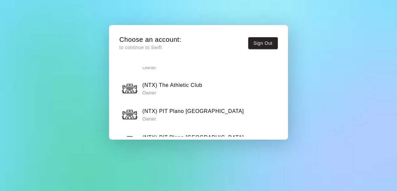
scroll to position [426, 0]
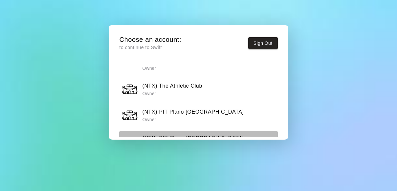
click at [191, 134] on h6 "(NTX) PIT Plano [GEOGRAPHIC_DATA]" at bounding box center [193, 138] width 102 height 9
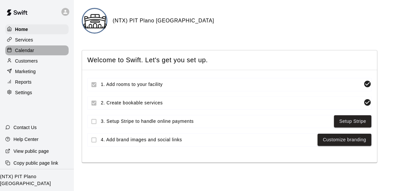
click at [41, 47] on div "Calendar" at bounding box center [36, 50] width 63 height 10
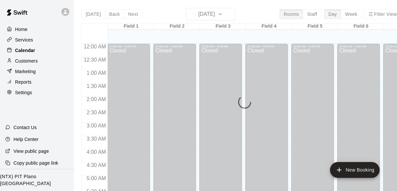
scroll to position [352, 0]
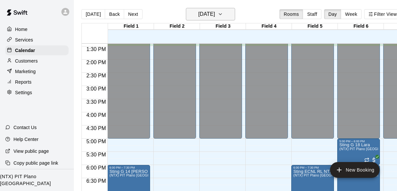
click at [234, 14] on button "[DATE]" at bounding box center [210, 14] width 49 height 12
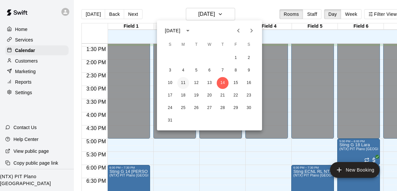
click at [183, 82] on button "11" at bounding box center [183, 83] width 12 height 12
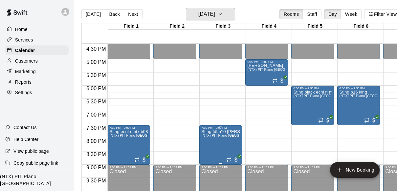
scroll to position [433, 0]
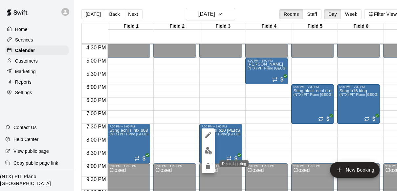
click at [208, 165] on icon "delete" at bounding box center [208, 166] width 5 height 6
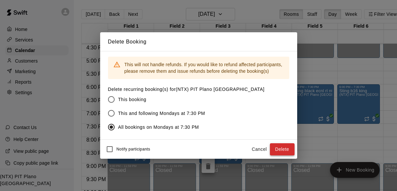
click at [287, 148] on button "Delete" at bounding box center [282, 149] width 25 height 12
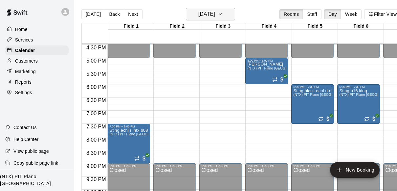
click at [223, 12] on icon "button" at bounding box center [220, 14] width 5 height 8
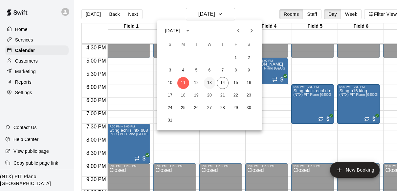
click at [209, 87] on button "13" at bounding box center [210, 83] width 12 height 12
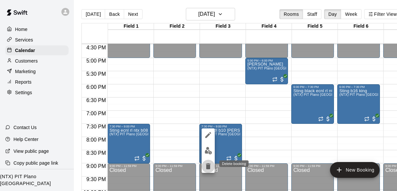
click at [208, 167] on icon "delete" at bounding box center [208, 166] width 5 height 6
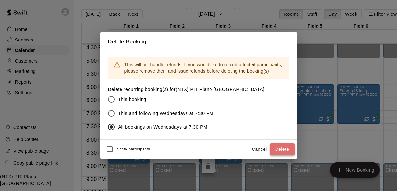
click at [283, 147] on button "Delete" at bounding box center [282, 149] width 25 height 12
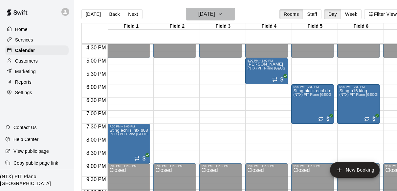
click at [223, 14] on icon "button" at bounding box center [220, 14] width 5 height 8
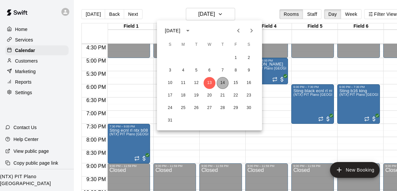
click at [224, 83] on button "14" at bounding box center [223, 83] width 12 height 12
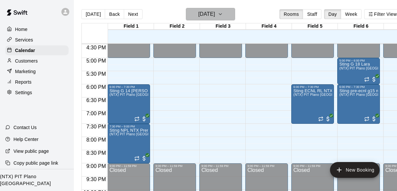
click at [223, 13] on icon "button" at bounding box center [220, 14] width 5 height 8
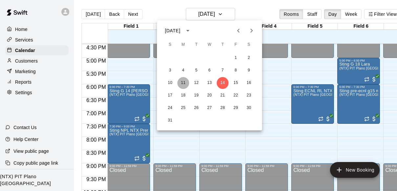
click at [184, 83] on button "11" at bounding box center [183, 83] width 12 height 12
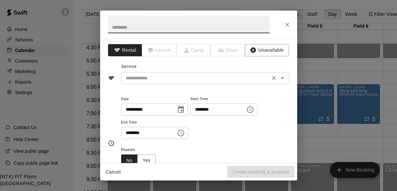
click at [189, 80] on input "text" at bounding box center [195, 78] width 145 height 8
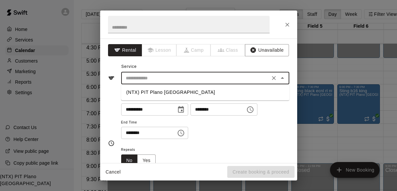
click at [187, 90] on li "(NTX) PIT Plano [GEOGRAPHIC_DATA]" at bounding box center [205, 92] width 168 height 11
type input "**********"
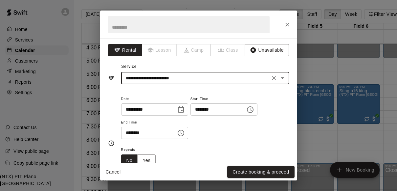
click at [126, 131] on input "********" at bounding box center [146, 132] width 51 height 12
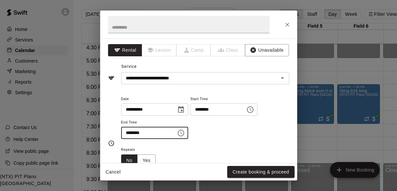
type input "********"
click at [224, 128] on div "**********" at bounding box center [205, 117] width 168 height 44
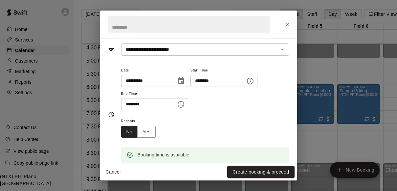
scroll to position [41, 0]
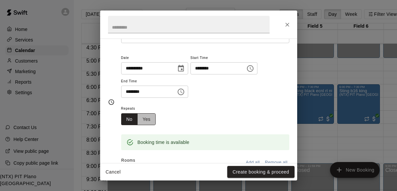
click at [150, 117] on button "Yes" at bounding box center [146, 119] width 18 height 12
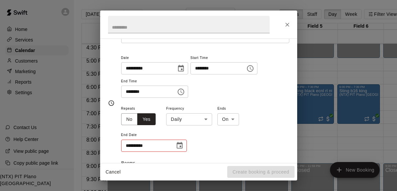
click at [196, 118] on body "Home Services Calendar Customers Marketing Reports Settings Contact Us Help Cen…" at bounding box center [198, 100] width 397 height 201
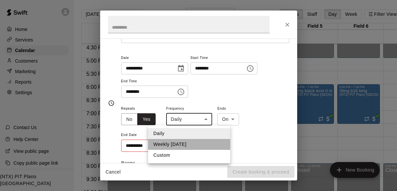
click at [192, 143] on li "Weekly [DATE]" at bounding box center [189, 144] width 82 height 11
type input "******"
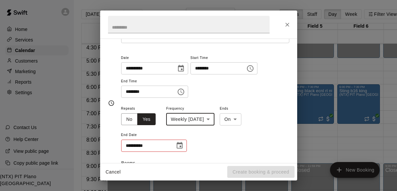
click at [201, 135] on div "**********" at bounding box center [205, 128] width 168 height 48
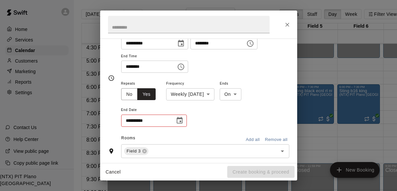
scroll to position [81, 0]
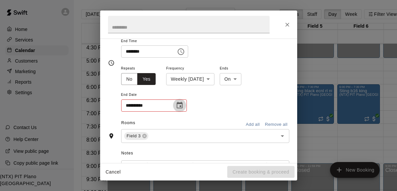
click at [181, 108] on icon "Choose date" at bounding box center [180, 105] width 8 height 8
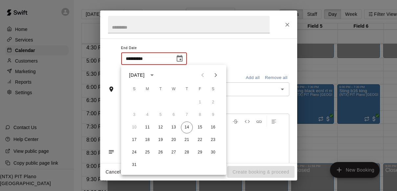
scroll to position [128, 0]
click at [156, 76] on icon "calendar view is open, switch to year view" at bounding box center [152, 75] width 8 height 8
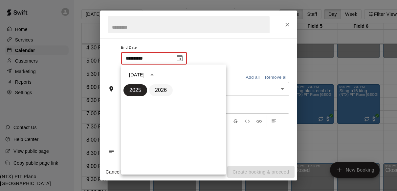
click at [163, 90] on button "2026" at bounding box center [161, 90] width 24 height 12
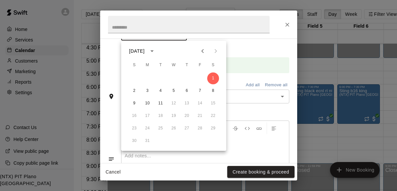
scroll to position [152, 0]
click at [156, 49] on icon "calendar view is open, switch to year view" at bounding box center [152, 50] width 8 height 8
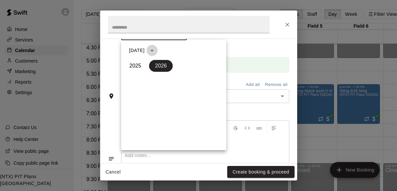
click at [156, 49] on icon "year view is open, switch to calendar view" at bounding box center [152, 50] width 8 height 8
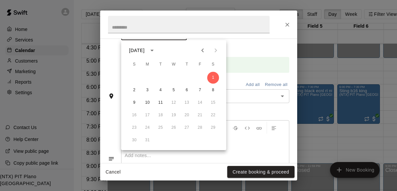
click at [202, 50] on icon "Previous month" at bounding box center [202, 50] width 2 height 4
click at [201, 103] on button "15" at bounding box center [200, 103] width 12 height 12
type input "**********"
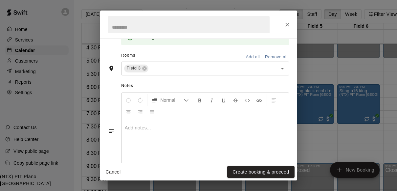
scroll to position [198, 0]
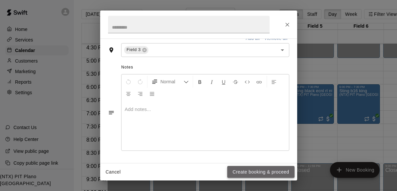
click at [272, 172] on button "Create booking & proceed" at bounding box center [260, 172] width 67 height 12
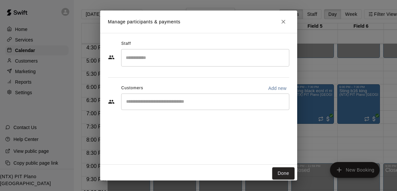
click at [189, 106] on div "​" at bounding box center [205, 101] width 168 height 16
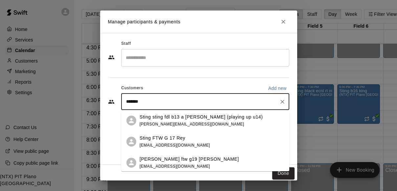
type input "********"
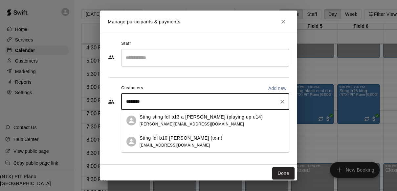
click at [184, 137] on p "Sting fdl b10 [PERSON_NAME] (tx-n)" at bounding box center [181, 137] width 83 height 7
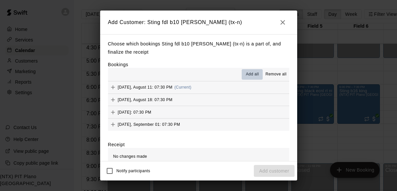
click at [248, 75] on span "Add all" at bounding box center [252, 74] width 13 height 7
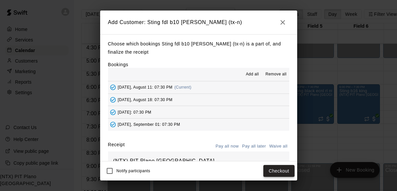
click at [279, 170] on button "Checkout" at bounding box center [278, 171] width 31 height 12
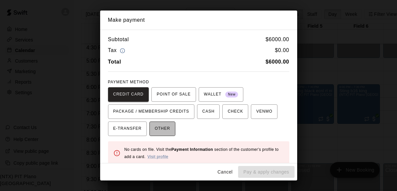
click at [169, 133] on span "OTHER" at bounding box center [162, 128] width 15 height 11
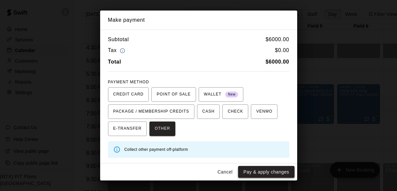
click at [275, 169] on button "Pay & apply changes" at bounding box center [266, 172] width 56 height 12
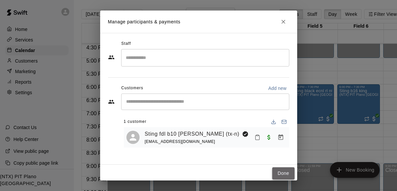
click at [287, 170] on button "Done" at bounding box center [283, 173] width 22 height 12
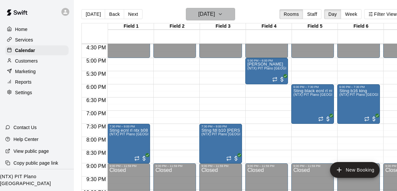
click at [223, 14] on icon "button" at bounding box center [220, 14] width 5 height 8
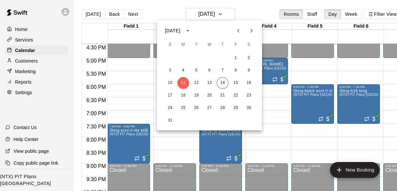
click at [223, 81] on button "14" at bounding box center [223, 83] width 12 height 12
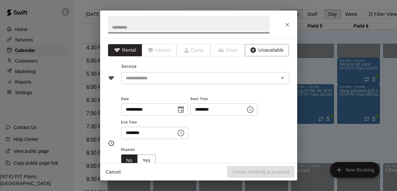
click at [127, 131] on input "********" at bounding box center [146, 132] width 51 height 12
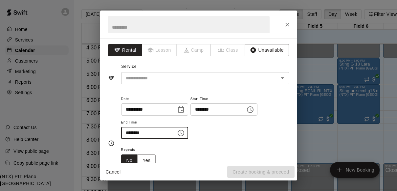
type input "********"
click at [223, 145] on div "**********" at bounding box center [205, 120] width 168 height 51
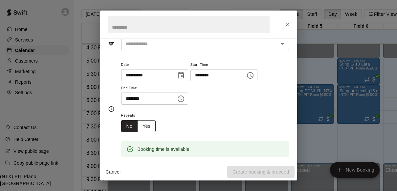
scroll to position [49, 0]
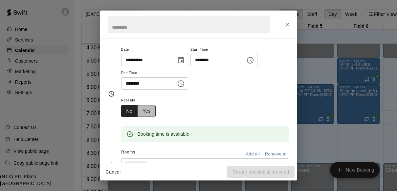
click at [149, 108] on button "Yes" at bounding box center [146, 111] width 18 height 12
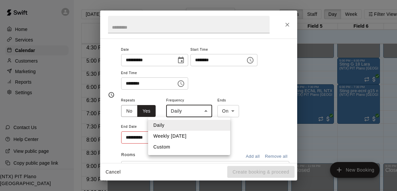
click at [197, 112] on body "Home Services Calendar Customers Marketing Reports Settings Contact Us Help Cen…" at bounding box center [198, 100] width 397 height 201
click at [194, 135] on li "Weekly [DATE]" at bounding box center [189, 135] width 82 height 11
type input "******"
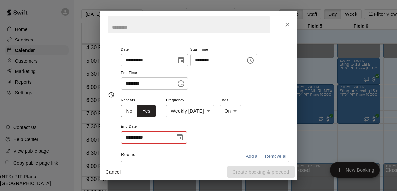
click at [213, 135] on div "**********" at bounding box center [205, 120] width 168 height 48
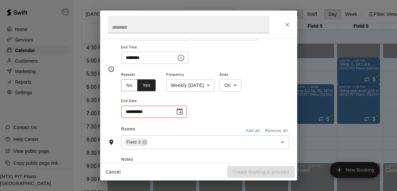
scroll to position [77, 0]
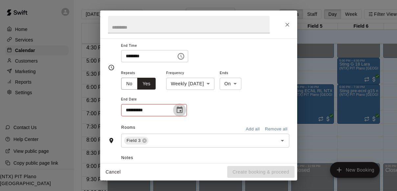
click at [180, 112] on icon "Choose date" at bounding box center [180, 109] width 6 height 7
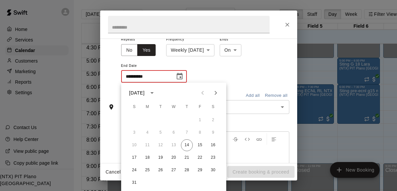
scroll to position [111, 0]
click at [154, 91] on icon "calendar view is open, switch to year view" at bounding box center [151, 92] width 3 height 2
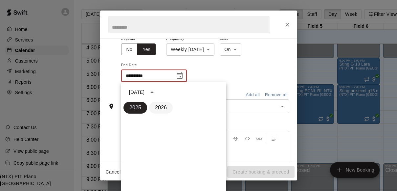
click at [163, 108] on button "2026" at bounding box center [161, 108] width 24 height 12
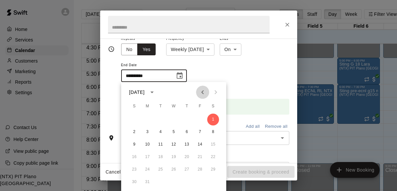
click at [203, 94] on icon "Previous month" at bounding box center [202, 92] width 2 height 4
click at [201, 145] on button "15" at bounding box center [200, 144] width 12 height 12
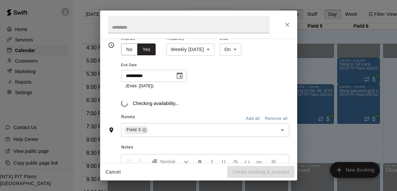
type input "**********"
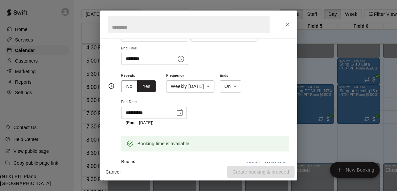
scroll to position [0, 0]
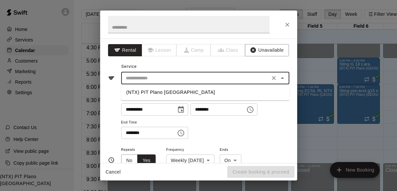
click at [215, 81] on input "text" at bounding box center [195, 78] width 145 height 8
click at [211, 92] on li "(NTX) PIT Plano [GEOGRAPHIC_DATA]" at bounding box center [205, 92] width 168 height 11
type input "**********"
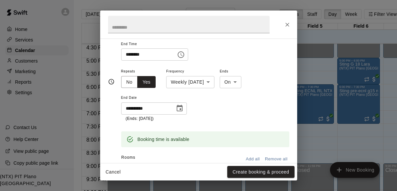
scroll to position [92, 0]
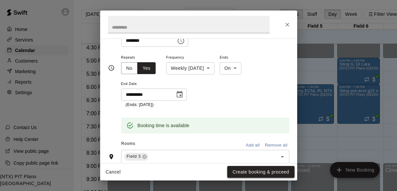
click at [273, 171] on button "Create booking & proceed" at bounding box center [260, 172] width 67 height 12
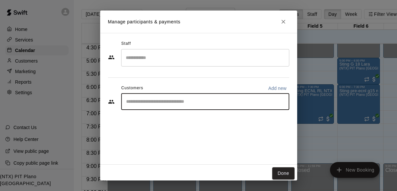
click at [213, 99] on input "Start typing to search customers..." at bounding box center [205, 101] width 162 height 7
type input "*********"
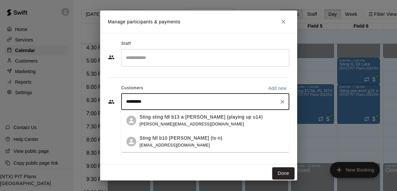
click at [203, 140] on div "Sting fdl b10 mcgee nl (tx-n) michaelmcgee905@gmail.com" at bounding box center [212, 141] width 145 height 14
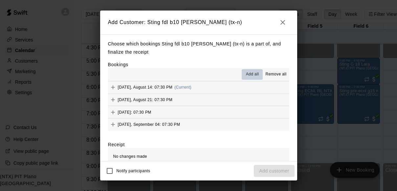
click at [250, 73] on span "Add all" at bounding box center [252, 74] width 13 height 7
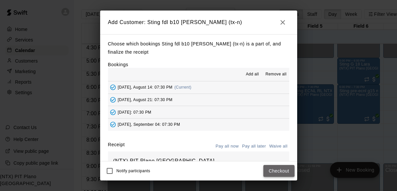
click at [278, 167] on button "Checkout" at bounding box center [278, 171] width 31 height 12
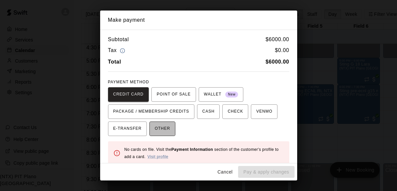
click at [172, 126] on button "OTHER" at bounding box center [162, 128] width 26 height 14
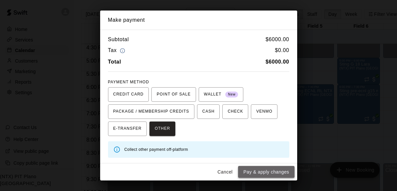
click at [276, 172] on button "Pay & apply changes" at bounding box center [266, 172] width 56 height 12
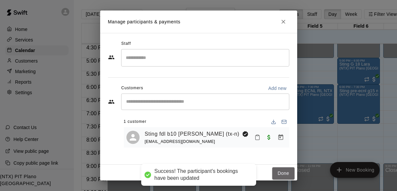
click at [276, 172] on button "Done" at bounding box center [283, 173] width 22 height 12
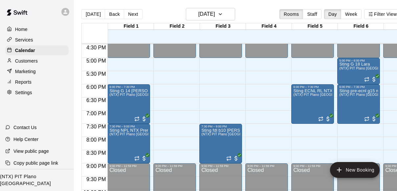
click at [68, 10] on div at bounding box center [65, 12] width 8 height 8
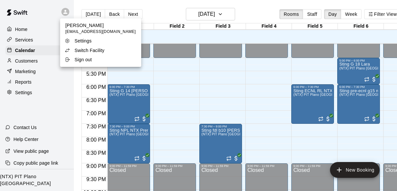
click at [94, 53] on p "Switch Facility" at bounding box center [90, 50] width 30 height 7
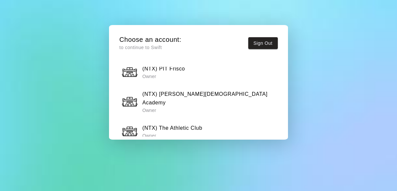
scroll to position [385, 0]
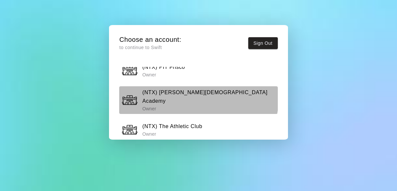
click at [189, 88] on h6 "(NTX) [PERSON_NAME][DEMOGRAPHIC_DATA] Academy" at bounding box center [208, 96] width 133 height 17
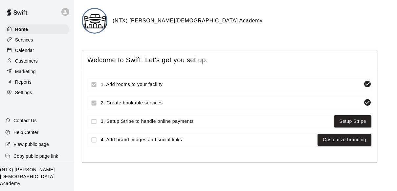
click at [30, 47] on p "Calendar" at bounding box center [24, 50] width 19 height 7
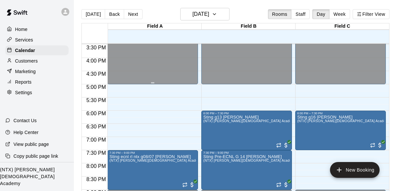
scroll to position [405, 0]
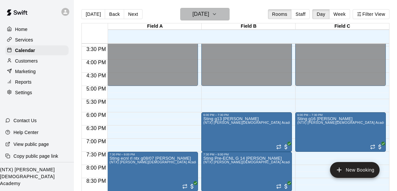
click at [217, 14] on icon "button" at bounding box center [214, 14] width 5 height 8
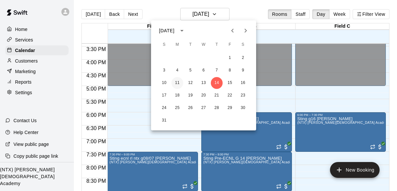
click at [179, 82] on button "11" at bounding box center [177, 83] width 12 height 12
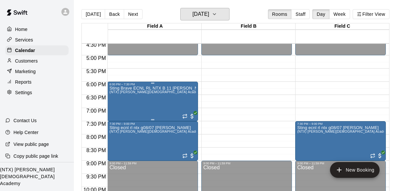
scroll to position [437, 0]
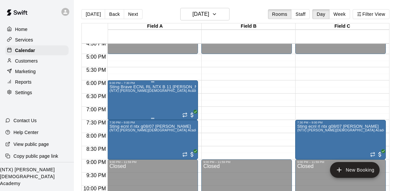
click at [172, 109] on div "Sting Brave ECNL RL NTX B 11 Littrell (NTX) McKinney Christian Academy" at bounding box center [152, 179] width 87 height 191
click at [114, 120] on icon "delete" at bounding box center [116, 123] width 5 height 6
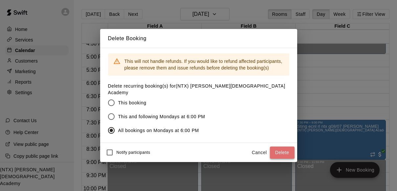
click at [288, 152] on button "Delete" at bounding box center [282, 152] width 25 height 12
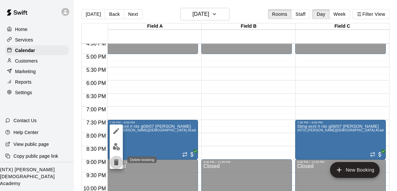
click at [114, 161] on icon "delete" at bounding box center [116, 162] width 8 height 8
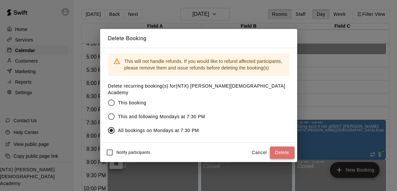
click at [278, 147] on button "Delete" at bounding box center [282, 152] width 25 height 12
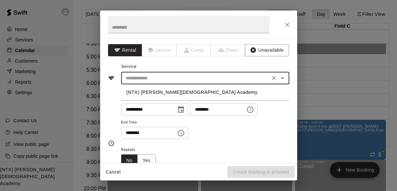
click at [143, 78] on input "text" at bounding box center [195, 78] width 145 height 8
click at [155, 91] on li "(NTX) [PERSON_NAME][DEMOGRAPHIC_DATA] Academy" at bounding box center [205, 92] width 168 height 11
type input "**********"
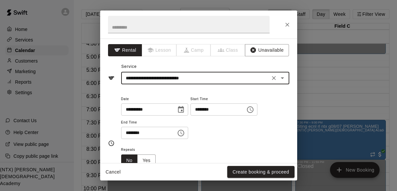
click at [129, 131] on input "********" at bounding box center [146, 132] width 51 height 12
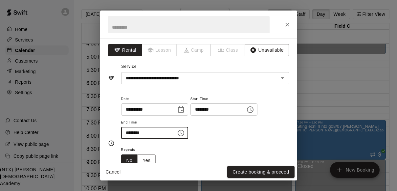
type input "********"
click at [224, 124] on div "**********" at bounding box center [205, 117] width 168 height 44
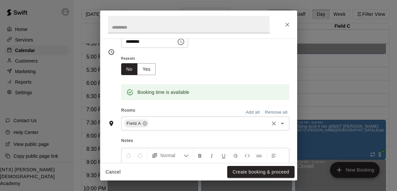
scroll to position [92, 0]
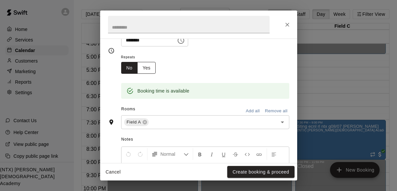
click at [148, 64] on button "Yes" at bounding box center [146, 68] width 18 height 12
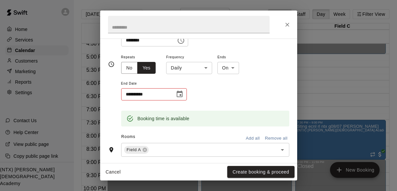
scroll to position [94, 0]
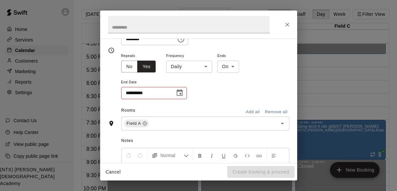
click at [195, 67] on body "Home Services Calendar Customers Marketing Reports Settings Contact Us Help Cen…" at bounding box center [198, 100] width 397 height 201
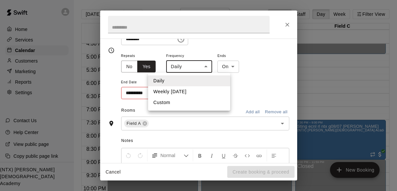
click at [192, 91] on li "Weekly [DATE]" at bounding box center [189, 91] width 82 height 11
type input "******"
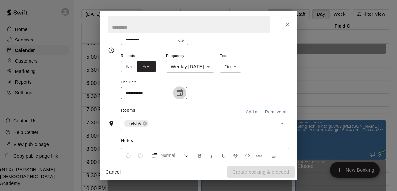
click at [183, 94] on icon "Choose date" at bounding box center [180, 93] width 8 height 8
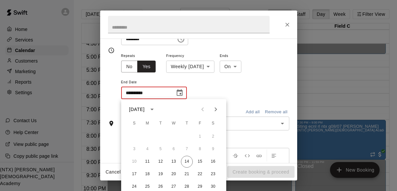
click at [156, 109] on icon "calendar view is open, switch to year view" at bounding box center [152, 109] width 8 height 8
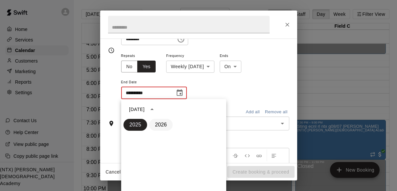
click at [162, 122] on button "2026" at bounding box center [161, 125] width 24 height 12
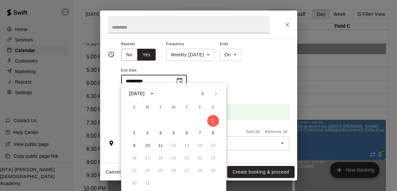
scroll to position [109, 0]
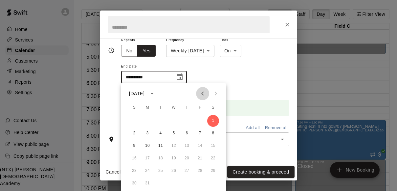
click at [205, 93] on icon "Previous month" at bounding box center [203, 93] width 8 height 8
click at [202, 146] on button "15" at bounding box center [200, 146] width 12 height 12
type input "**********"
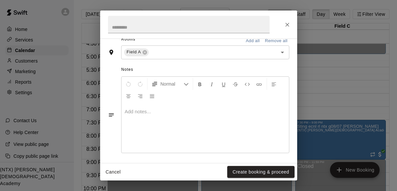
scroll to position [198, 0]
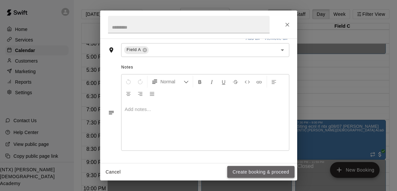
click at [267, 170] on button "Create booking & proceed" at bounding box center [260, 172] width 67 height 12
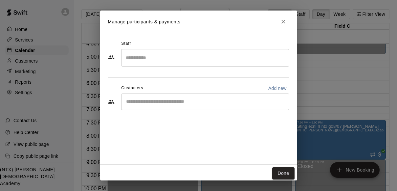
click at [203, 98] on div "​" at bounding box center [205, 101] width 168 height 16
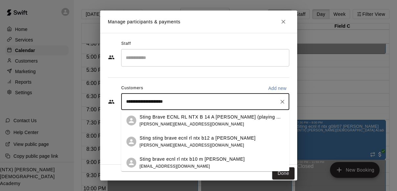
type input "**********"
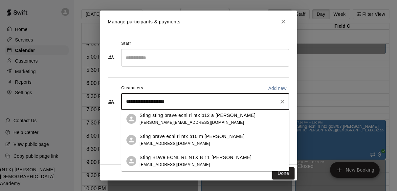
scroll to position [23, 0]
click at [239, 163] on div "Sting Brave ECNL RL NTX B 11 Littrell joshlitt@gmail.com" at bounding box center [212, 160] width 145 height 14
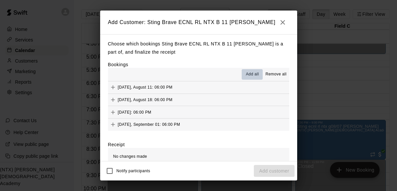
click at [251, 72] on span "Add all" at bounding box center [252, 74] width 13 height 7
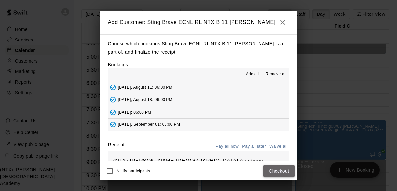
click at [287, 171] on button "Checkout" at bounding box center [278, 171] width 31 height 12
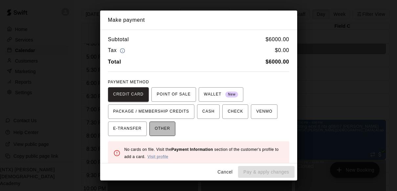
click at [161, 126] on span "OTHER" at bounding box center [162, 128] width 15 height 11
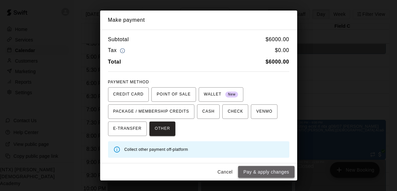
click at [272, 173] on button "Pay & apply changes" at bounding box center [266, 172] width 56 height 12
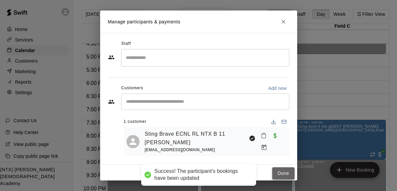
click at [282, 173] on button "Done" at bounding box center [283, 173] width 22 height 12
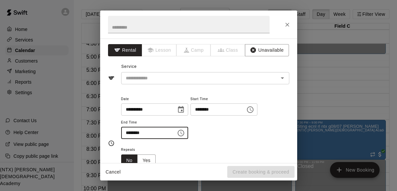
click at [129, 132] on input "********" at bounding box center [146, 132] width 51 height 12
type input "********"
click at [210, 145] on div "Repeats No Yes" at bounding box center [205, 155] width 168 height 21
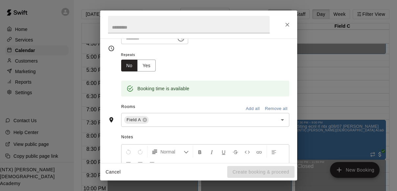
scroll to position [98, 0]
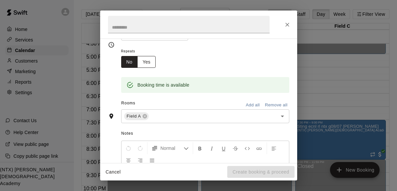
click at [150, 62] on button "Yes" at bounding box center [146, 62] width 18 height 12
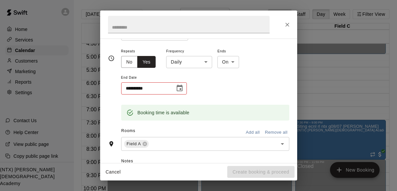
scroll to position [100, 0]
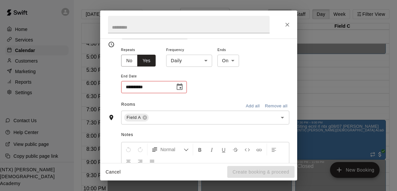
click at [192, 62] on body "Home Services Calendar Customers Marketing Reports Settings Contact Us Help Cen…" at bounding box center [198, 100] width 397 height 201
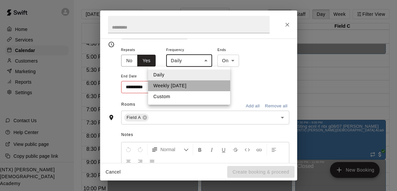
click at [189, 82] on li "Weekly [DATE]" at bounding box center [189, 85] width 82 height 11
type input "******"
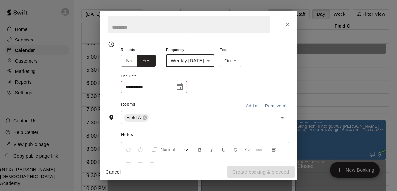
click at [183, 86] on icon "Choose date" at bounding box center [180, 87] width 8 height 8
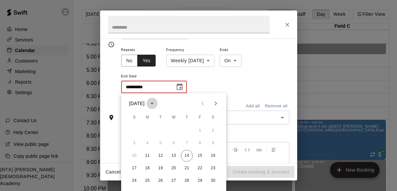
click at [154, 103] on icon "calendar view is open, switch to year view" at bounding box center [151, 104] width 3 height 2
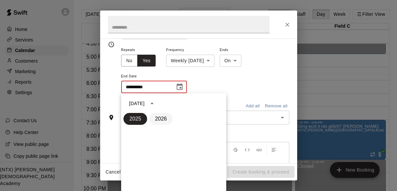
click at [161, 120] on button "2026" at bounding box center [161, 119] width 24 height 12
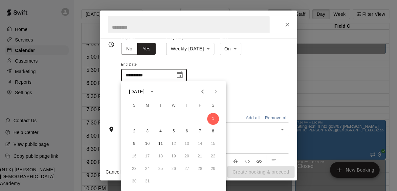
scroll to position [115, 0]
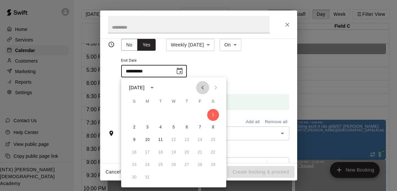
click at [202, 91] on icon "Previous month" at bounding box center [203, 87] width 8 height 8
click at [203, 91] on icon "Previous month" at bounding box center [203, 87] width 8 height 8
click at [201, 139] on button "15" at bounding box center [200, 140] width 12 height 12
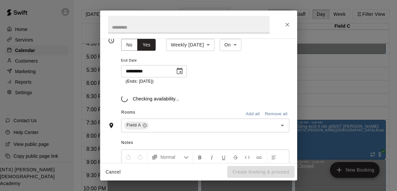
type input "**********"
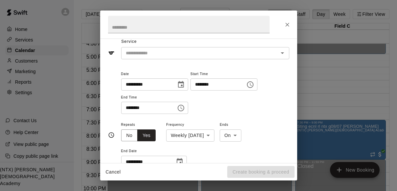
scroll to position [20, 0]
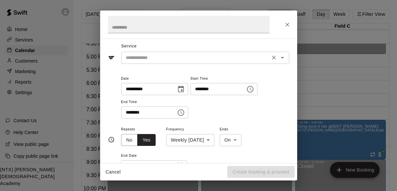
click at [234, 56] on input "text" at bounding box center [195, 58] width 145 height 8
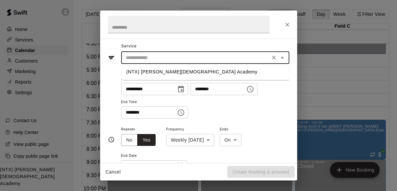
click at [220, 71] on li "(NTX) [PERSON_NAME][DEMOGRAPHIC_DATA] Academy" at bounding box center [205, 71] width 168 height 11
type input "**********"
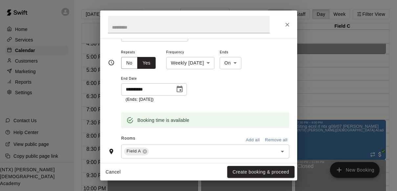
scroll to position [198, 0]
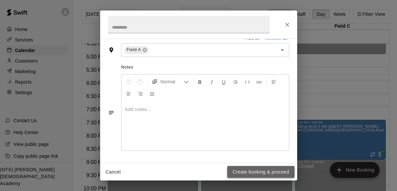
click at [273, 174] on button "Create booking & proceed" at bounding box center [260, 172] width 67 height 12
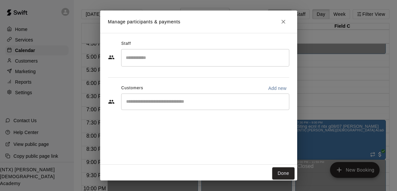
click at [195, 102] on input "Start typing to search customers..." at bounding box center [205, 101] width 162 height 7
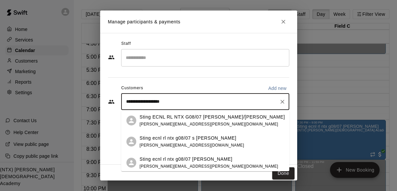
type input "**********"
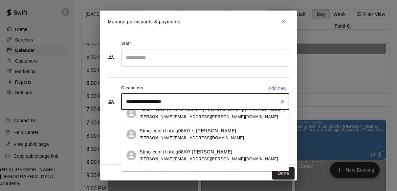
scroll to position [23, 0]
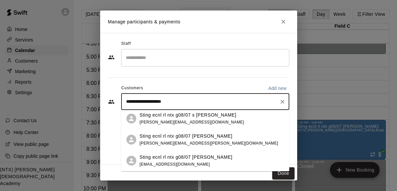
click at [219, 162] on div "Sting ecnl rl ntx g08/07 littrell joshlitt@gmail.com" at bounding box center [212, 160] width 145 height 14
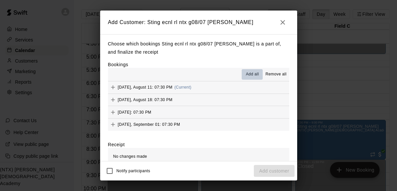
click at [250, 72] on span "Add all" at bounding box center [252, 74] width 13 height 7
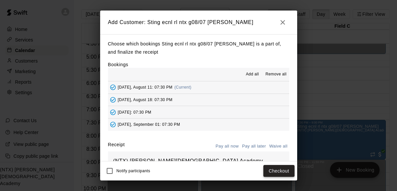
click at [282, 171] on button "Checkout" at bounding box center [278, 171] width 31 height 12
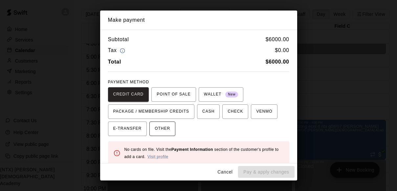
click at [165, 126] on span "OTHER" at bounding box center [162, 128] width 15 height 11
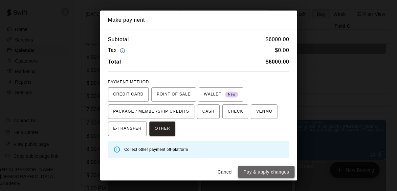
click at [274, 172] on button "Pay & apply changes" at bounding box center [266, 172] width 56 height 12
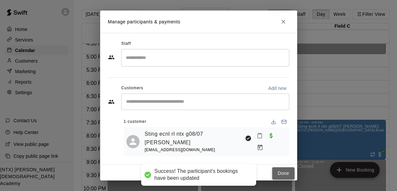
click at [287, 172] on button "Done" at bounding box center [283, 173] width 22 height 12
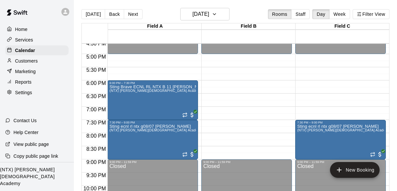
scroll to position [429, 0]
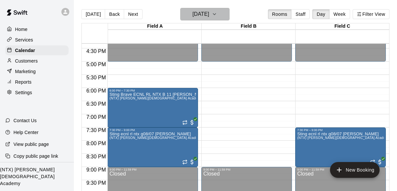
click at [217, 11] on icon "button" at bounding box center [214, 14] width 5 height 8
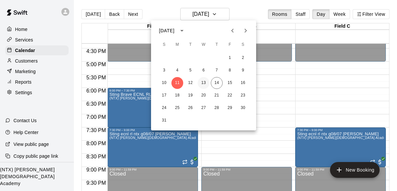
click at [204, 84] on button "13" at bounding box center [204, 83] width 12 height 12
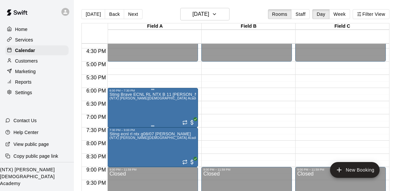
click at [139, 114] on div "Sting Brave ECNL RL NTX B 11 Littrell (NTX) McKinney Christian Academy" at bounding box center [152, 187] width 87 height 191
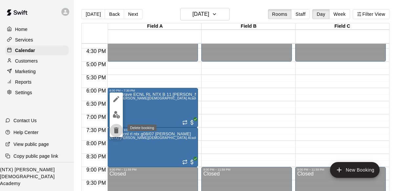
click at [115, 130] on icon "delete" at bounding box center [116, 130] width 5 height 6
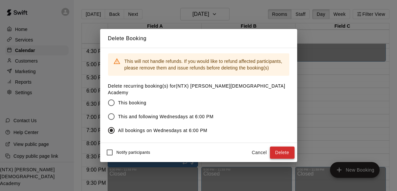
click at [287, 147] on button "Delete" at bounding box center [282, 152] width 25 height 12
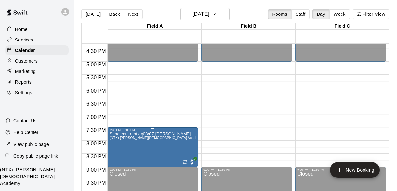
click at [116, 171] on icon "delete" at bounding box center [116, 170] width 5 height 6
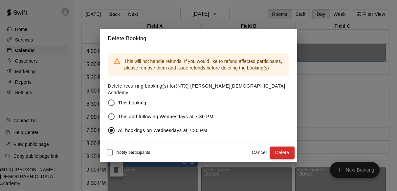
click at [286, 149] on button "Delete" at bounding box center [282, 152] width 25 height 12
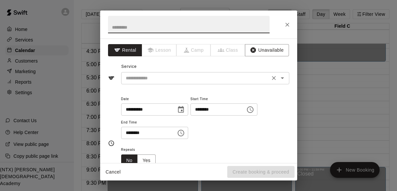
click at [156, 79] on input "text" at bounding box center [195, 78] width 145 height 8
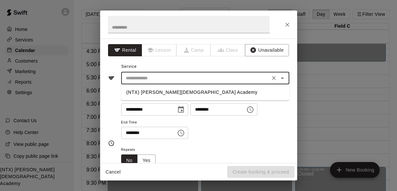
click at [157, 91] on li "(NTX) [PERSON_NAME][DEMOGRAPHIC_DATA] Academy" at bounding box center [205, 92] width 168 height 11
type input "**********"
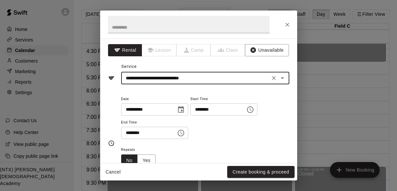
click at [130, 135] on input "********" at bounding box center [146, 132] width 51 height 12
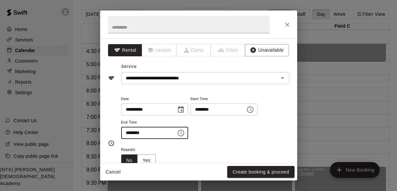
type input "********"
click at [217, 138] on div "**********" at bounding box center [205, 117] width 168 height 44
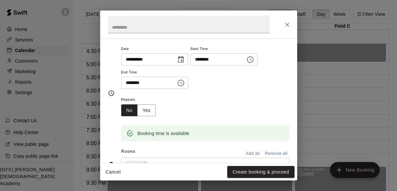
scroll to position [84, 0]
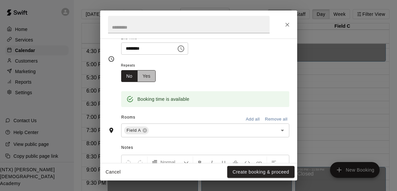
click at [149, 76] on button "Yes" at bounding box center [146, 76] width 18 height 12
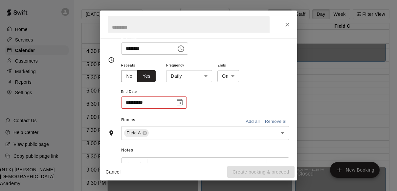
scroll to position [85, 0]
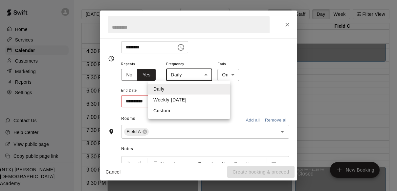
click at [207, 76] on body "**********" at bounding box center [198, 100] width 397 height 201
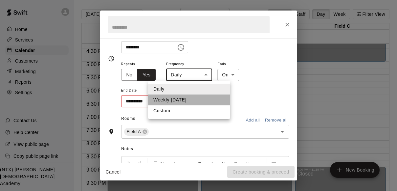
click at [197, 101] on li "Weekly [DATE]" at bounding box center [189, 99] width 82 height 11
type input "******"
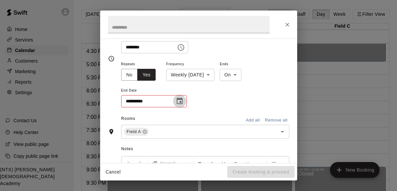
click at [181, 104] on icon "Choose date" at bounding box center [180, 101] width 8 height 8
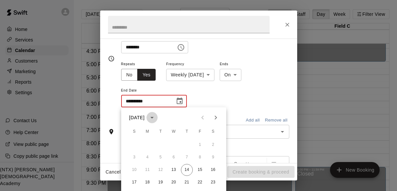
click at [156, 116] on icon "calendar view is open, switch to year view" at bounding box center [152, 117] width 8 height 8
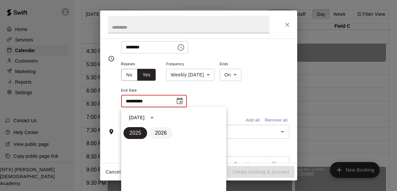
click at [162, 128] on button "2026" at bounding box center [161, 133] width 24 height 12
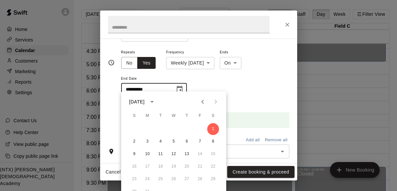
scroll to position [101, 0]
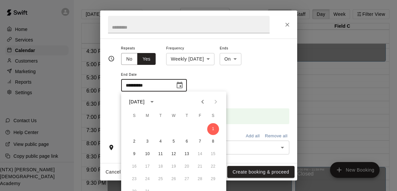
click at [201, 104] on icon "Previous month" at bounding box center [203, 102] width 8 height 8
click at [202, 105] on icon "Previous month" at bounding box center [203, 102] width 8 height 8
click at [200, 153] on button "15" at bounding box center [200, 154] width 12 height 12
type input "**********"
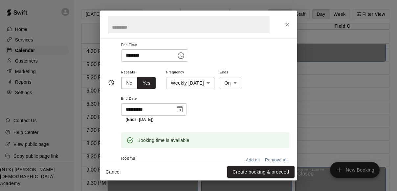
scroll to position [103, 0]
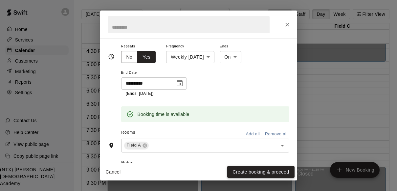
click at [259, 169] on button "Create booking & proceed" at bounding box center [260, 172] width 67 height 12
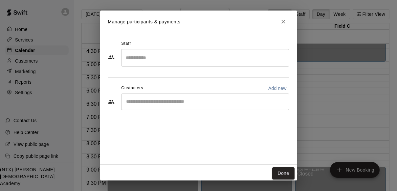
click at [199, 103] on input "Start typing to search customers..." at bounding box center [205, 101] width 162 height 7
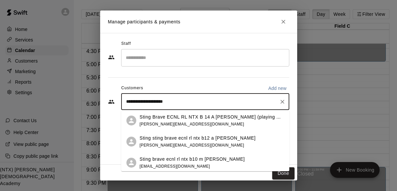
type input "**********"
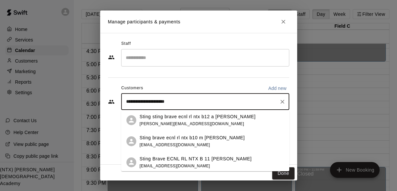
scroll to position [23, 0]
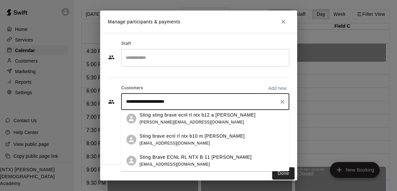
click at [208, 159] on p "Sting Brave ECNL RL NTX B 11 [PERSON_NAME]" at bounding box center [196, 156] width 112 height 7
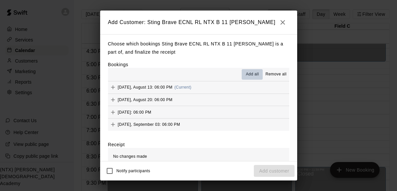
click at [250, 71] on span "Add all" at bounding box center [252, 74] width 13 height 7
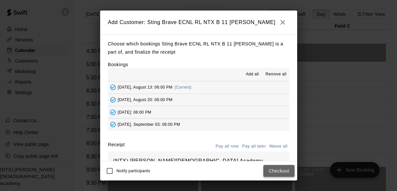
click at [284, 169] on button "Checkout" at bounding box center [278, 171] width 31 height 12
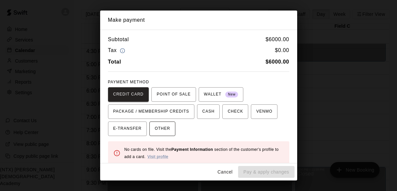
click at [168, 126] on span "OTHER" at bounding box center [162, 128] width 15 height 11
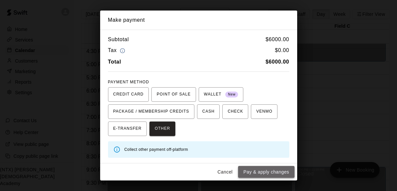
click at [267, 170] on button "Pay & apply changes" at bounding box center [266, 172] width 56 height 12
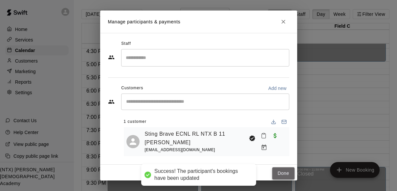
click at [281, 173] on button "Done" at bounding box center [283, 173] width 22 height 12
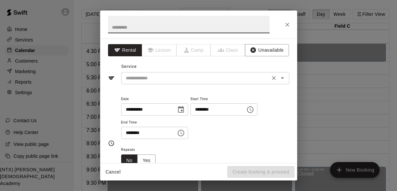
click at [158, 81] on input "text" at bounding box center [195, 78] width 145 height 8
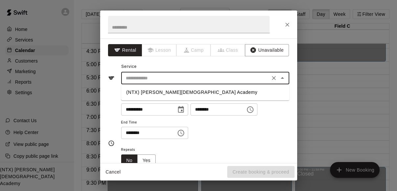
click at [158, 94] on li "(NTX) [PERSON_NAME][DEMOGRAPHIC_DATA] Academy" at bounding box center [205, 92] width 168 height 11
type input "**********"
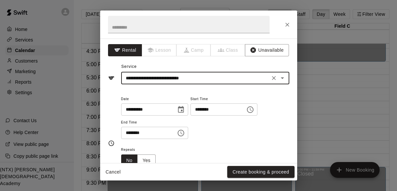
click at [127, 130] on input "********" at bounding box center [146, 132] width 51 height 12
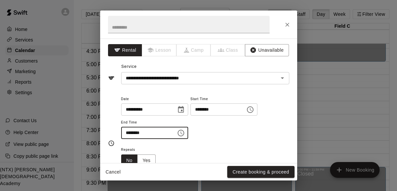
type input "********"
click at [186, 149] on div "Repeats No Yes" at bounding box center [205, 155] width 168 height 21
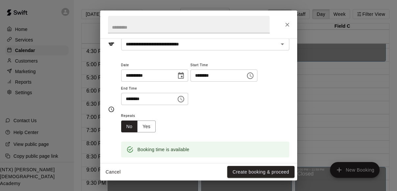
scroll to position [38, 0]
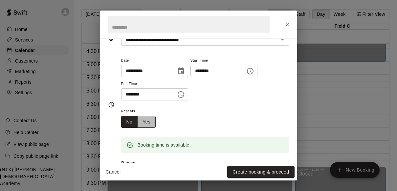
click at [146, 124] on button "Yes" at bounding box center [146, 122] width 18 height 12
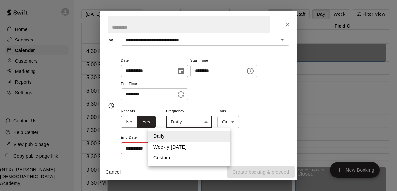
click at [182, 123] on body "Home Services Calendar Customers Marketing Reports Settings Contact Us Help Cen…" at bounding box center [198, 100] width 397 height 201
click at [180, 145] on li "Weekly [DATE]" at bounding box center [189, 146] width 82 height 11
type input "******"
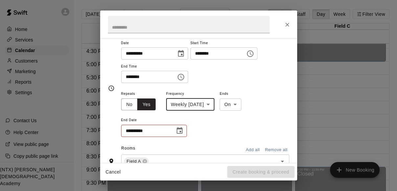
scroll to position [62, 0]
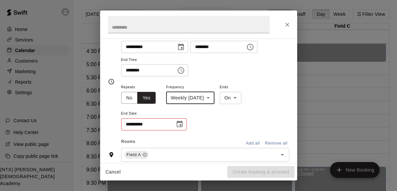
click at [180, 126] on icon "Choose date" at bounding box center [180, 124] width 8 height 8
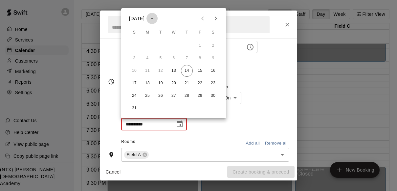
click at [154, 18] on icon "calendar view is open, switch to year view" at bounding box center [151, 19] width 3 height 2
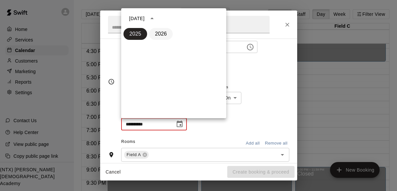
click at [161, 32] on button "2026" at bounding box center [161, 34] width 24 height 12
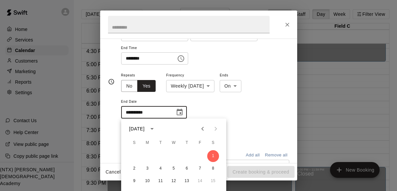
scroll to position [78, 0]
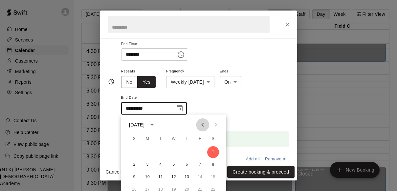
click at [204, 123] on icon "Previous month" at bounding box center [203, 125] width 8 height 8
click at [199, 175] on button "15" at bounding box center [200, 177] width 12 height 12
type input "**********"
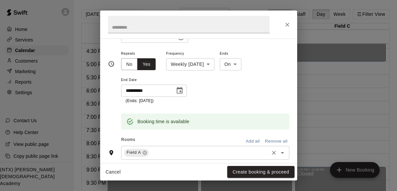
scroll to position [118, 0]
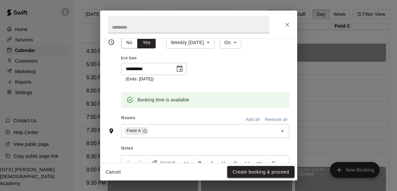
click at [268, 169] on button "Create booking & proceed" at bounding box center [260, 172] width 67 height 12
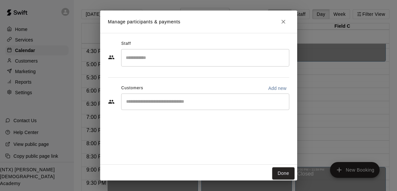
click at [211, 100] on input "Start typing to search customers..." at bounding box center [205, 101] width 162 height 7
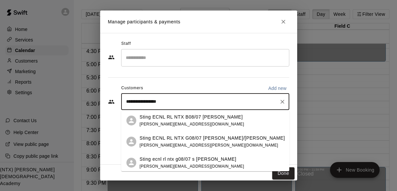
type input "**********"
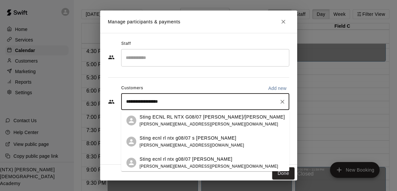
click at [209, 155] on div "Sting ecnl rl ntx g08/07 corich mike.corich@yahoo.com" at bounding box center [205, 162] width 168 height 21
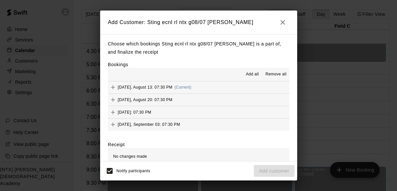
click at [280, 73] on span "Remove all" at bounding box center [275, 74] width 21 height 7
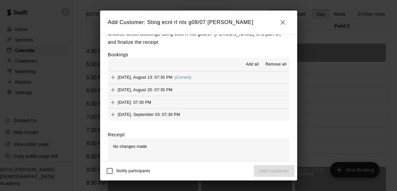
scroll to position [0, 0]
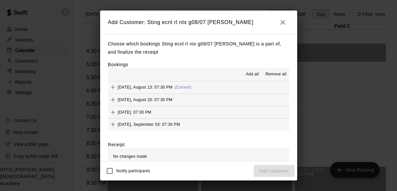
click at [281, 23] on icon "button" at bounding box center [283, 22] width 5 height 5
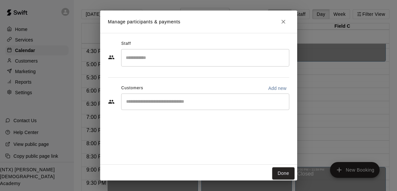
click at [194, 104] on input "Start typing to search customers..." at bounding box center [205, 101] width 162 height 7
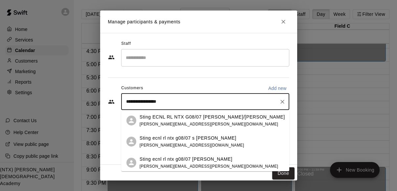
type input "**********"
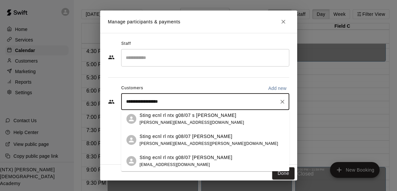
scroll to position [23, 0]
click at [205, 158] on div "Sting ecnl rl ntx g08/07 littrell joshlitt@gmail.com" at bounding box center [212, 160] width 145 height 14
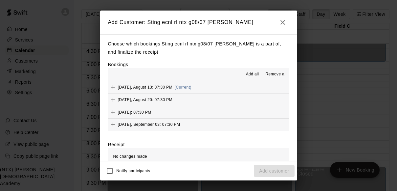
click at [248, 74] on span "Add all" at bounding box center [252, 74] width 13 height 7
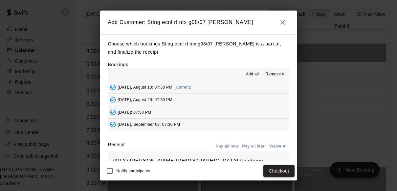
click at [276, 171] on button "Checkout" at bounding box center [278, 171] width 31 height 12
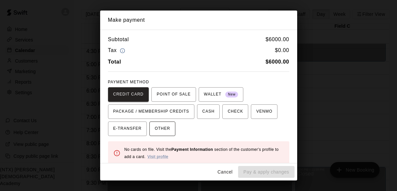
click at [163, 128] on span "OTHER" at bounding box center [162, 128] width 15 height 11
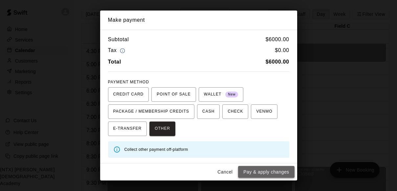
click at [267, 170] on button "Pay & apply changes" at bounding box center [266, 172] width 56 height 12
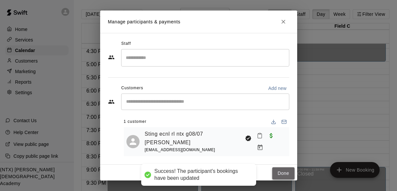
click at [282, 174] on button "Done" at bounding box center [283, 173] width 22 height 12
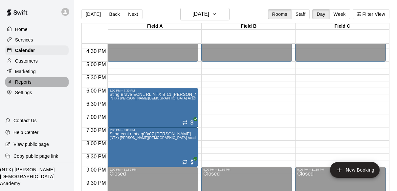
click at [26, 79] on p "Reports" at bounding box center [23, 82] width 16 height 7
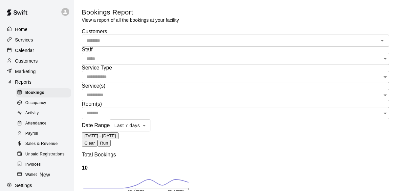
click at [64, 12] on icon at bounding box center [65, 12] width 6 height 6
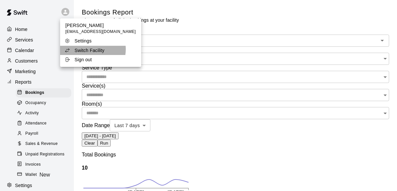
click at [90, 49] on p "Switch Facility" at bounding box center [90, 50] width 30 height 7
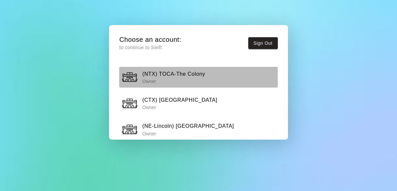
click at [179, 72] on h6 "(NTX) TOCA-The Colony" at bounding box center [173, 74] width 63 height 9
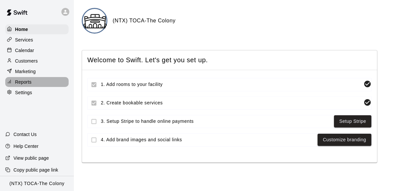
click at [28, 82] on p "Reports" at bounding box center [23, 82] width 16 height 7
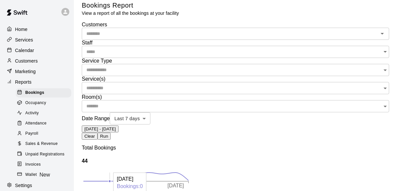
scroll to position [3, 0]
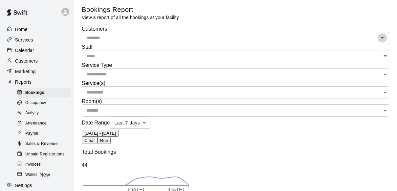
click at [378, 41] on icon "Open" at bounding box center [382, 38] width 8 height 8
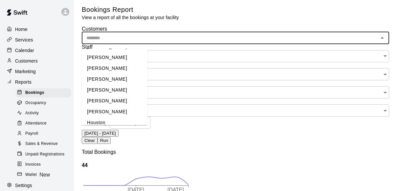
scroll to position [1069, 0]
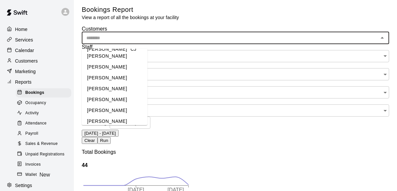
click at [288, 76] on div "Customers ​ Daria Manzano Eddy Rodriguez Alejandro Rey Rick Hadwick Sal Adames …" at bounding box center [236, 81] width 308 height 111
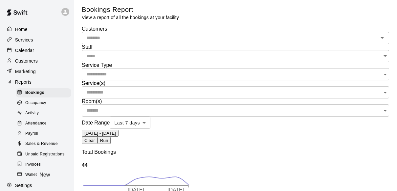
click at [381, 52] on icon "Open" at bounding box center [385, 56] width 8 height 8
click at [258, 68] on div "Customers ​ Staff ​ Service Type ​ Service(s) ​ Room(s) ​ Date Range Last 7 day…" at bounding box center [236, 81] width 308 height 111
click at [384, 110] on icon "Open" at bounding box center [385, 111] width 3 height 2
click at [306, 84] on div "Customers ​ Staff ​ Service Type ​ Service(s) ​ Room(s) ​ Date Range Last 7 day…" at bounding box center [236, 85] width 308 height 118
click at [329, 86] on input "text" at bounding box center [233, 92] width 303 height 12
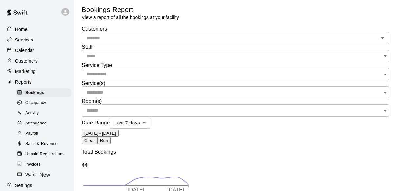
click at [260, 90] on div "Customers ​ Staff ​ Service Type ​ Service(s) ​ Room(s) ​ Date Range Last 7 day…" at bounding box center [236, 85] width 308 height 118
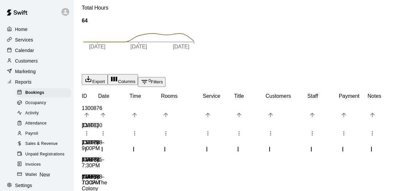
scroll to position [0, 0]
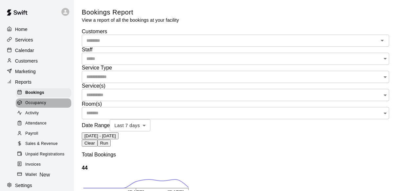
click at [43, 105] on span "Occupancy" at bounding box center [35, 103] width 21 height 7
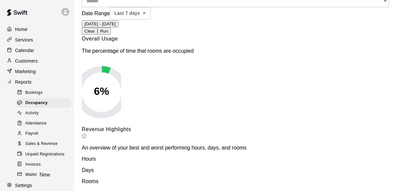
scroll to position [40, 0]
click at [37, 115] on span "Activity" at bounding box center [31, 113] width 13 height 7
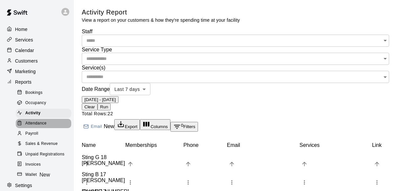
click at [38, 121] on span "Attendance" at bounding box center [35, 123] width 21 height 7
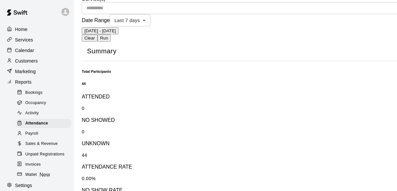
scroll to position [104, 0]
